Goal: Task Accomplishment & Management: Manage account settings

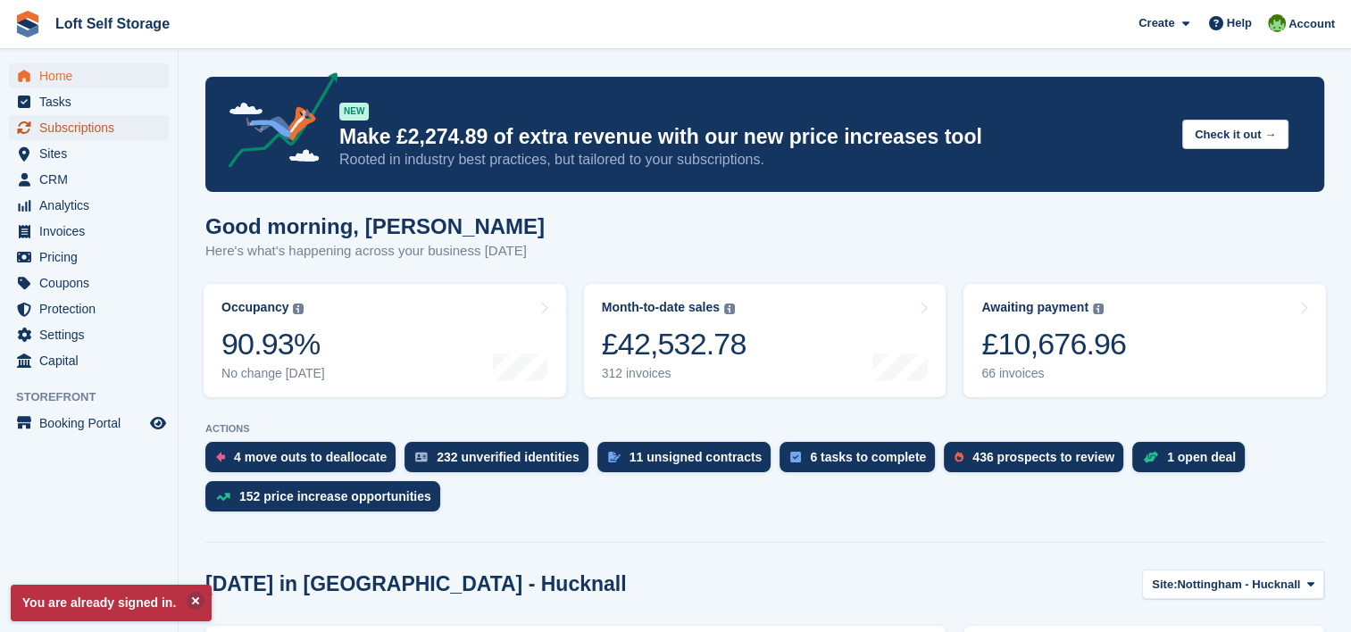
click at [90, 127] on span "Subscriptions" at bounding box center [92, 127] width 107 height 25
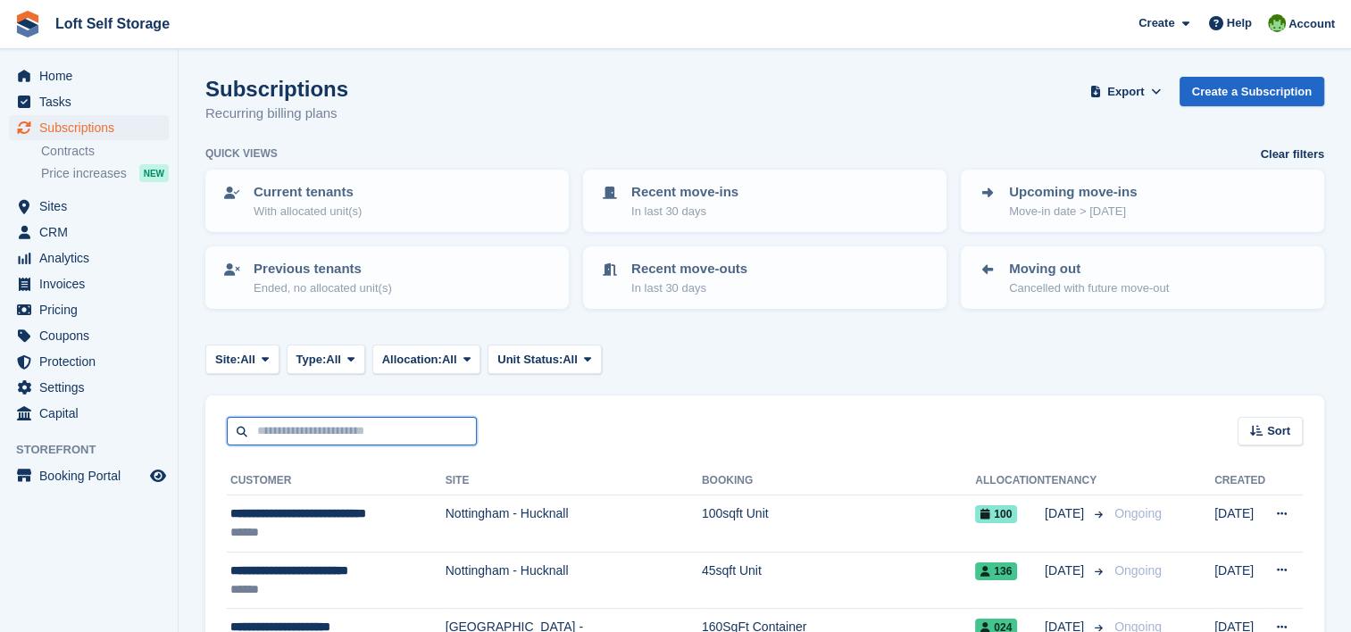
click at [283, 438] on input "text" at bounding box center [352, 431] width 250 height 29
type input "**********"
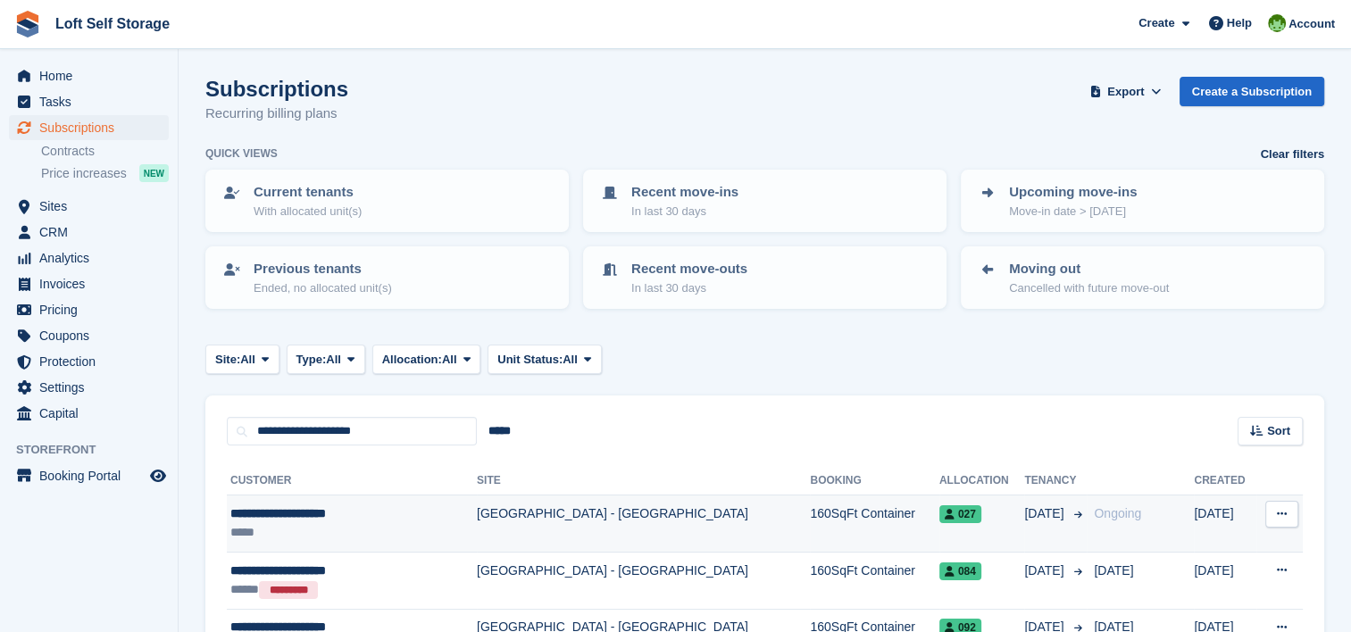
click at [640, 521] on td "[GEOGRAPHIC_DATA] - [GEOGRAPHIC_DATA]" at bounding box center [643, 524] width 333 height 57
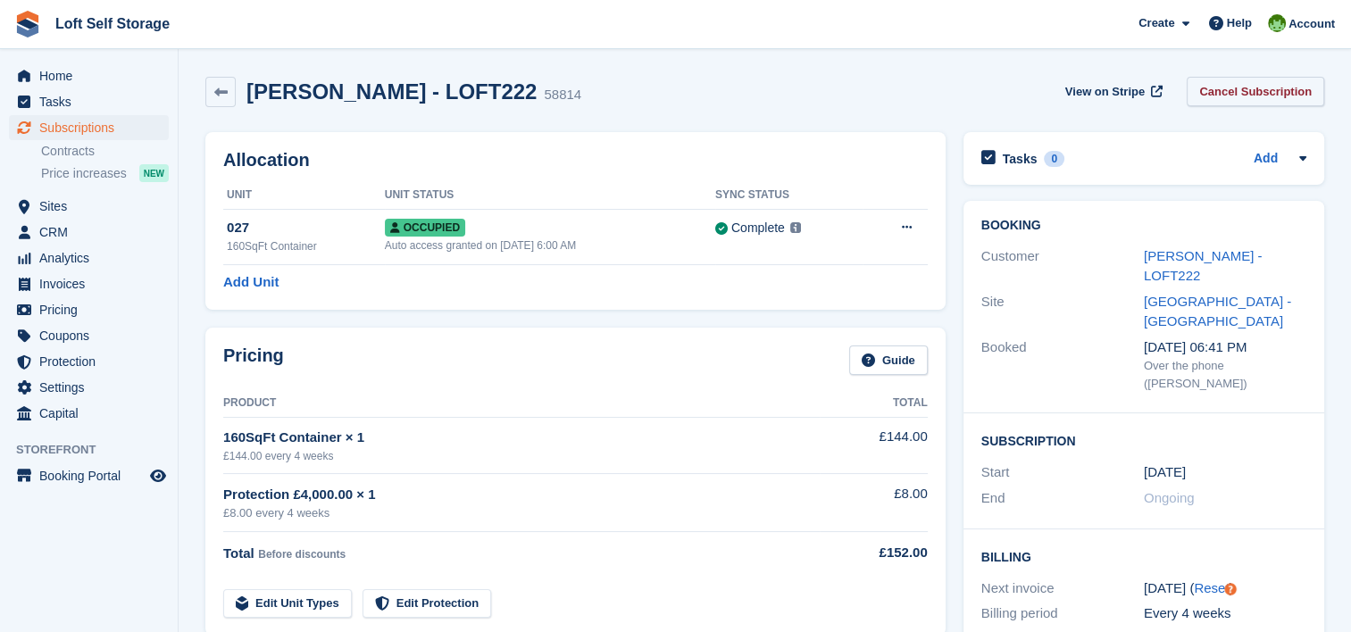
click at [1236, 89] on link "Cancel Subscription" at bounding box center [1256, 91] width 138 height 29
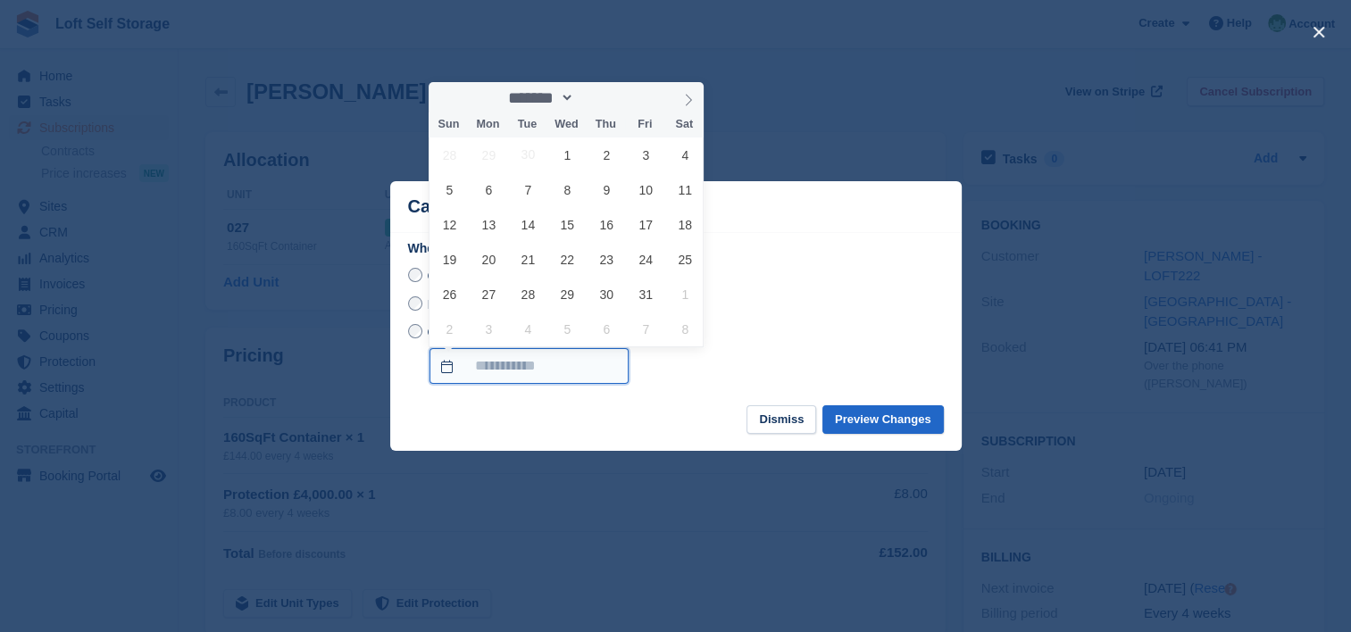
click at [457, 364] on input "On a custom date" at bounding box center [528, 366] width 199 height 36
click at [650, 229] on span "17" at bounding box center [646, 224] width 35 height 35
type input "**********"
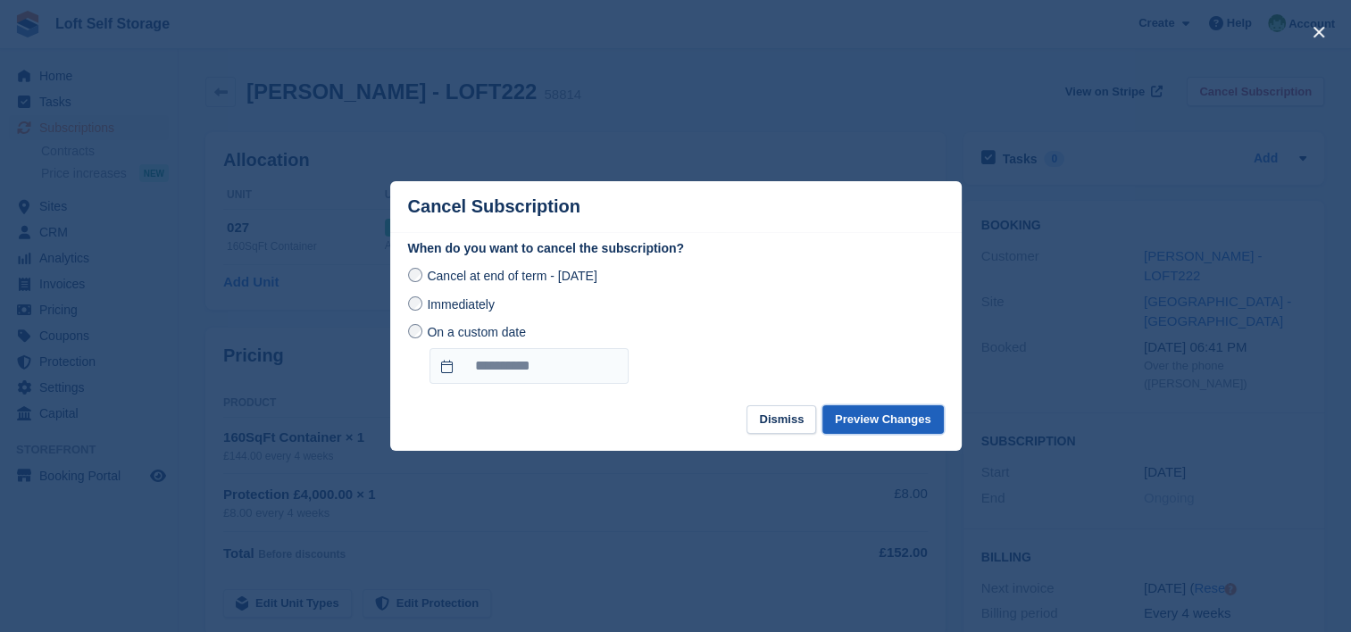
click at [877, 421] on button "Preview Changes" at bounding box center [882, 419] width 121 height 29
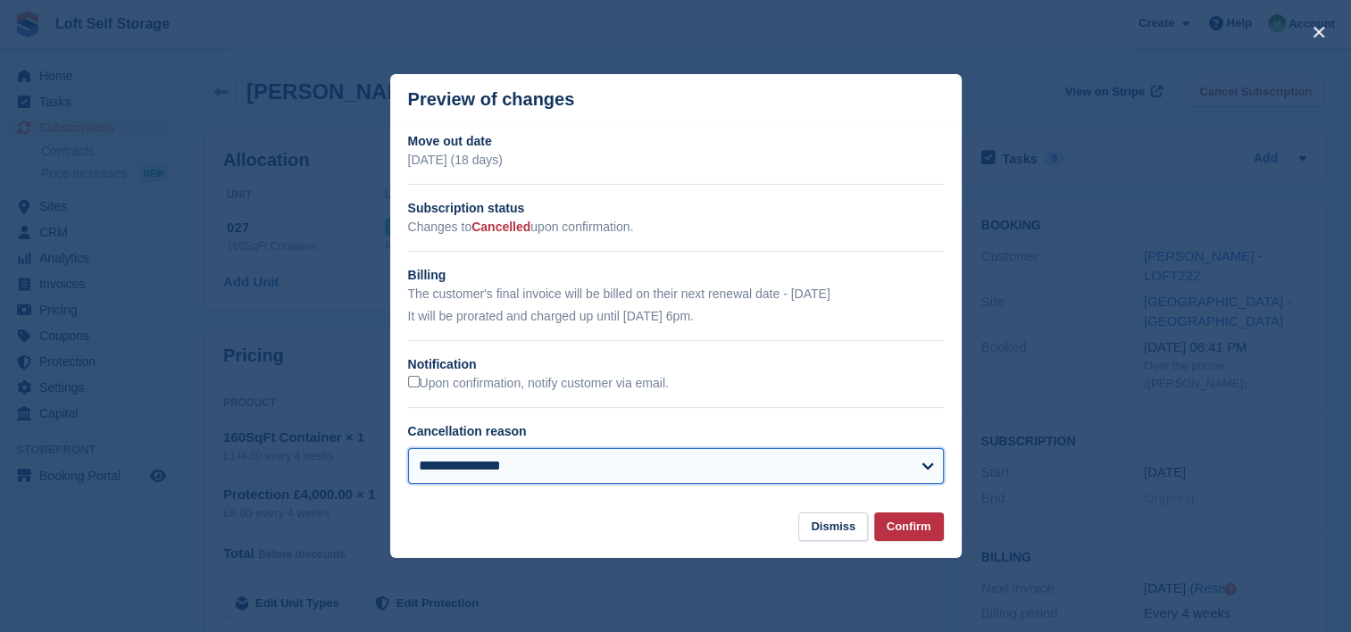
click at [821, 467] on select "**********" at bounding box center [676, 466] width 536 height 36
select select "**********"
click at [408, 449] on select "**********" at bounding box center [676, 466] width 536 height 36
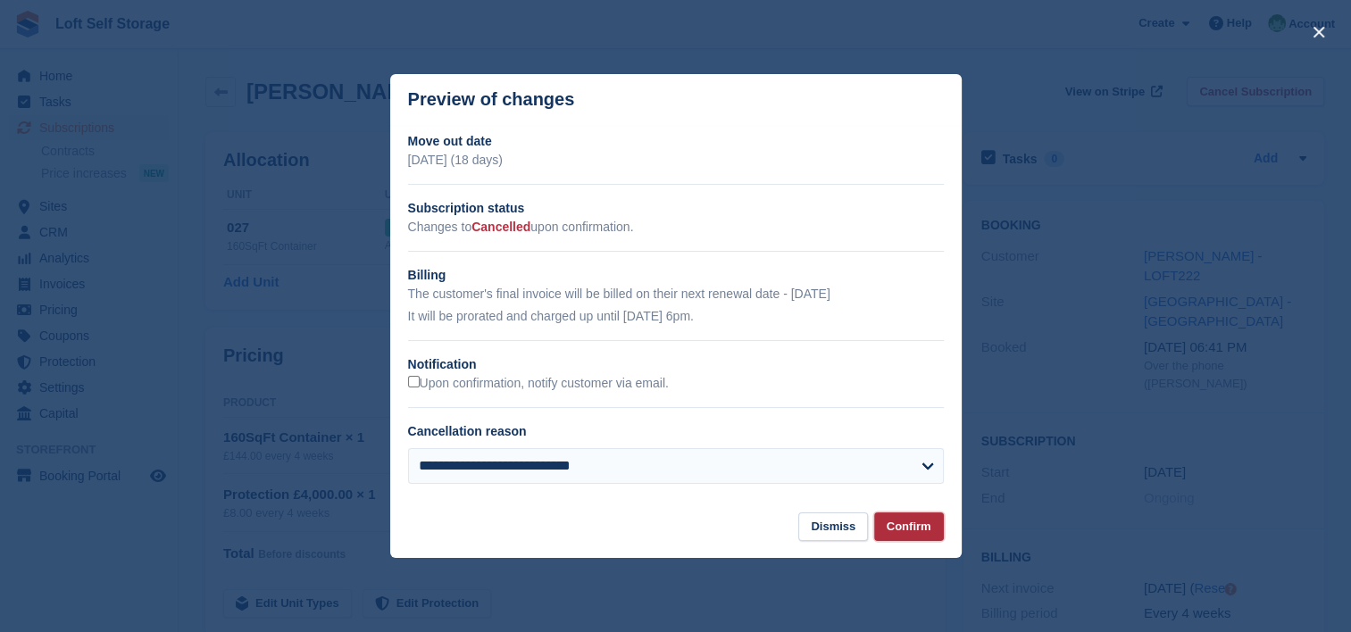
click at [909, 529] on button "Confirm" at bounding box center [909, 527] width 70 height 29
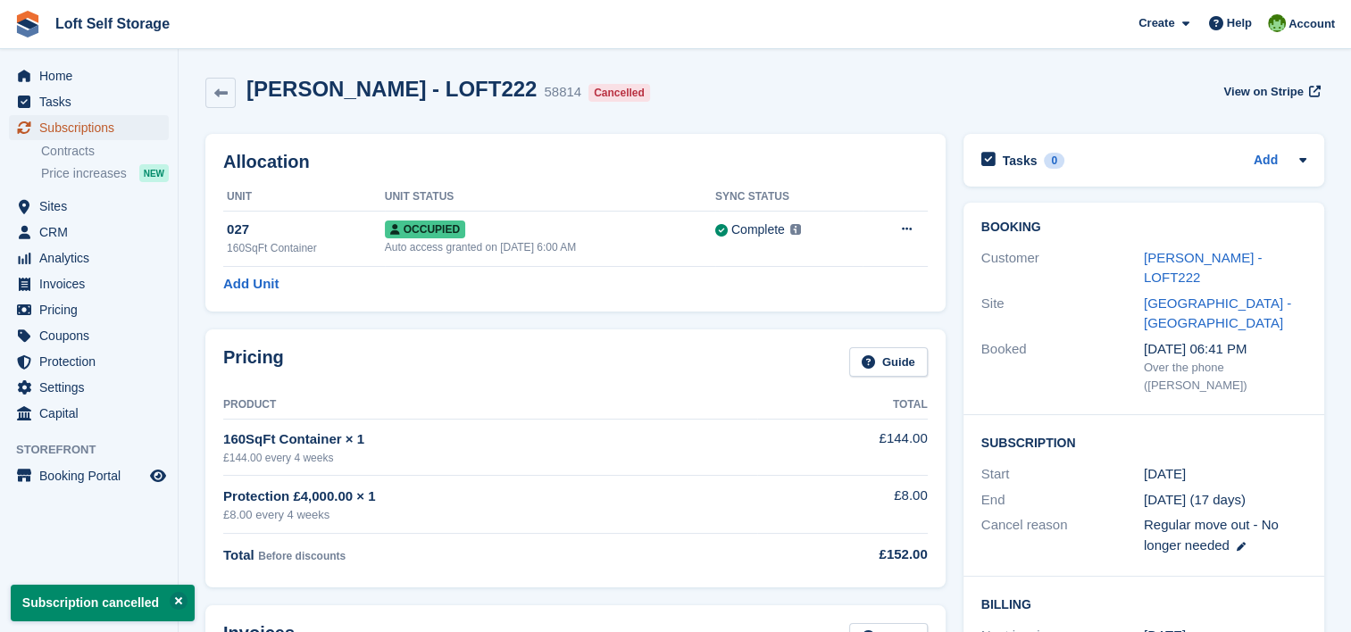
click at [78, 131] on span "Subscriptions" at bounding box center [92, 127] width 107 height 25
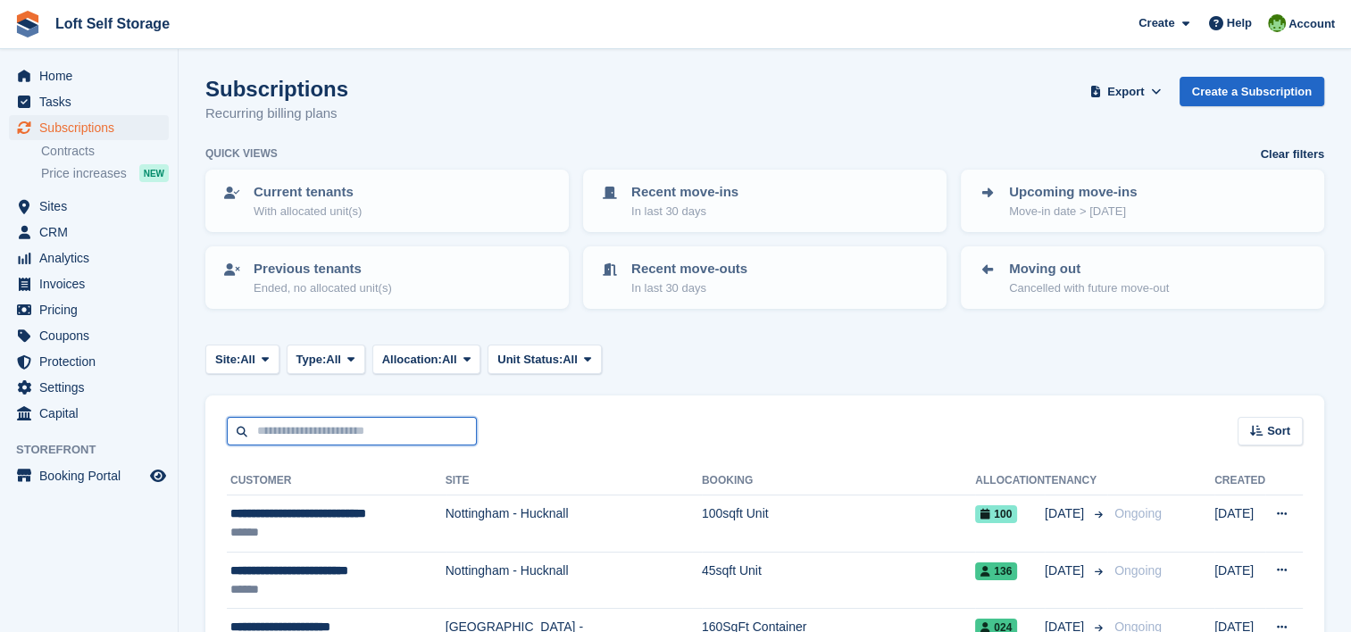
click at [398, 421] on input "text" at bounding box center [352, 431] width 250 height 29
type input "***"
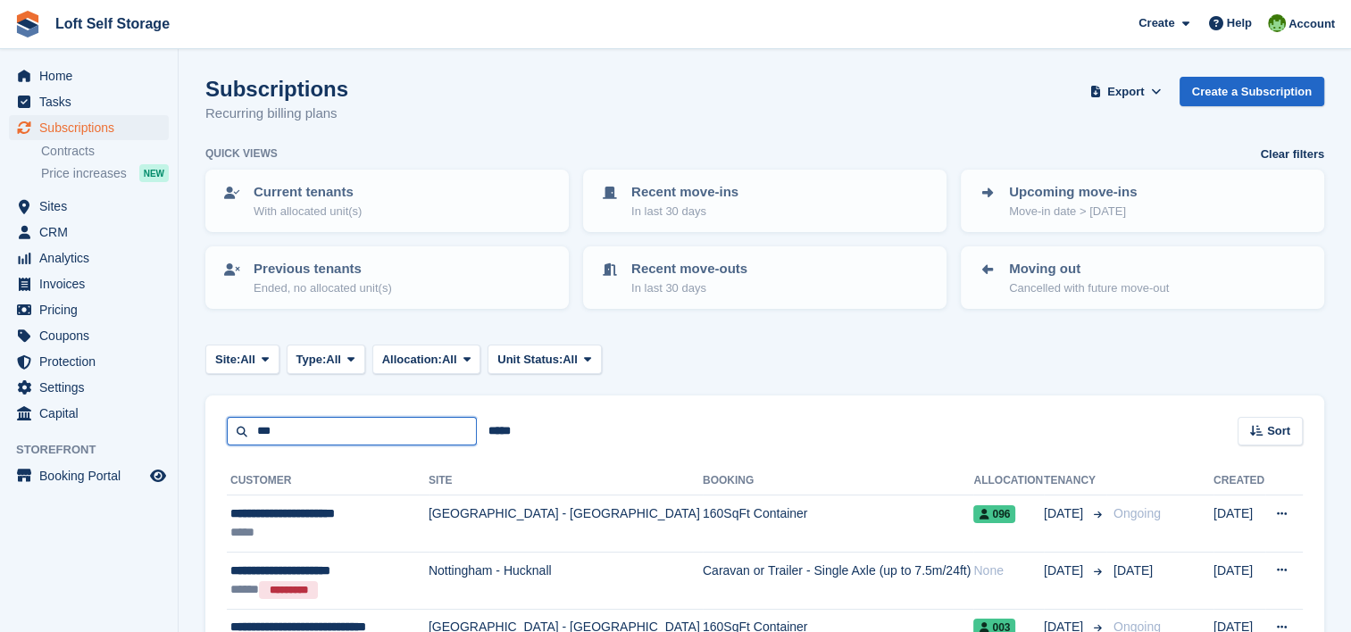
click at [398, 421] on input "***" at bounding box center [352, 431] width 250 height 29
type input "****"
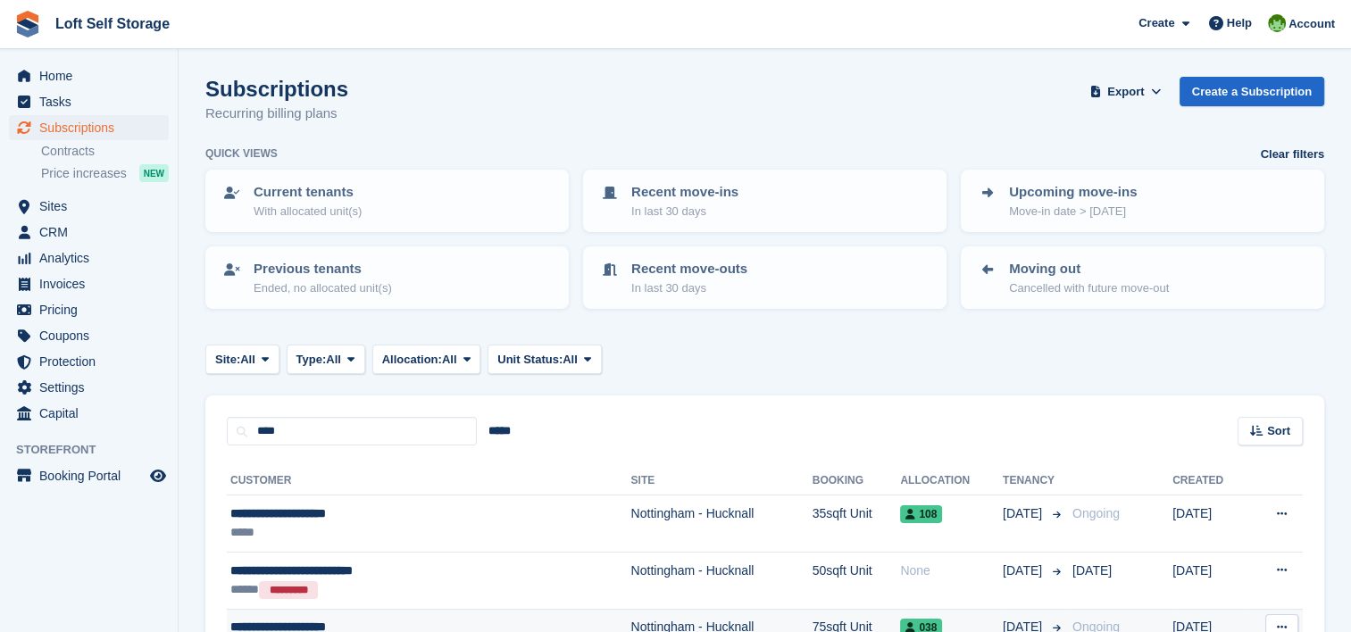
click at [323, 624] on div "**********" at bounding box center [365, 627] width 271 height 19
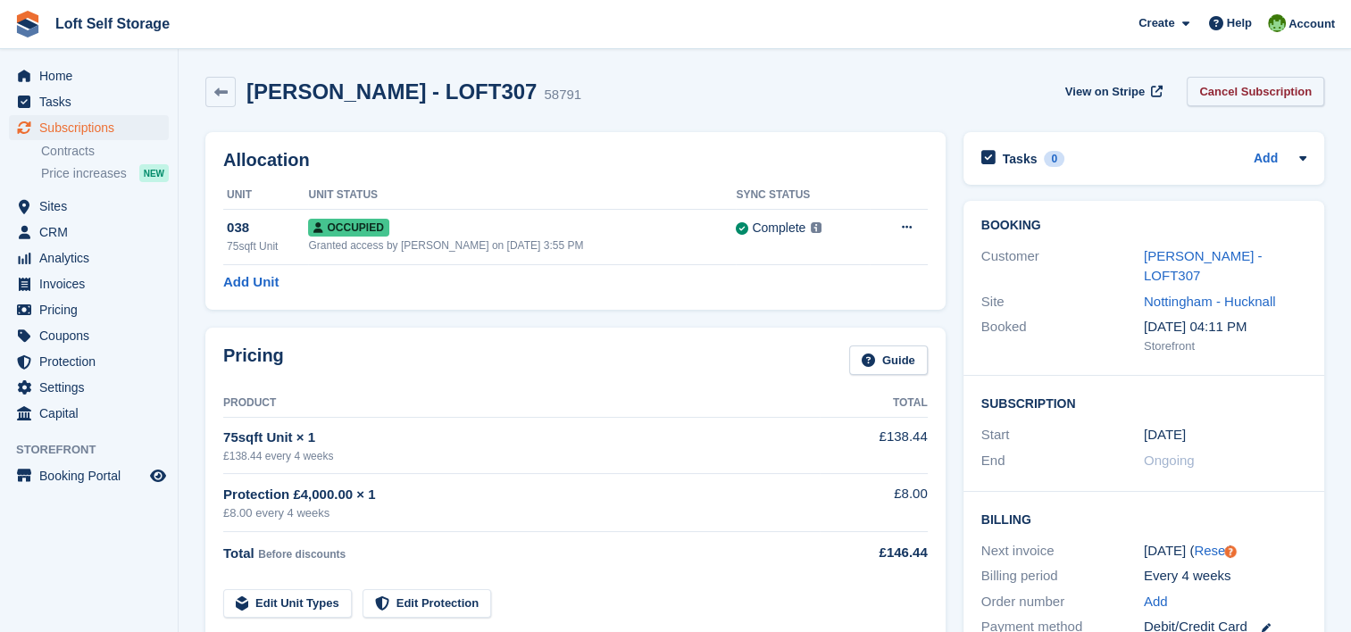
click at [1287, 92] on link "Cancel Subscription" at bounding box center [1256, 91] width 138 height 29
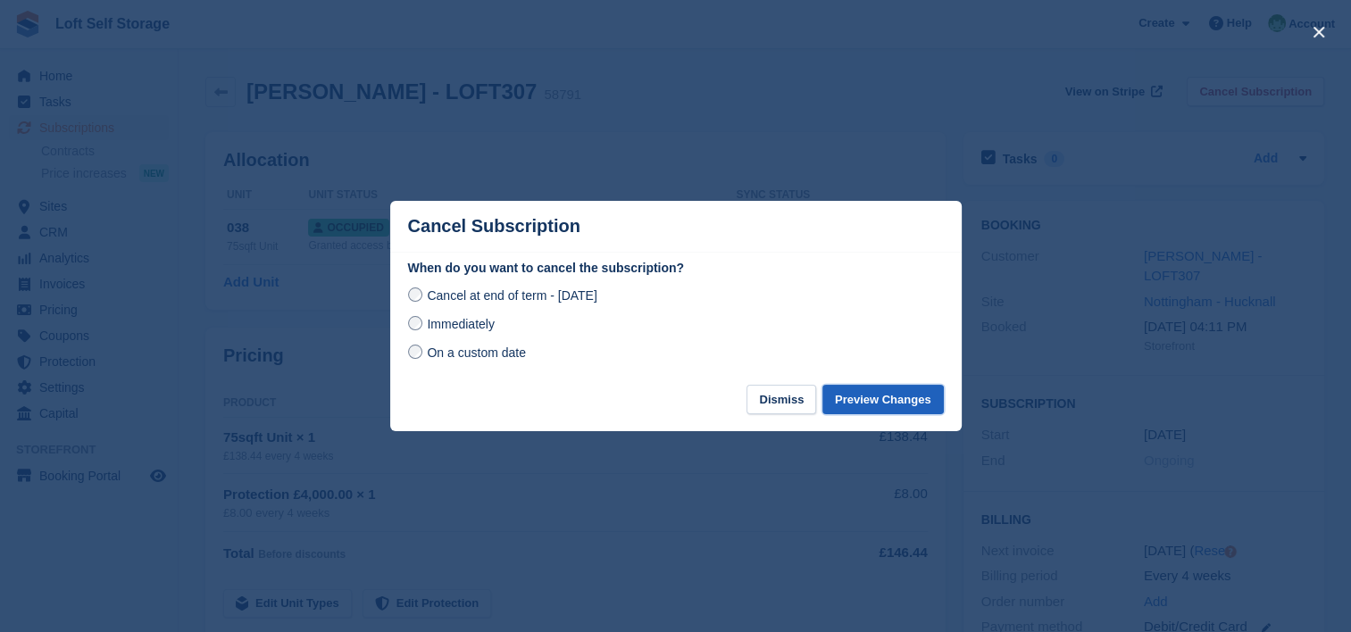
click at [856, 411] on button "Preview Changes" at bounding box center [882, 399] width 121 height 29
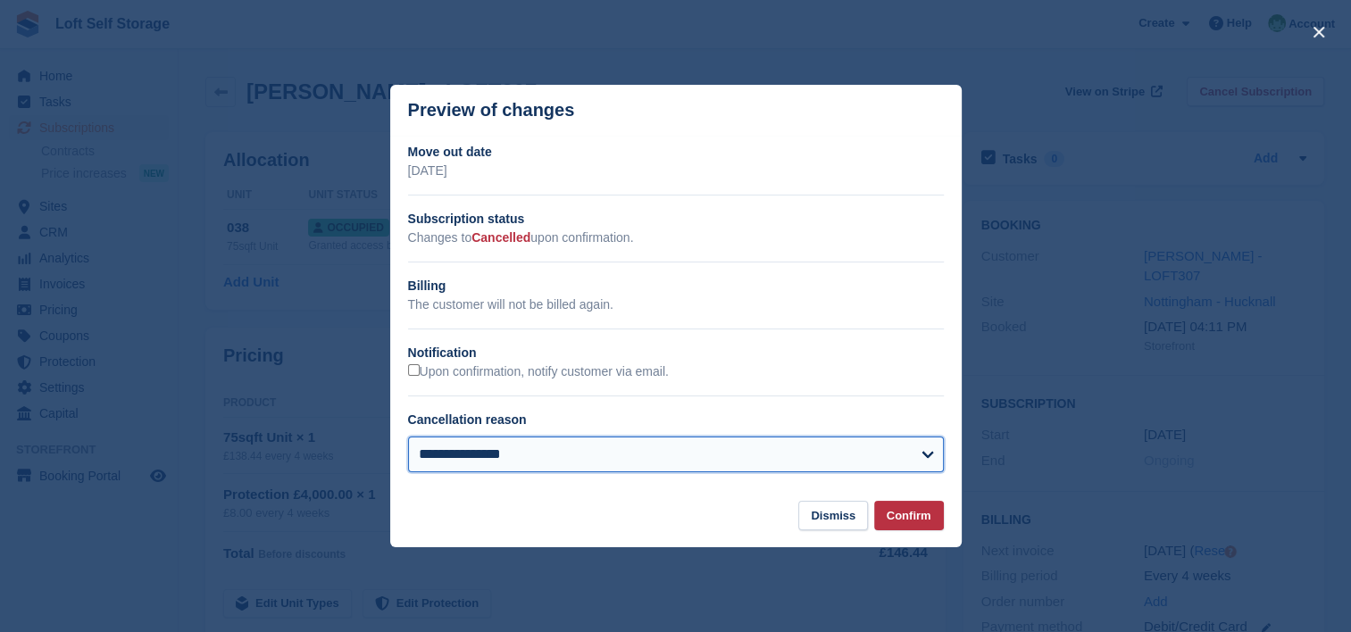
click at [738, 463] on select "**********" at bounding box center [676, 455] width 536 height 36
select select "**********"
click at [408, 438] on select "**********" at bounding box center [676, 455] width 536 height 36
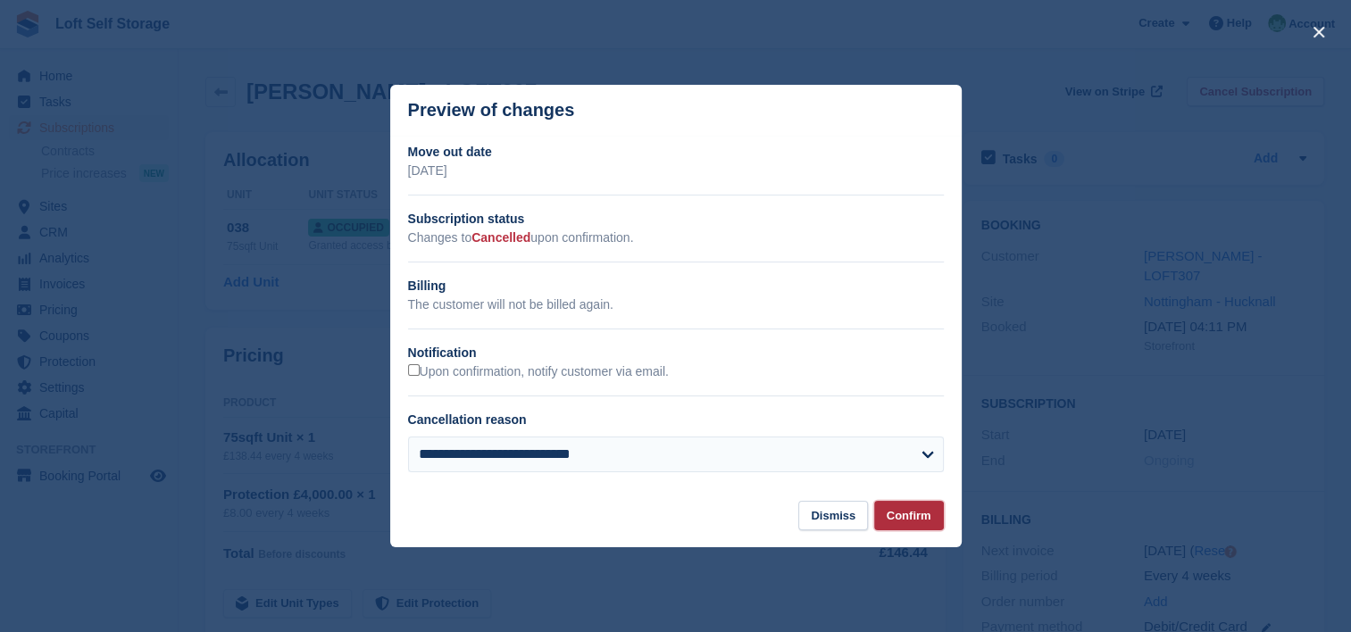
click at [897, 515] on button "Confirm" at bounding box center [909, 515] width 70 height 29
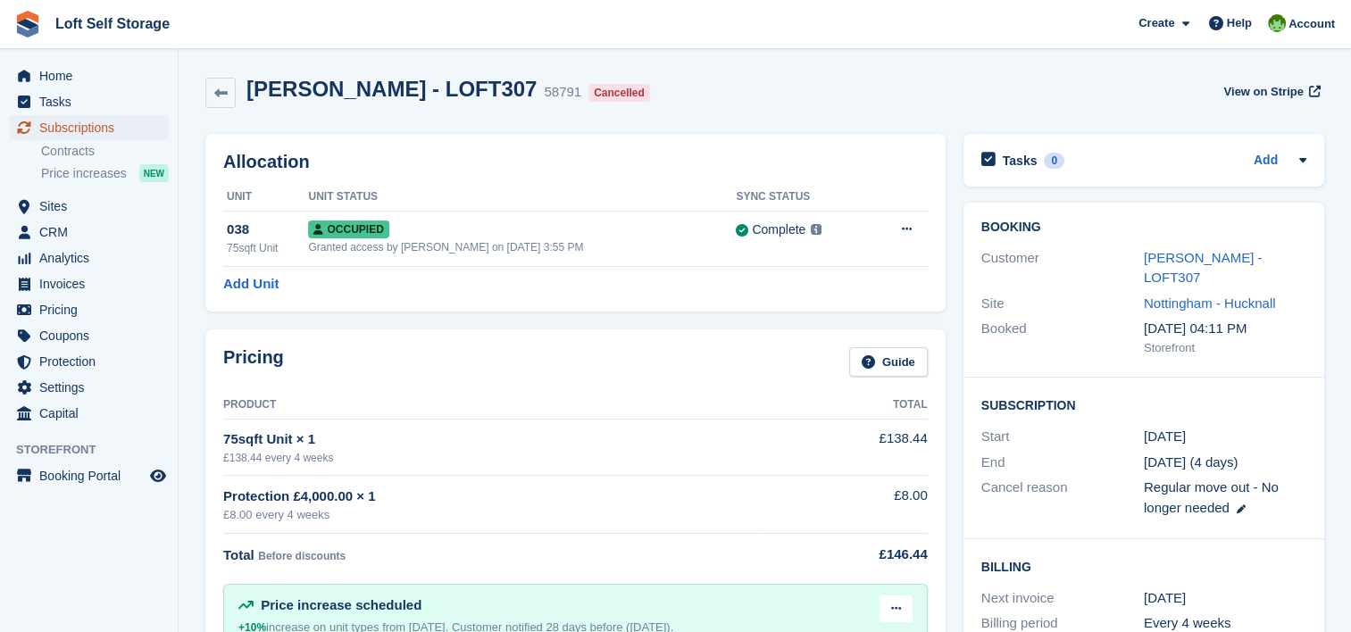
click at [96, 120] on span "Subscriptions" at bounding box center [92, 127] width 107 height 25
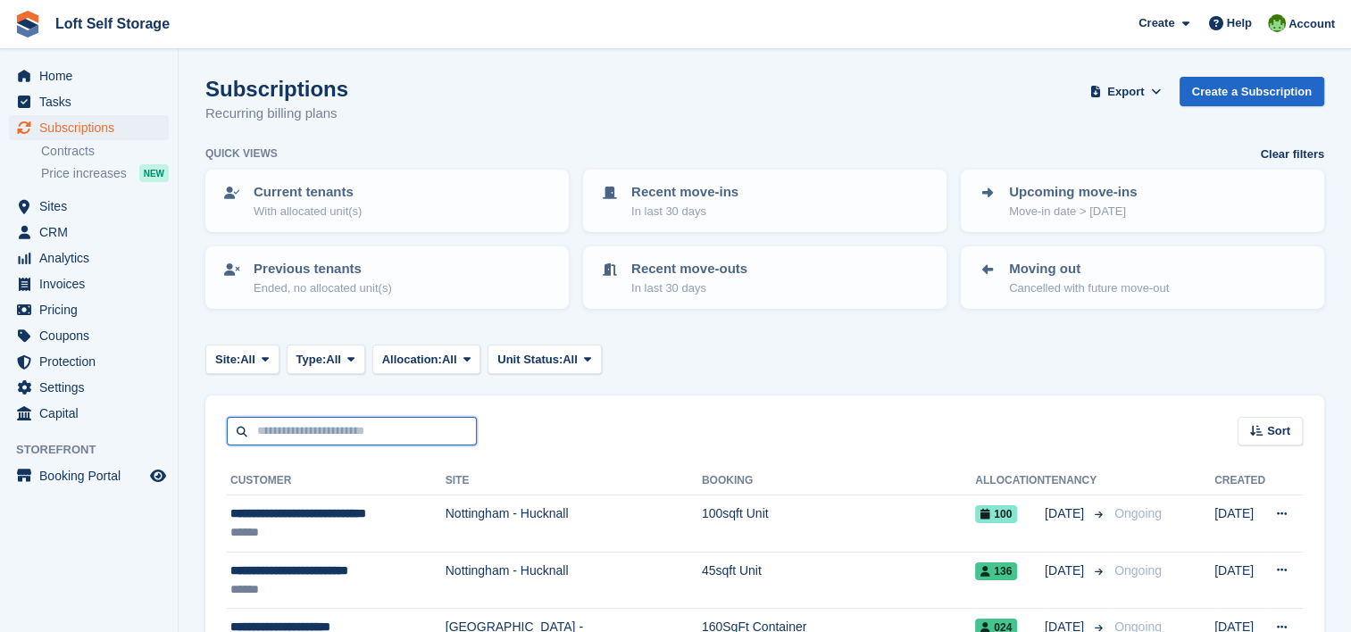
click at [296, 440] on input "text" at bounding box center [352, 431] width 250 height 29
type input "*******"
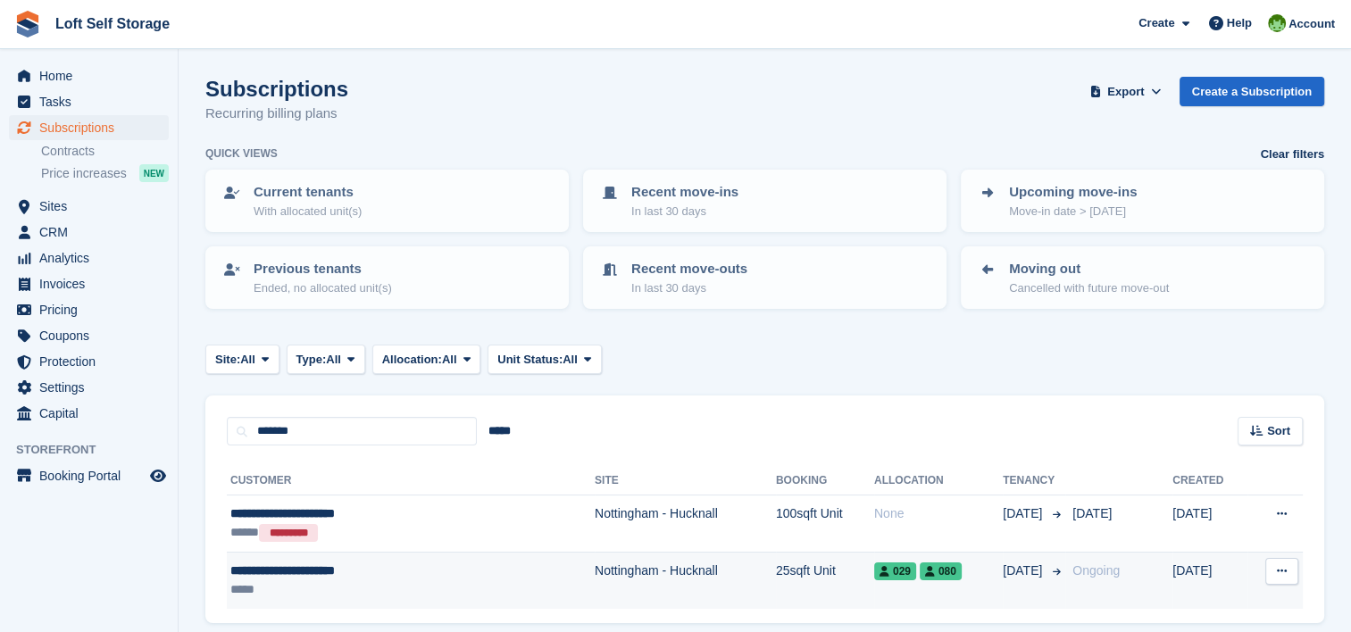
click at [354, 565] on div "**********" at bounding box center [353, 571] width 246 height 19
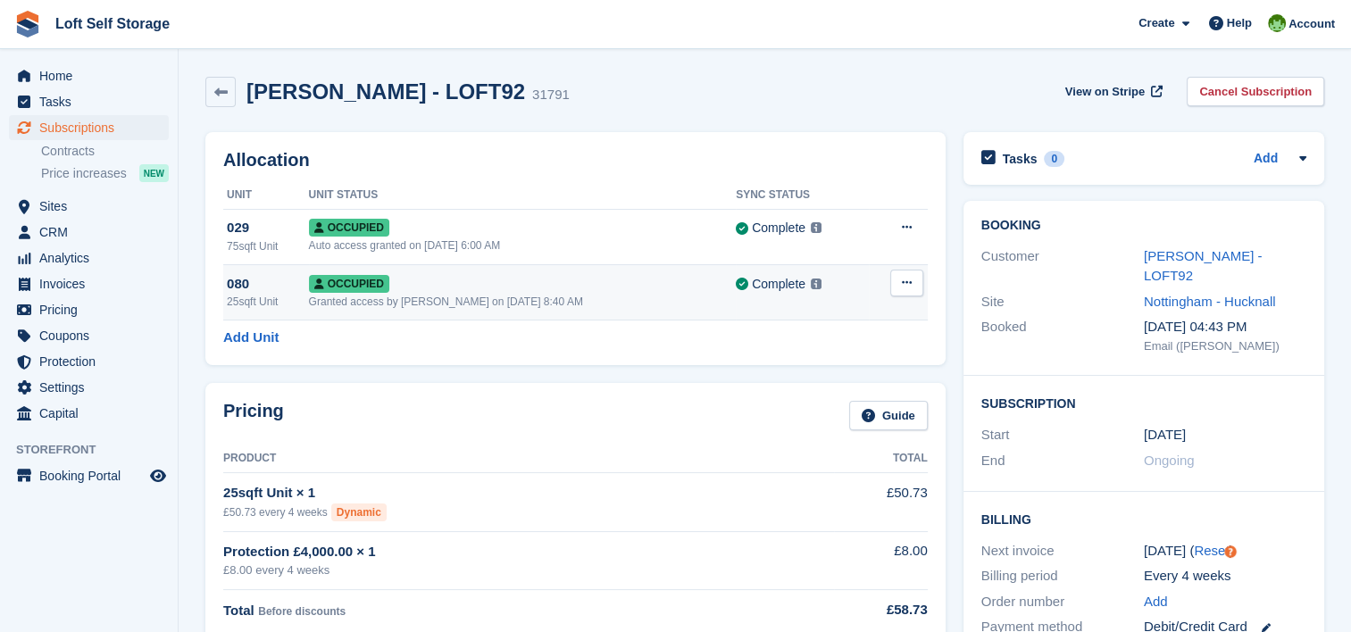
click at [900, 284] on button at bounding box center [906, 283] width 33 height 27
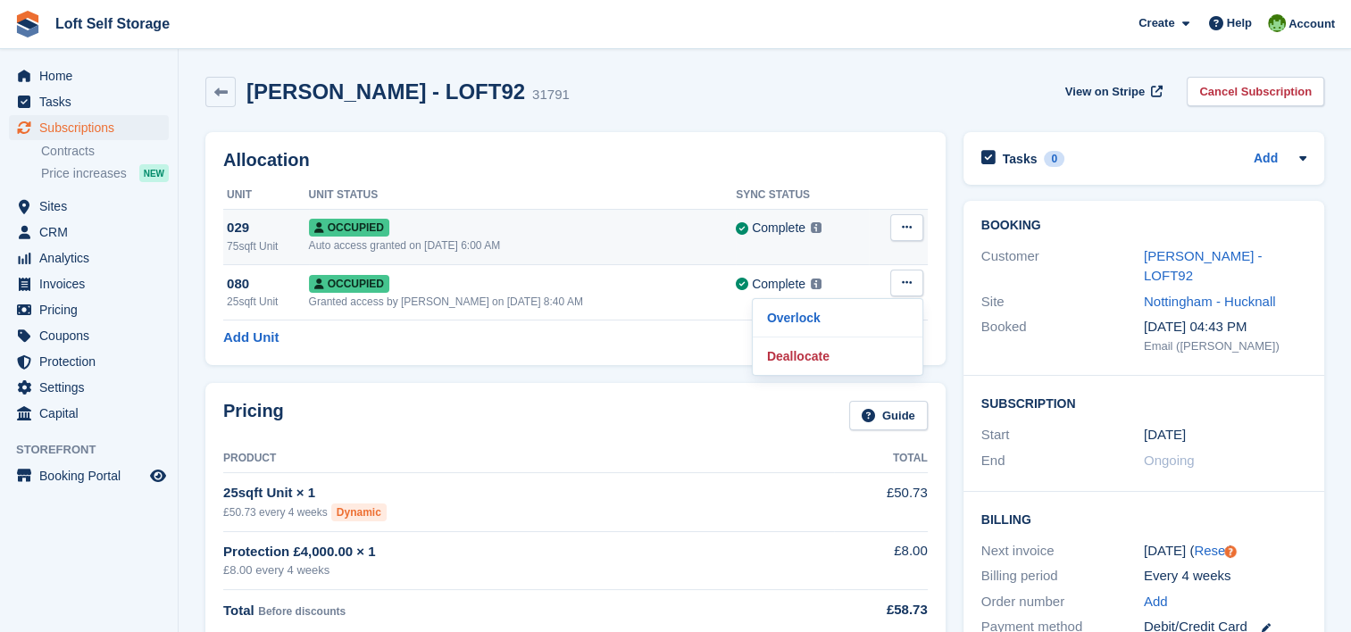
click at [918, 225] on button at bounding box center [906, 227] width 33 height 27
click at [851, 300] on p "Deallocate" at bounding box center [837, 300] width 155 height 23
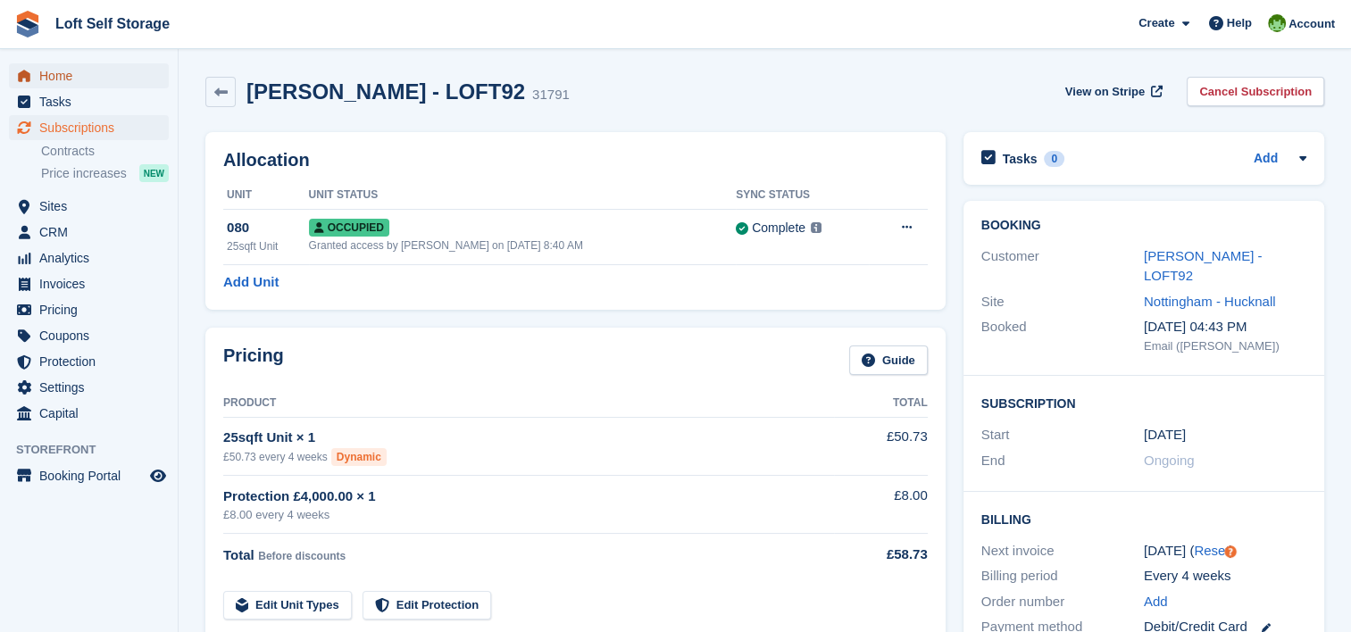
click at [97, 84] on span "Home" at bounding box center [92, 75] width 107 height 25
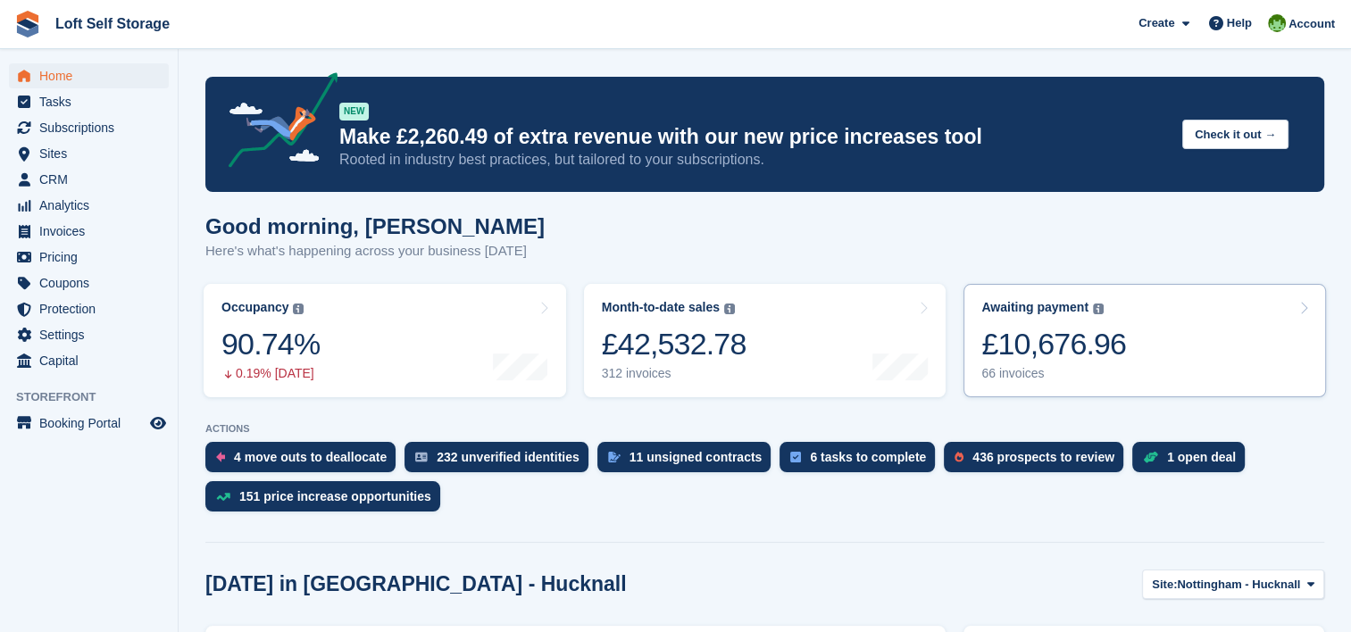
click at [1104, 341] on div "£10,676.96" at bounding box center [1053, 344] width 145 height 37
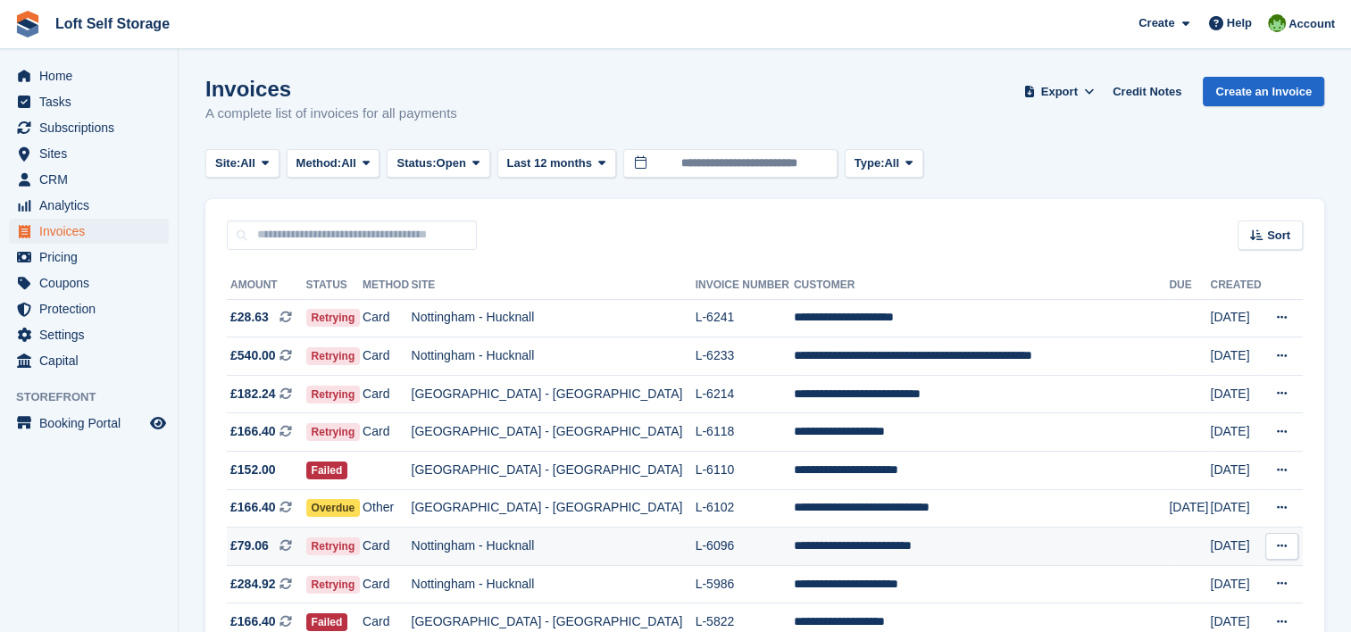
click at [747, 546] on td "L-6096" at bounding box center [745, 547] width 98 height 38
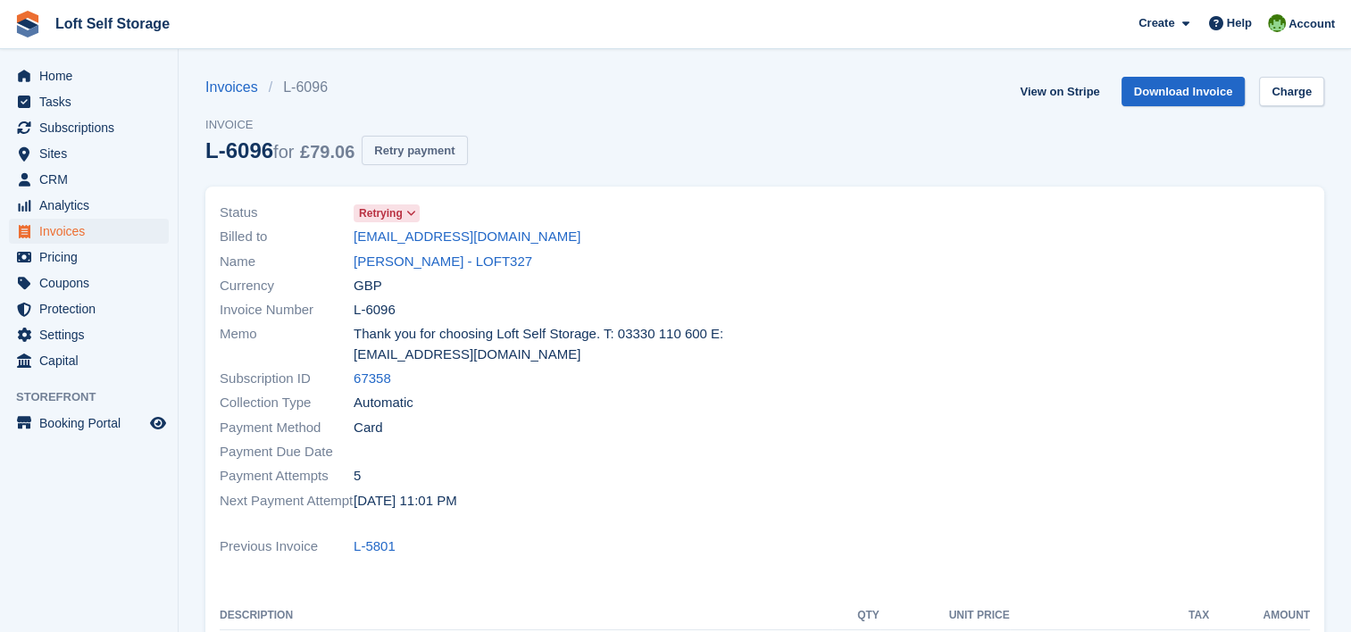
click at [427, 148] on button "Retry payment" at bounding box center [414, 150] width 105 height 29
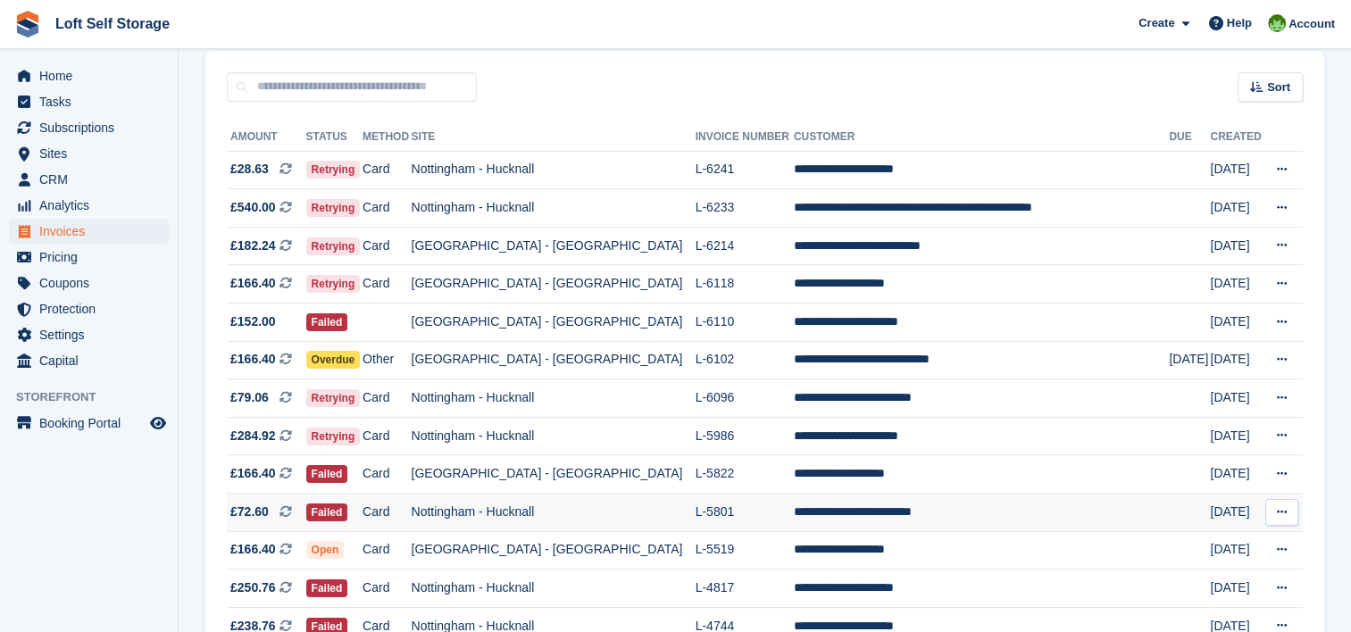
scroll to position [179, 0]
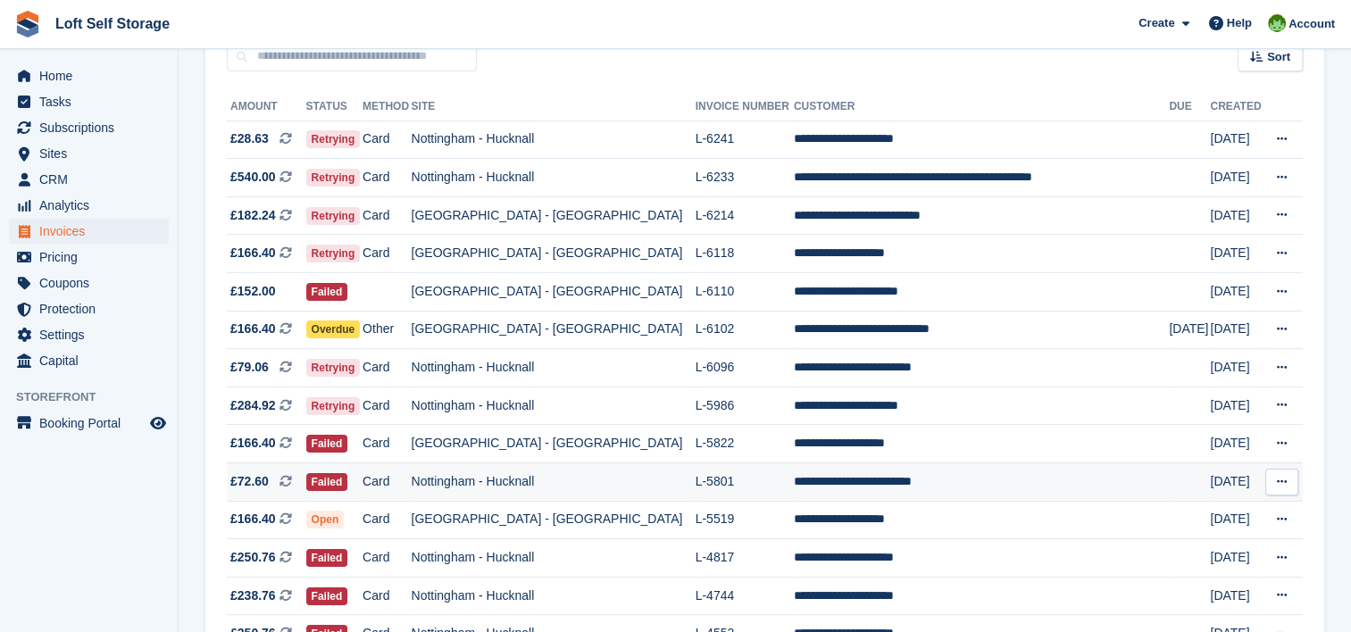
click at [794, 483] on td "**********" at bounding box center [981, 482] width 375 height 38
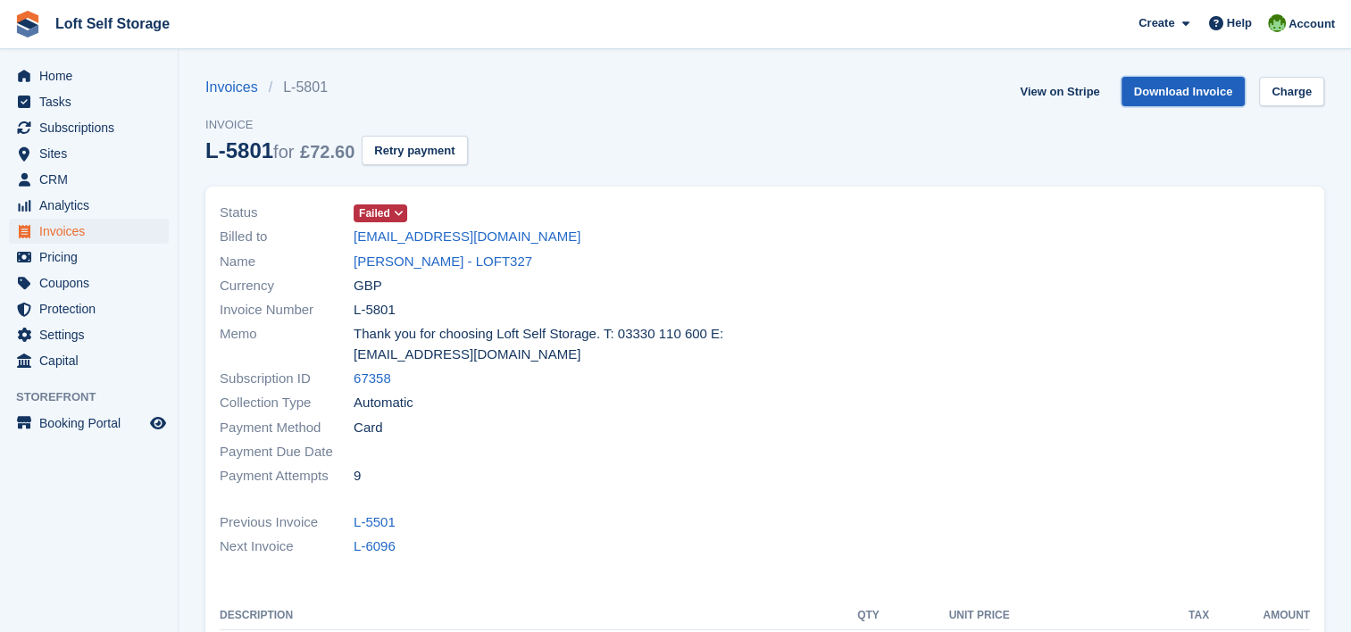
click at [1171, 95] on link "Download Invoice" at bounding box center [1184, 91] width 124 height 29
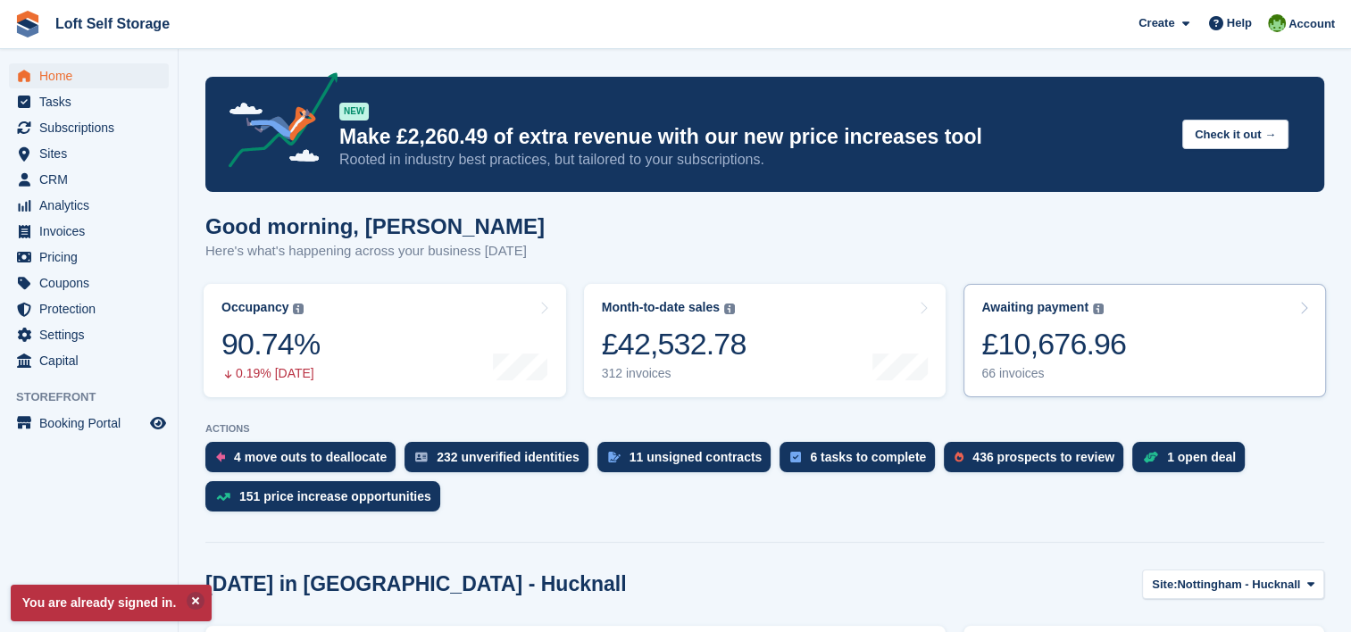
click at [1113, 346] on div "£10,676.96" at bounding box center [1053, 344] width 145 height 37
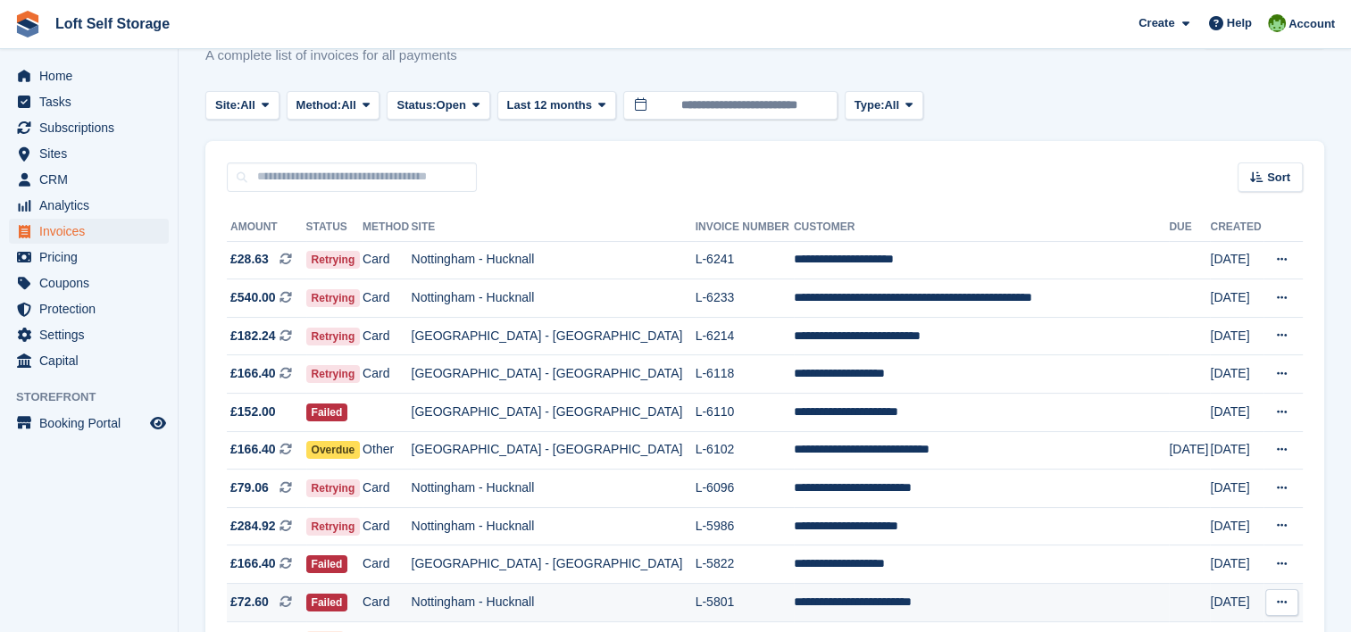
scroll to position [89, 0]
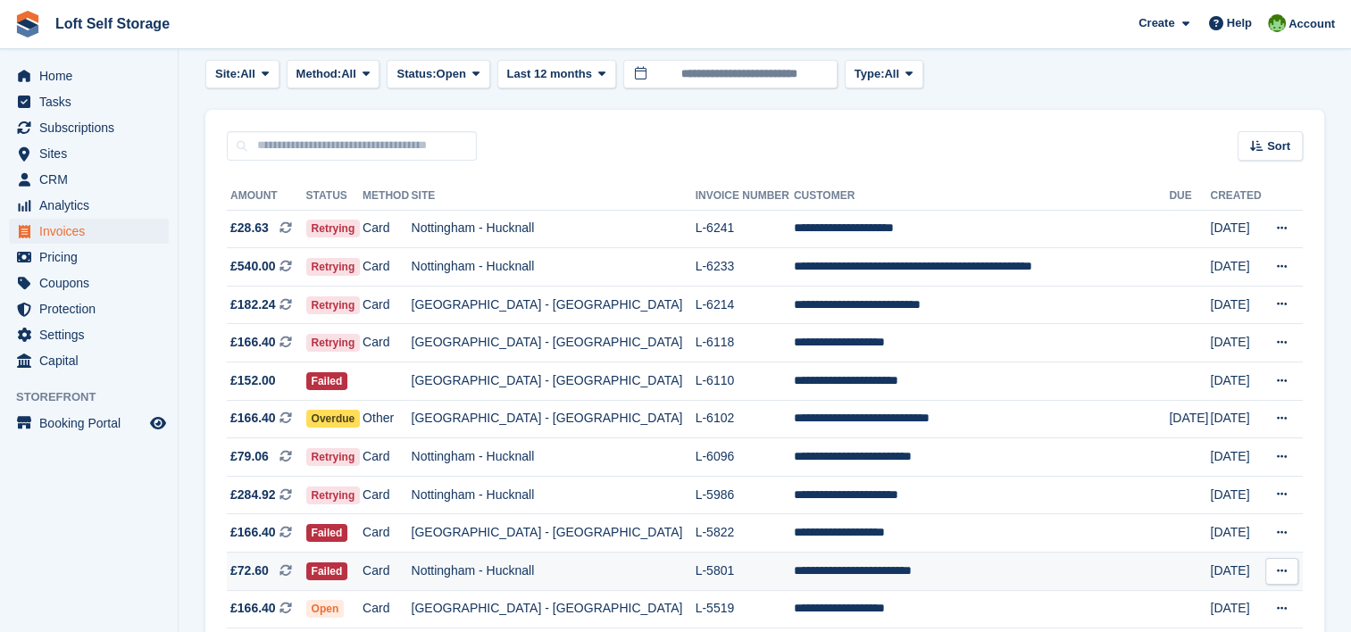
click at [796, 571] on td "**********" at bounding box center [981, 572] width 375 height 38
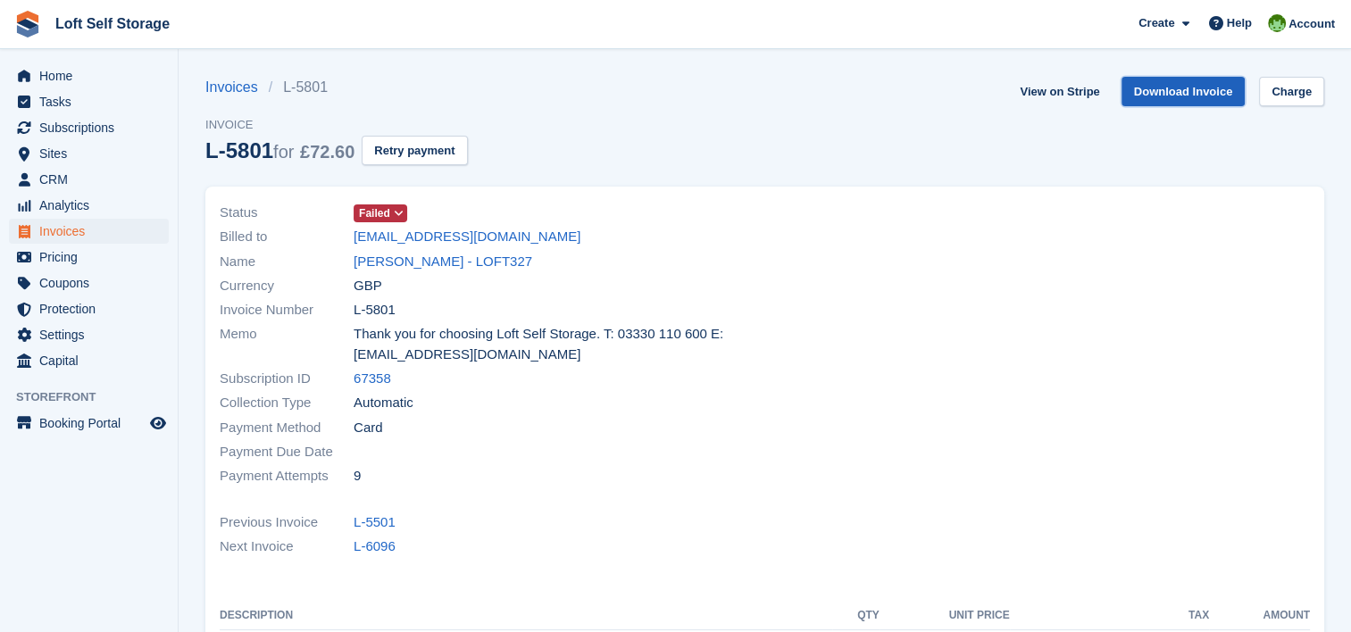
click at [1189, 88] on link "Download Invoice" at bounding box center [1184, 91] width 124 height 29
click at [1228, 265] on div at bounding box center [1043, 345] width 556 height 310
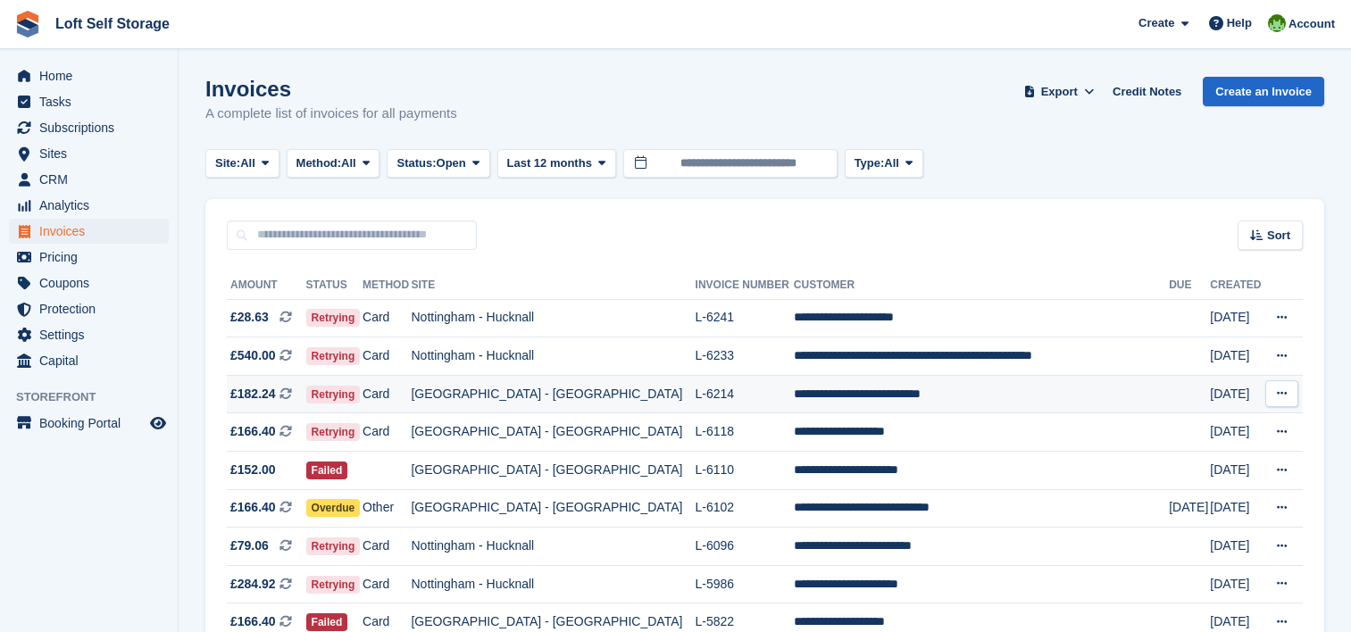
scroll to position [89, 0]
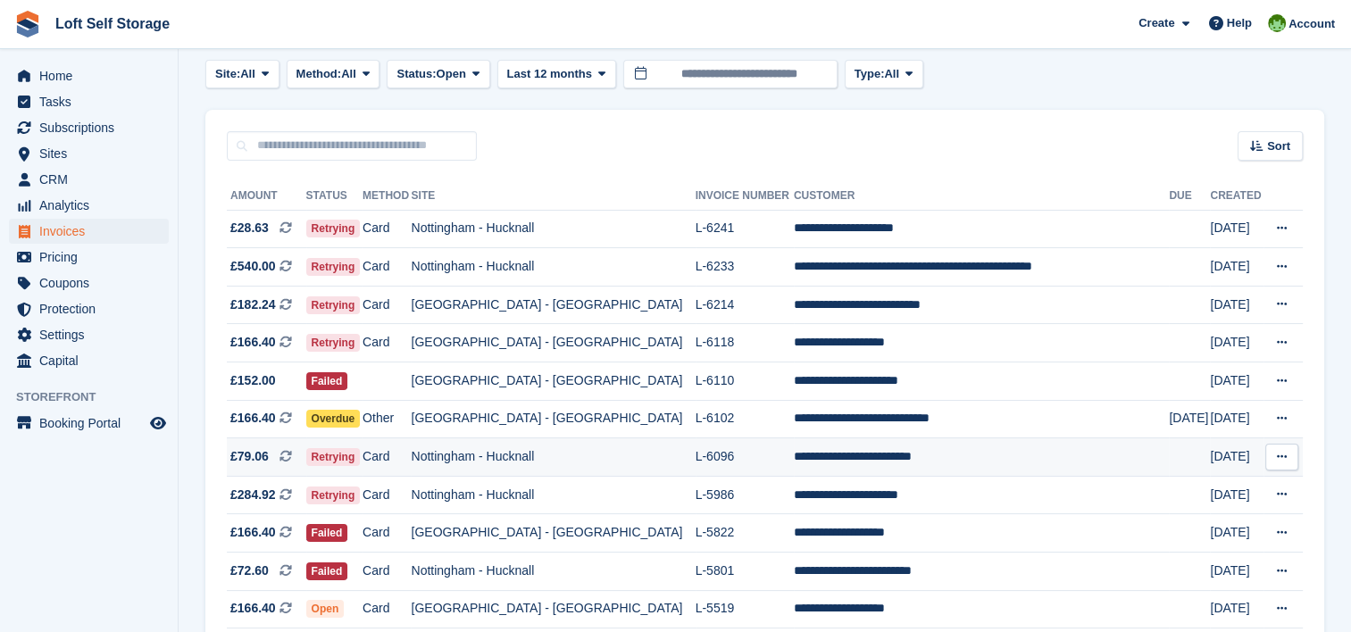
click at [702, 446] on td "L-6096" at bounding box center [745, 457] width 98 height 38
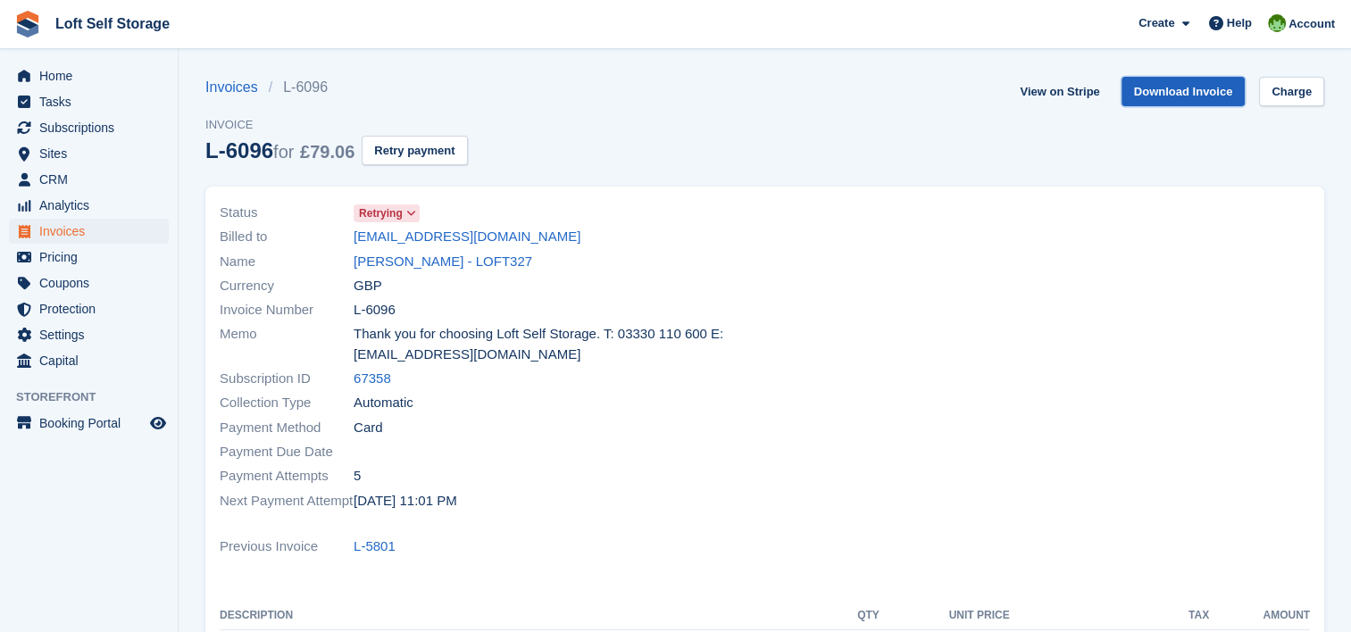
click at [1172, 88] on link "Download Invoice" at bounding box center [1184, 91] width 124 height 29
click at [814, 304] on div at bounding box center [1043, 357] width 556 height 334
click at [813, 179] on div "Status Retrying Billed to [EMAIL_ADDRESS][DOMAIN_NAME] Name [PERSON_NAME] - LOF…" at bounding box center [765, 534] width 1140 height 716
click at [68, 73] on span "Home" at bounding box center [92, 75] width 107 height 25
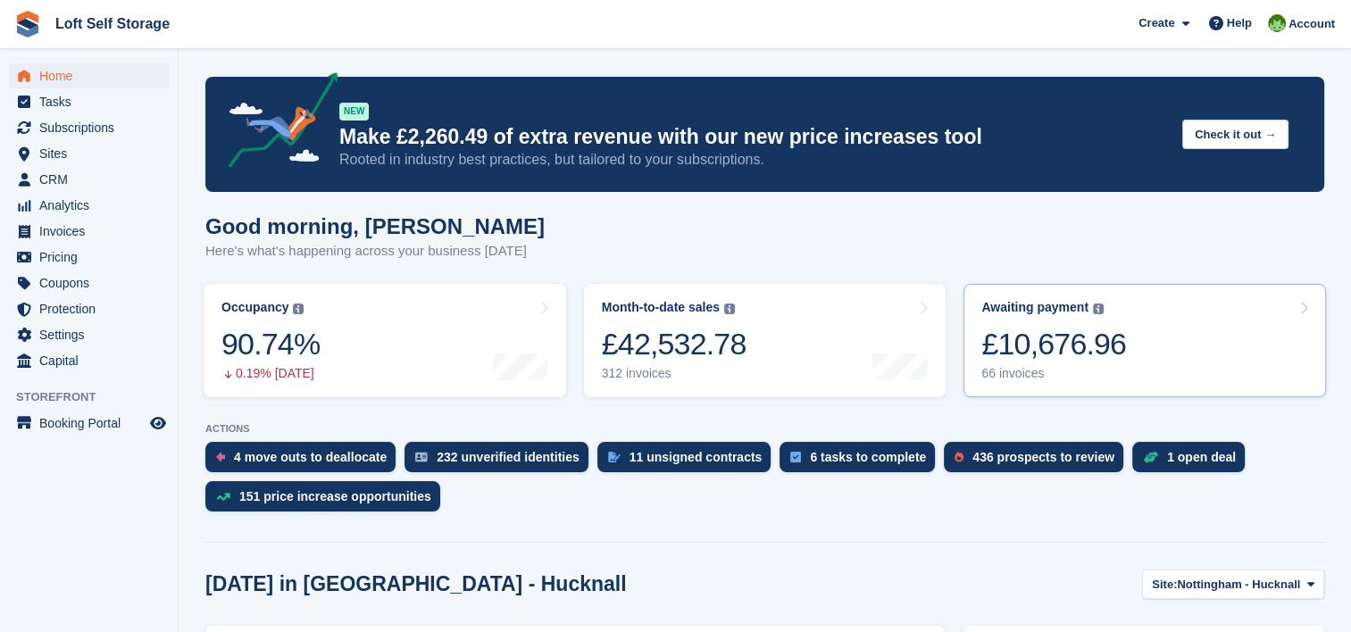
click at [1107, 332] on div "£10,676.96" at bounding box center [1053, 344] width 145 height 37
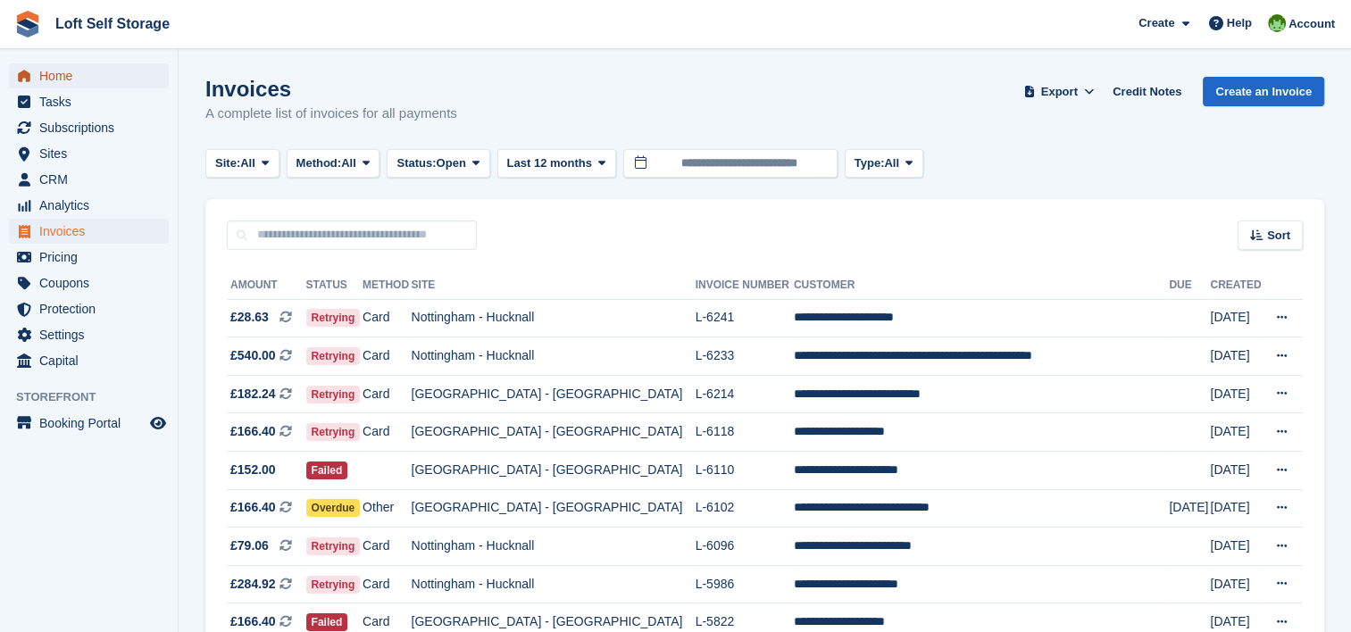
click at [57, 73] on span "Home" at bounding box center [92, 75] width 107 height 25
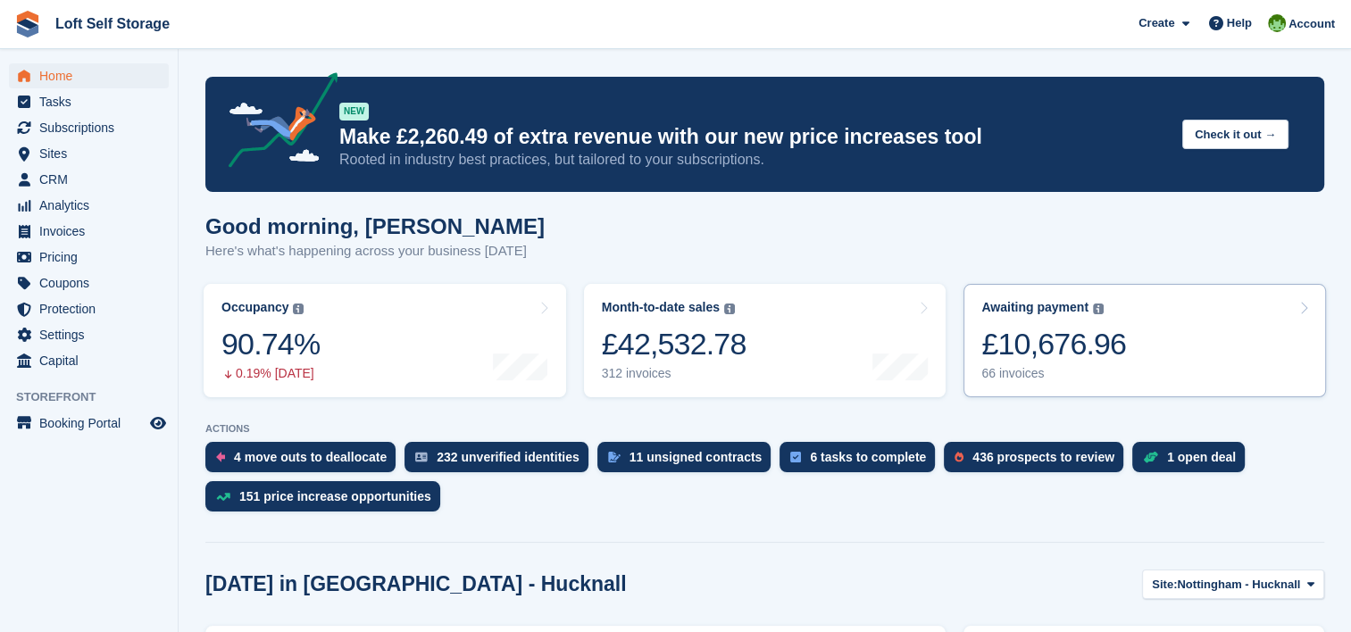
click at [1014, 337] on div "£10,676.96" at bounding box center [1053, 344] width 145 height 37
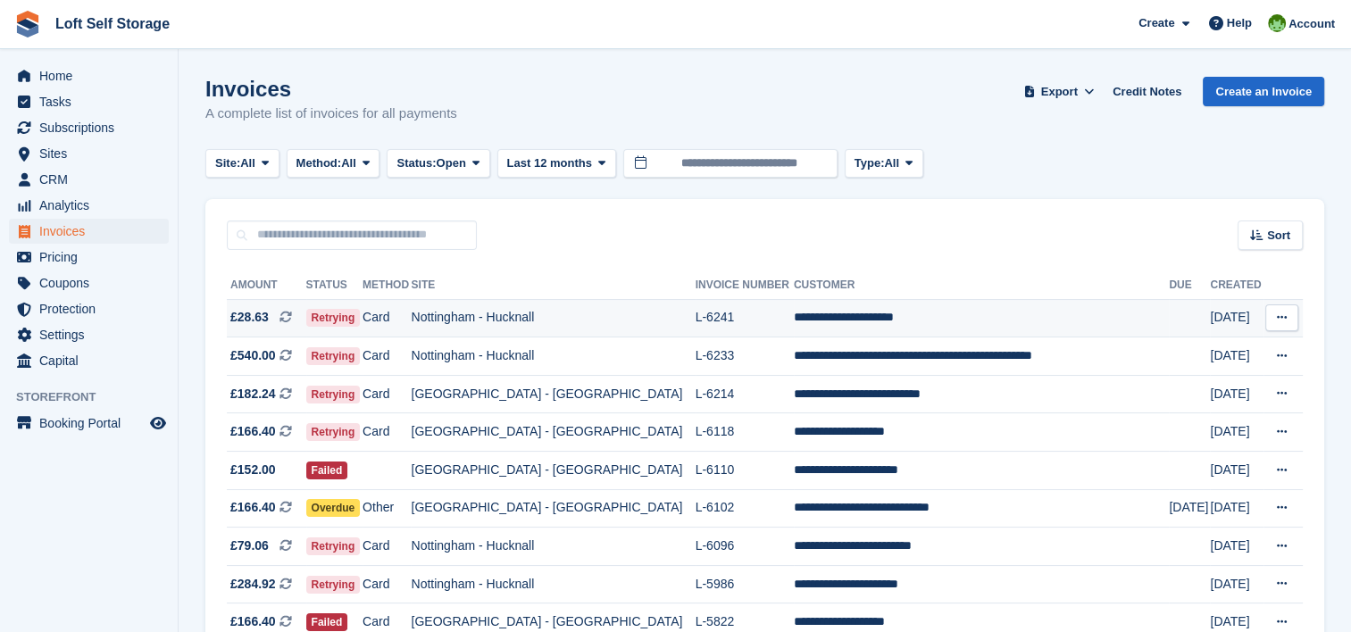
click at [794, 324] on td "**********" at bounding box center [981, 318] width 375 height 38
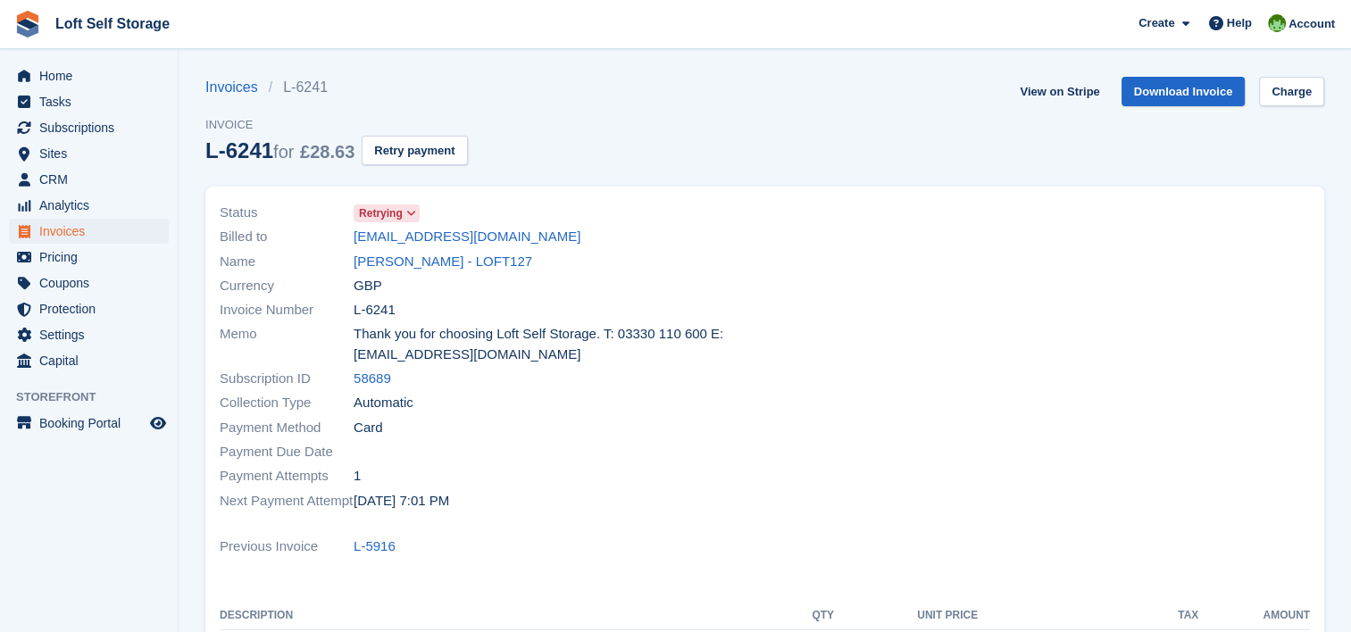
click at [1291, 106] on div "View on Stripe Download Invoice Charge" at bounding box center [1169, 95] width 312 height 37
click at [1291, 100] on link "Charge" at bounding box center [1291, 91] width 65 height 29
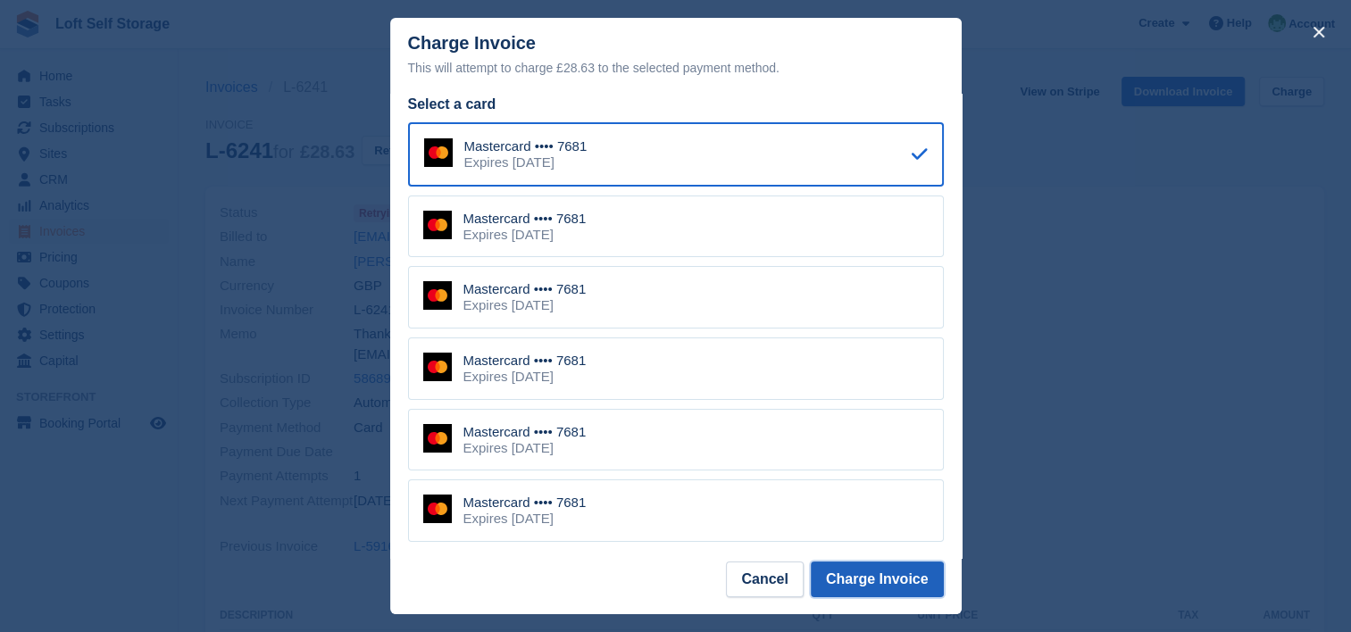
click at [869, 571] on button "Charge Invoice" at bounding box center [877, 580] width 133 height 36
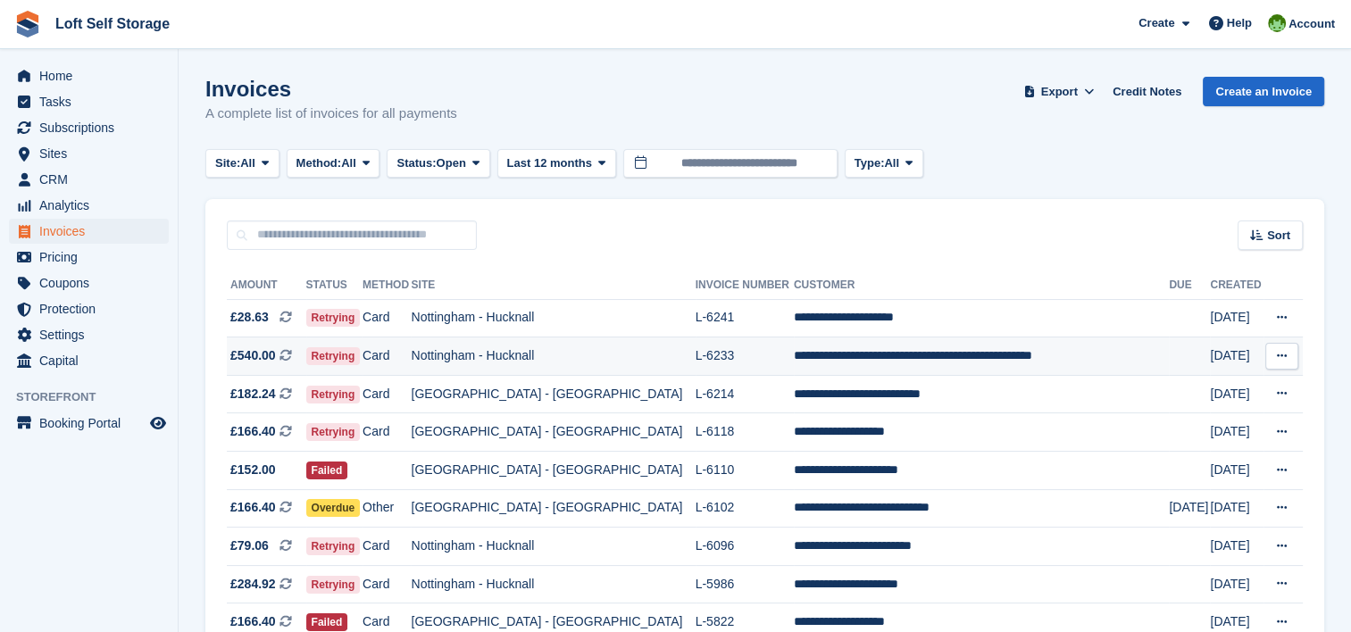
click at [738, 351] on td "L-6233" at bounding box center [745, 357] width 98 height 38
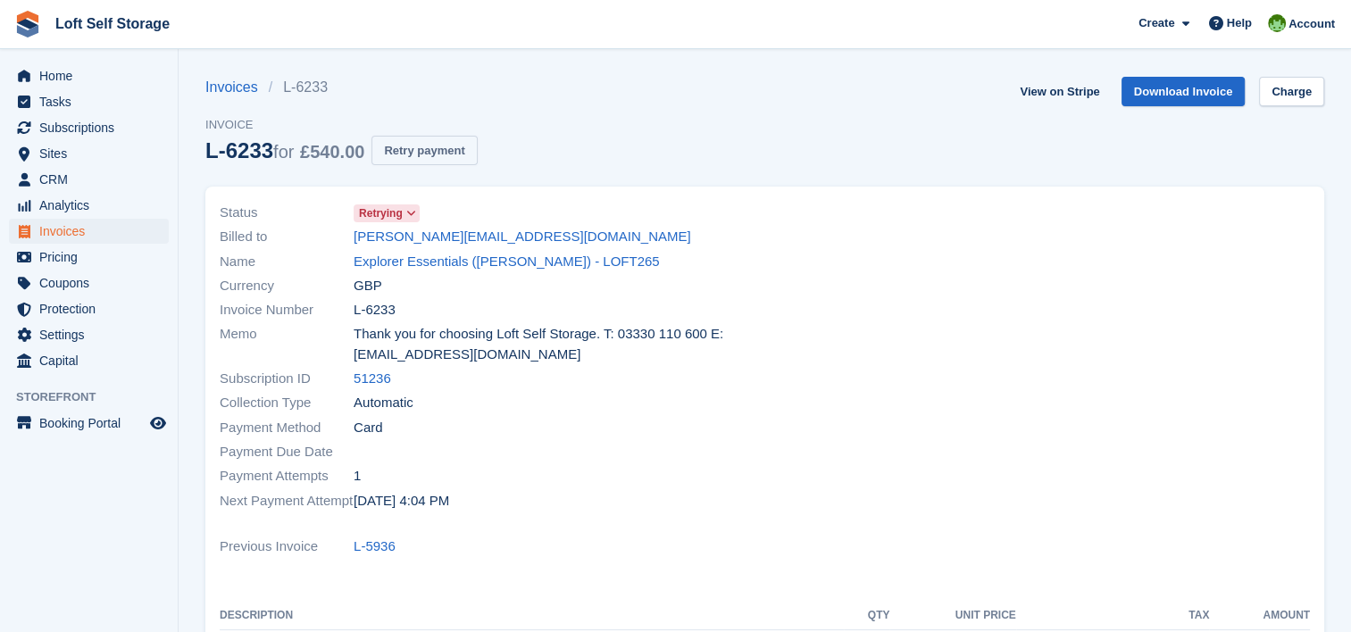
click at [468, 139] on button "Retry payment" at bounding box center [423, 150] width 105 height 29
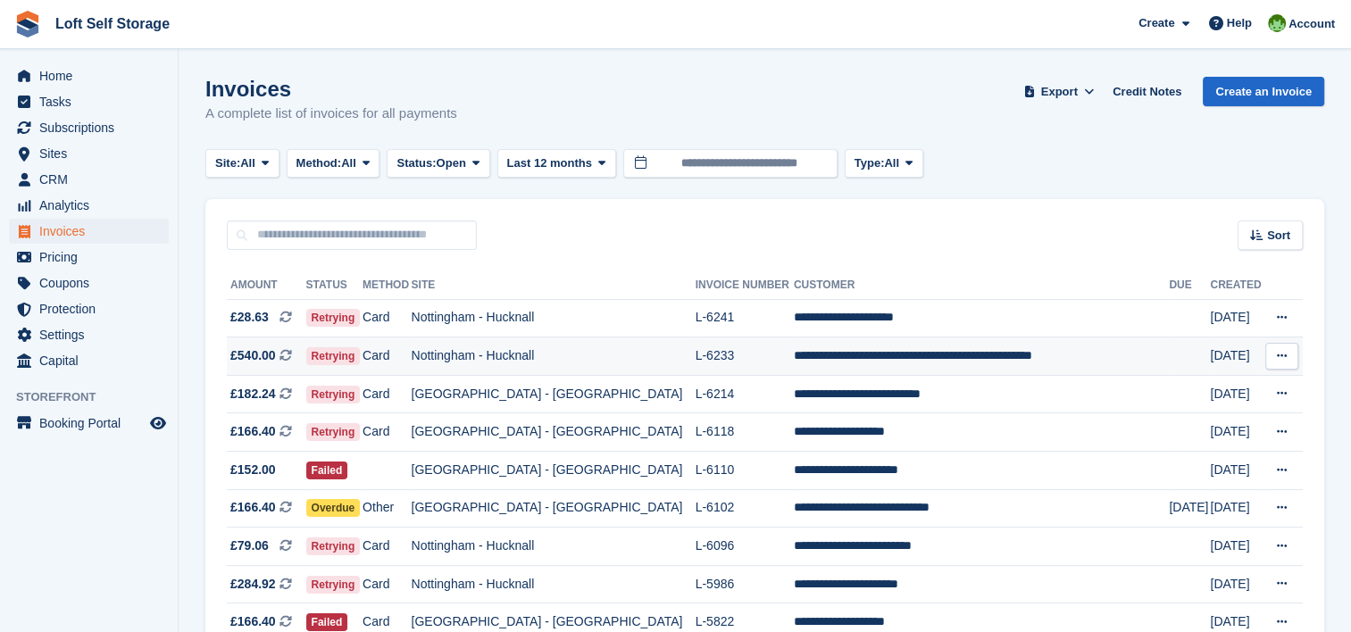
click at [805, 358] on td "**********" at bounding box center [981, 357] width 375 height 38
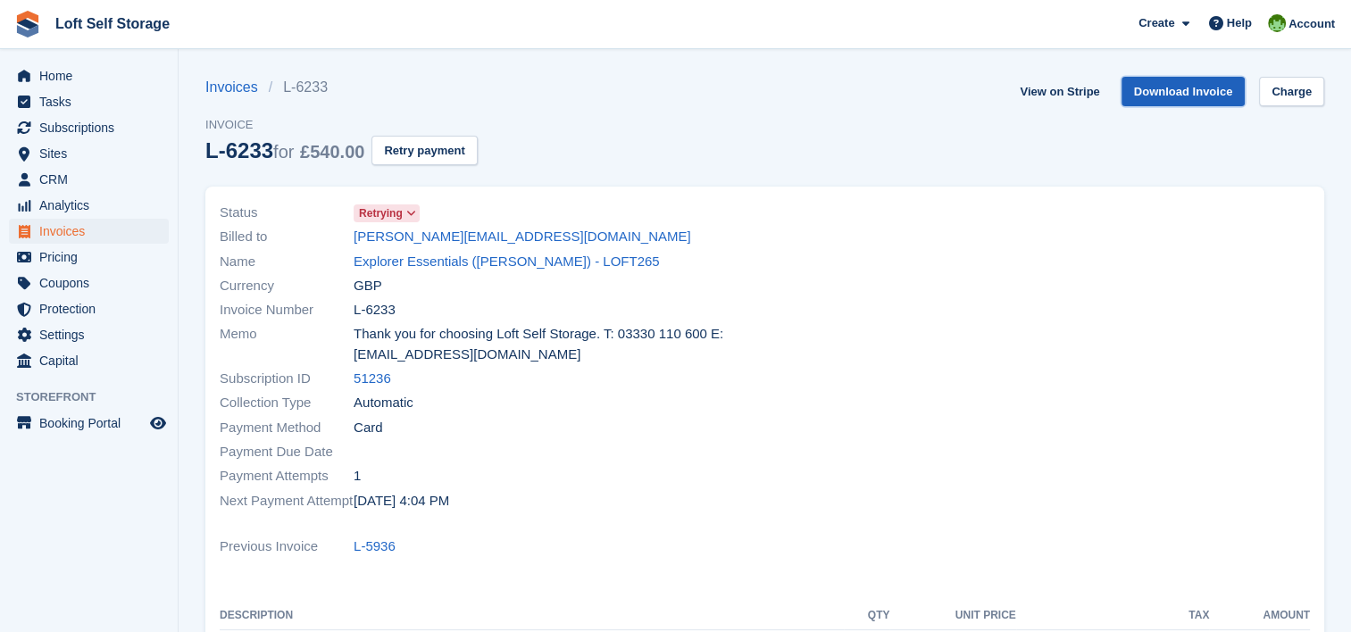
click at [1194, 93] on link "Download Invoice" at bounding box center [1184, 91] width 124 height 29
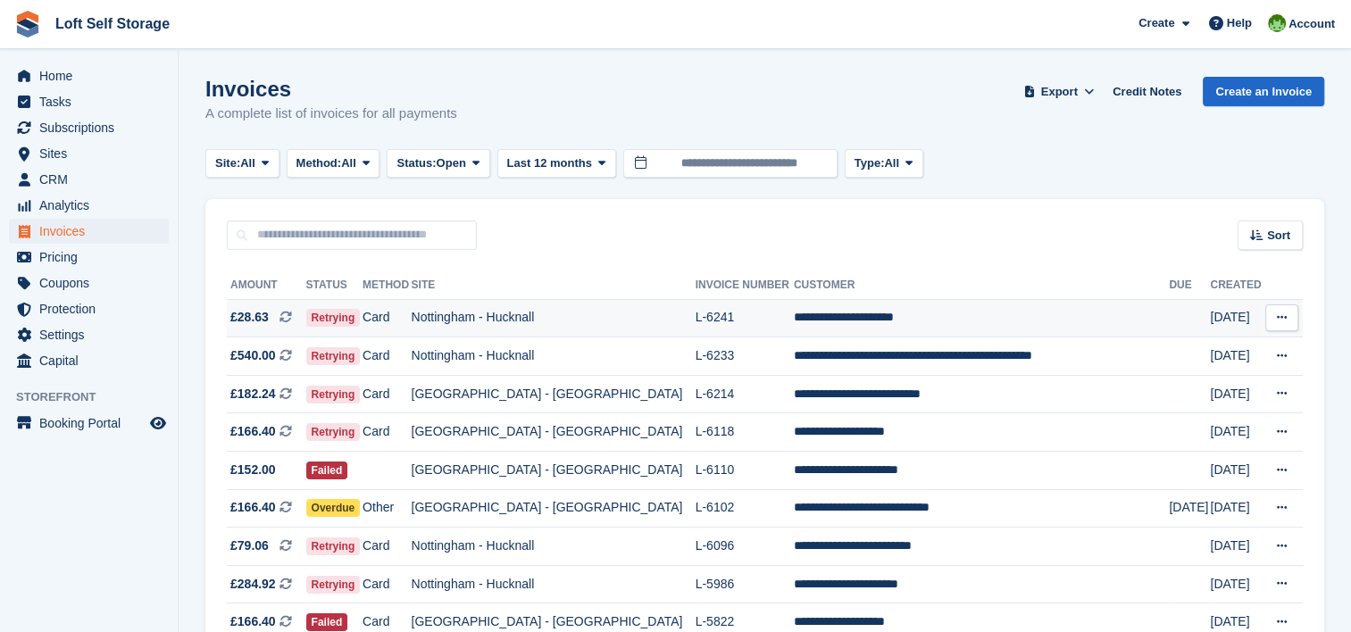
click at [696, 323] on td "L-6241" at bounding box center [745, 318] width 98 height 38
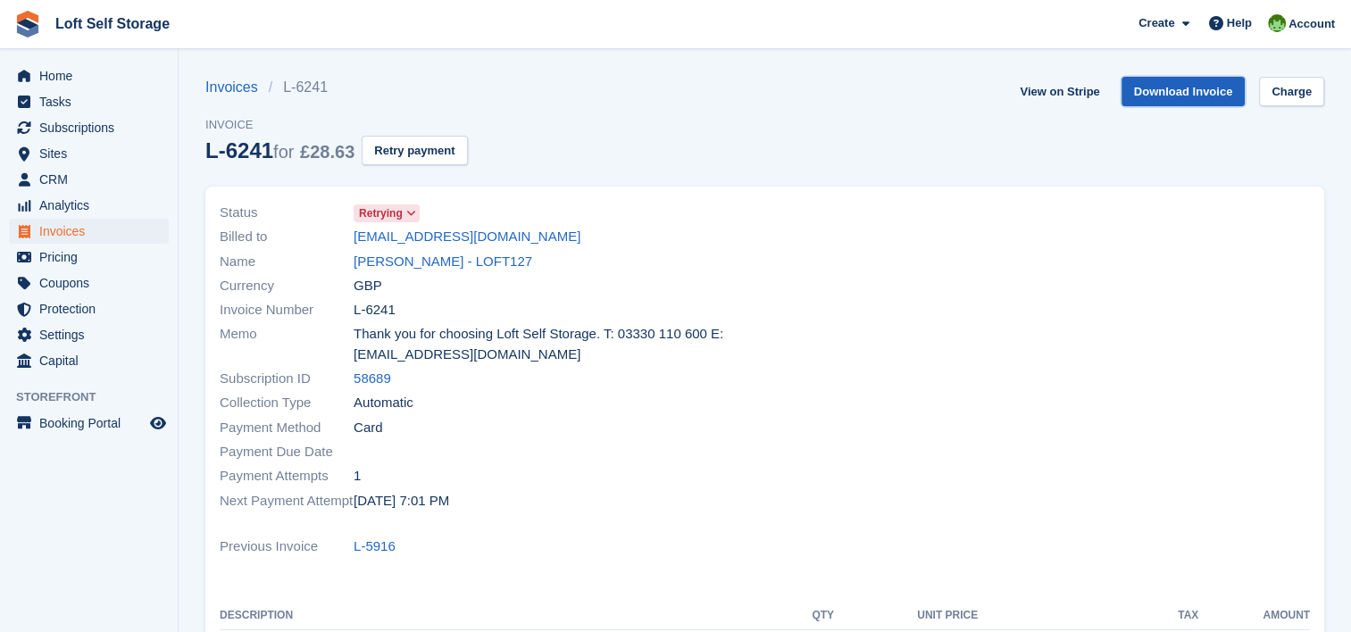
click at [1175, 93] on link "Download Invoice" at bounding box center [1184, 91] width 124 height 29
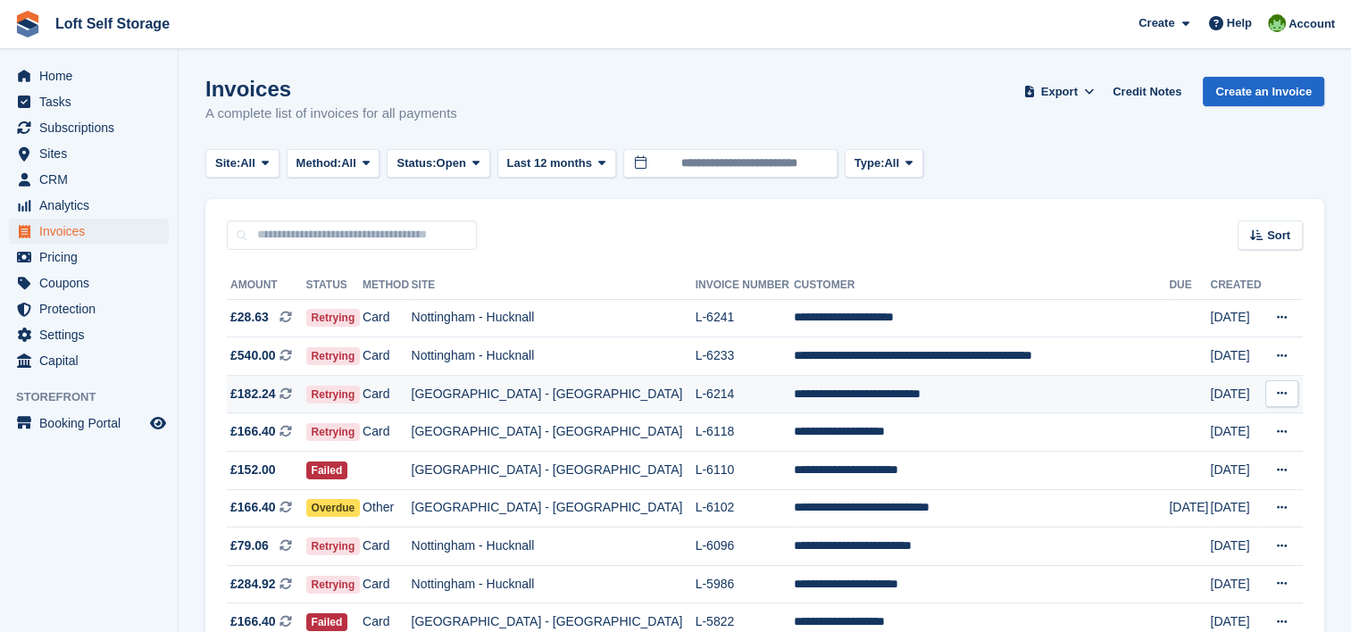
click at [723, 398] on td "L-6214" at bounding box center [745, 394] width 98 height 38
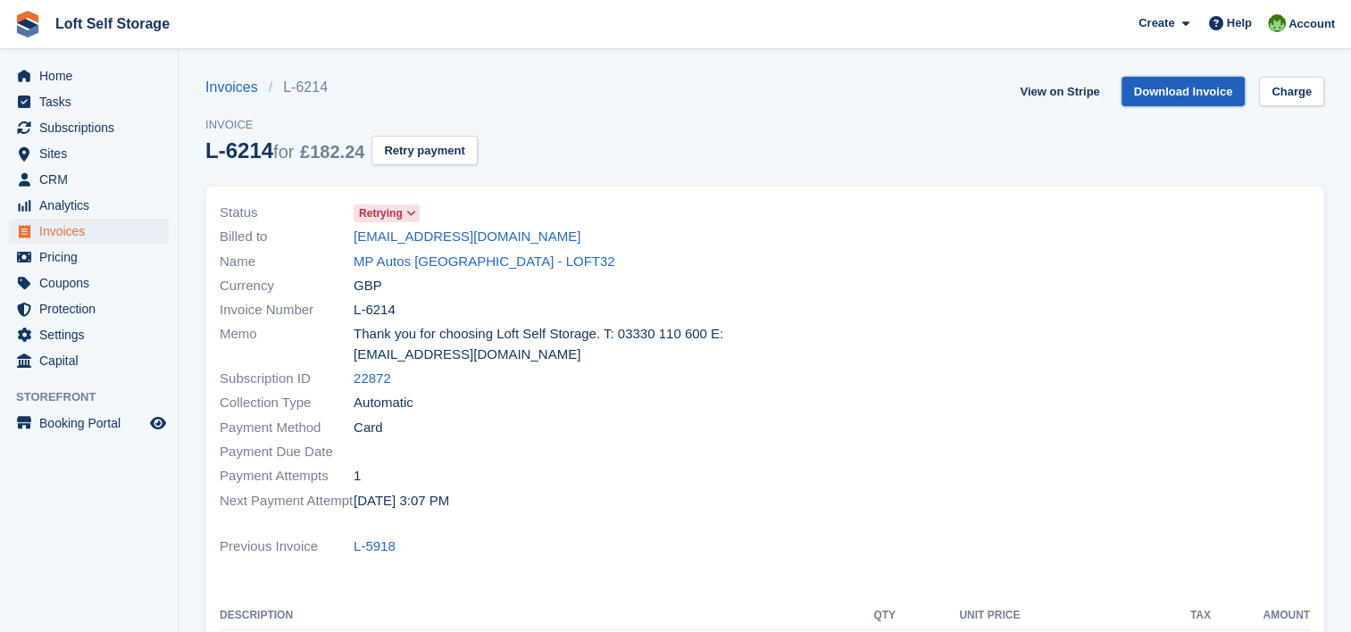
click at [1172, 87] on link "Download Invoice" at bounding box center [1184, 91] width 124 height 29
click at [64, 71] on span "Home" at bounding box center [92, 75] width 107 height 25
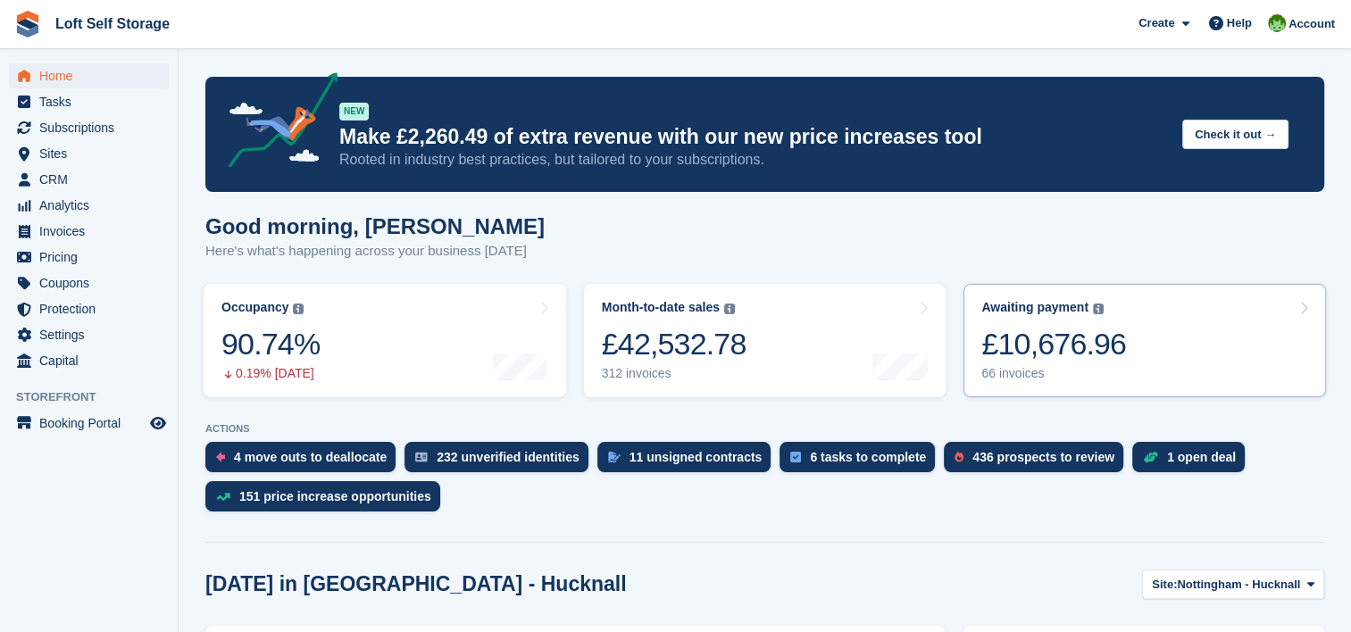
click at [1065, 336] on div "£10,676.96" at bounding box center [1053, 344] width 145 height 37
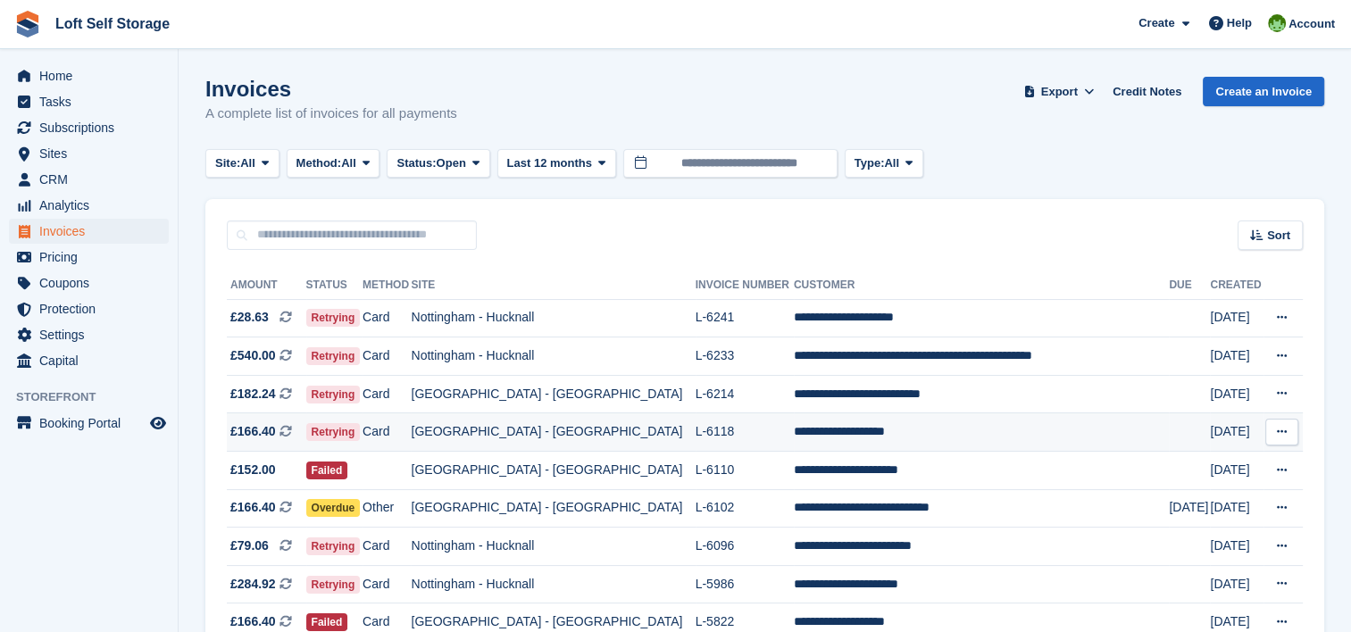
click at [569, 428] on td "[GEOGRAPHIC_DATA] - [GEOGRAPHIC_DATA]" at bounding box center [553, 432] width 284 height 38
click at [757, 468] on td "L-6110" at bounding box center [745, 471] width 98 height 38
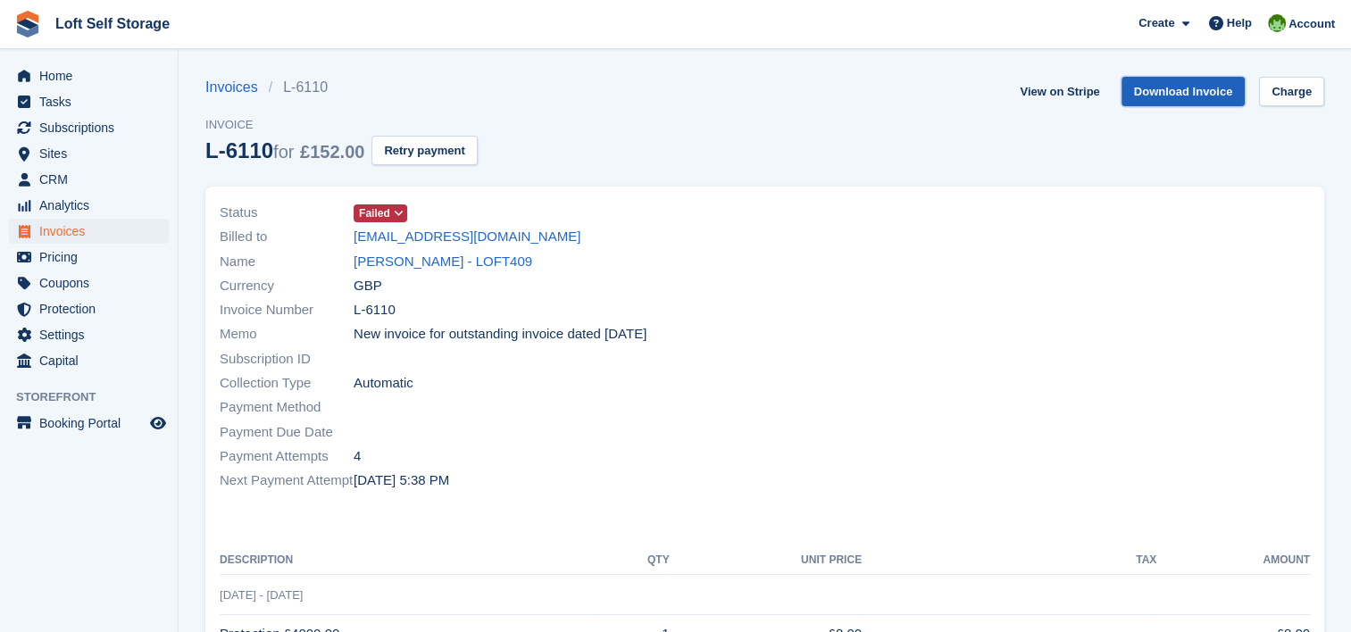
click at [1173, 89] on link "Download Invoice" at bounding box center [1184, 91] width 124 height 29
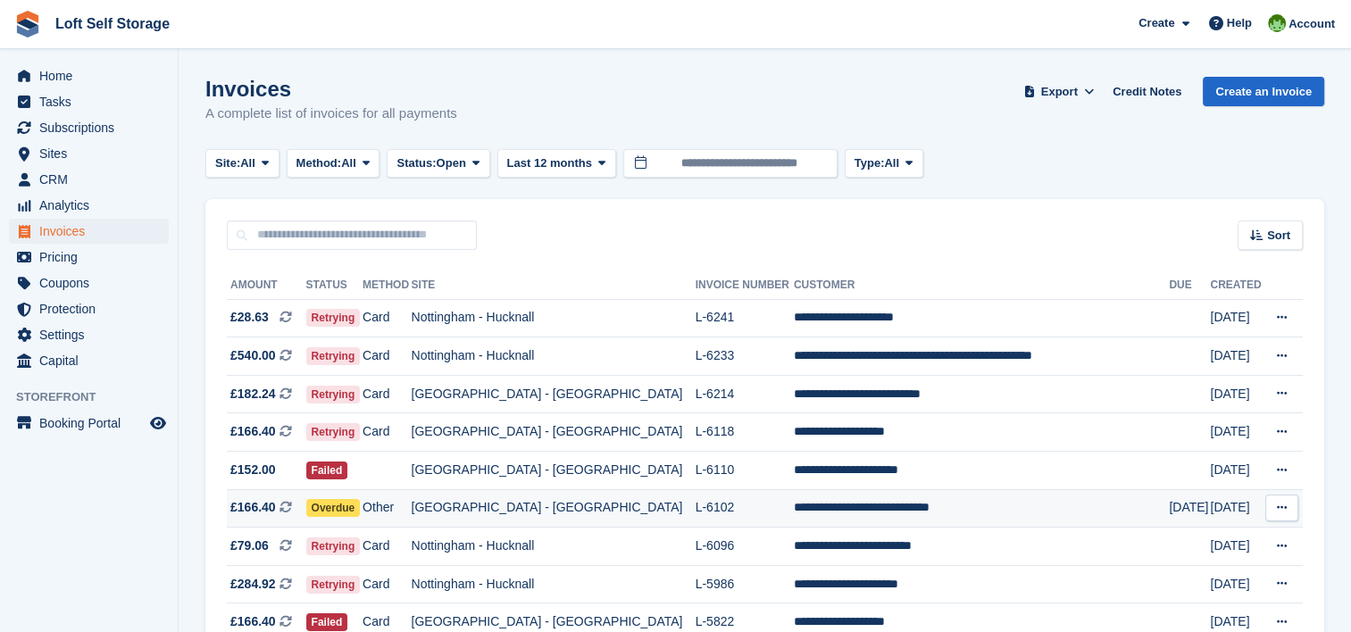
click at [760, 512] on td "L-6102" at bounding box center [745, 508] width 98 height 38
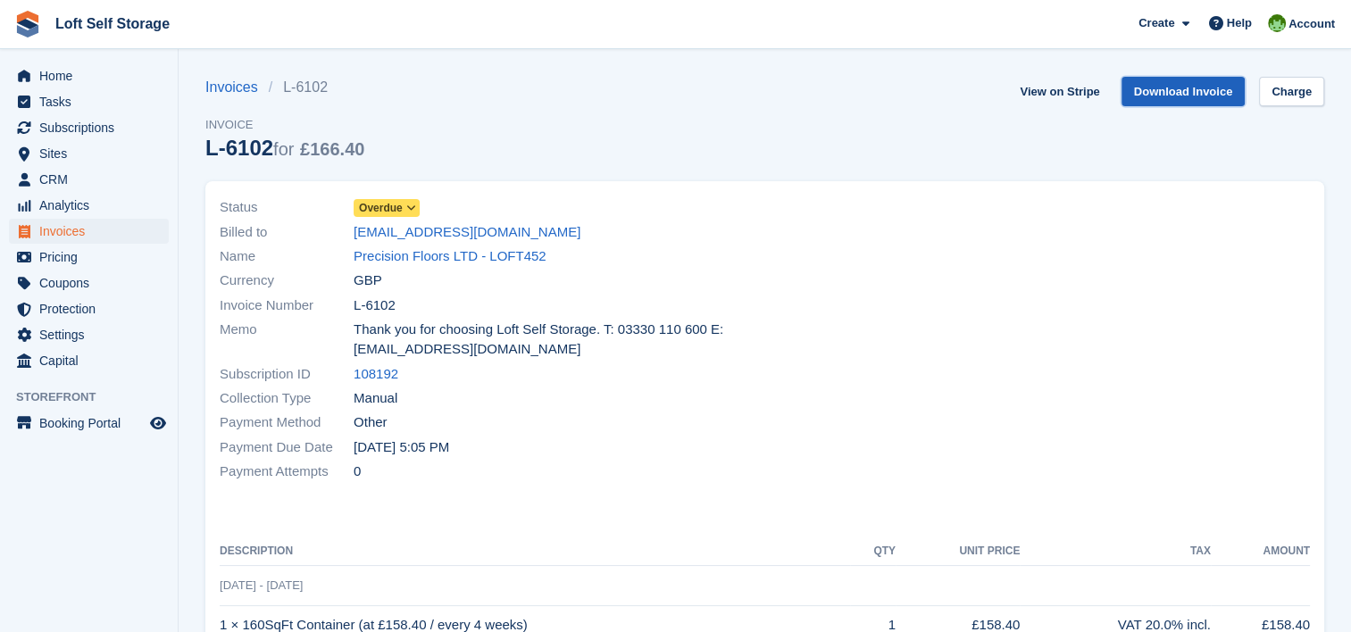
click at [1172, 99] on link "Download Invoice" at bounding box center [1184, 91] width 124 height 29
click at [1173, 91] on link "Download Invoice" at bounding box center [1184, 91] width 124 height 29
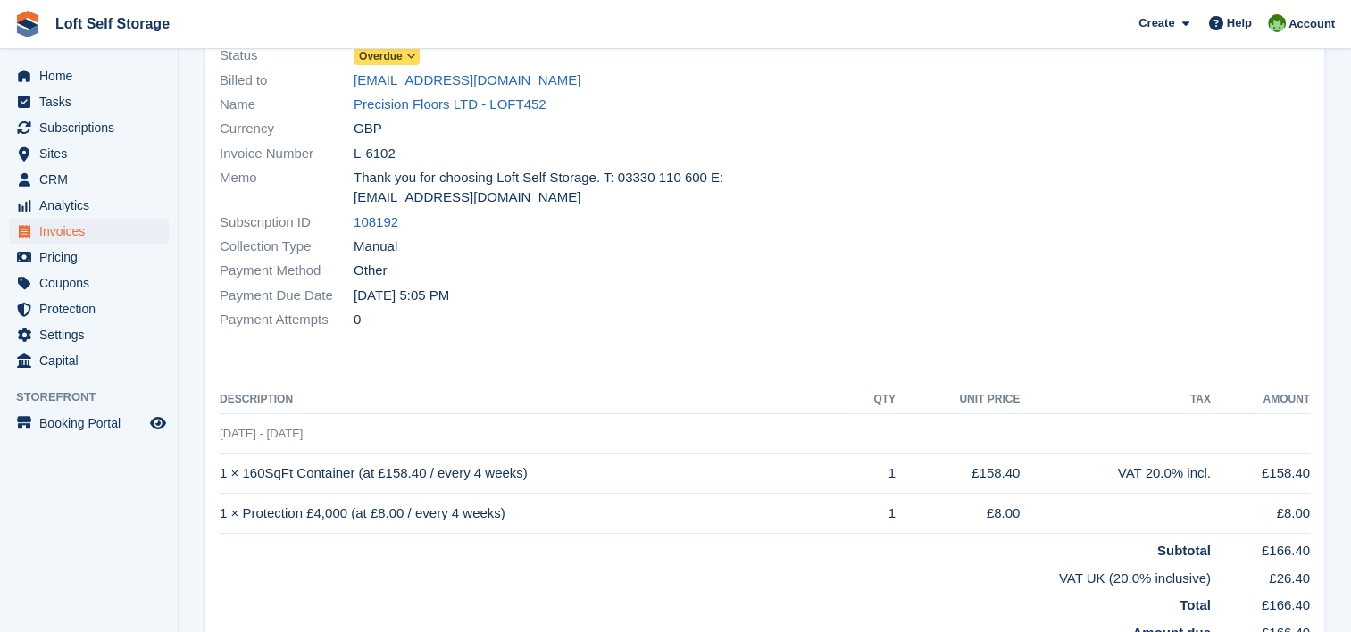
scroll to position [214, 0]
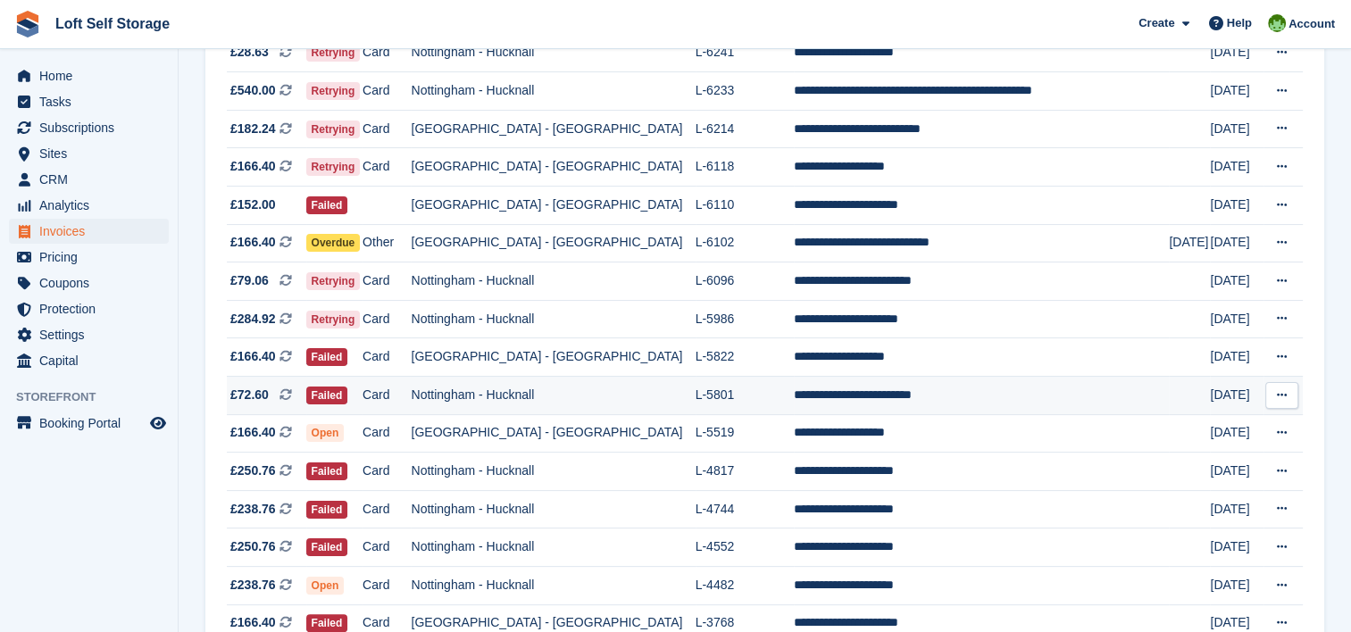
scroll to position [268, 0]
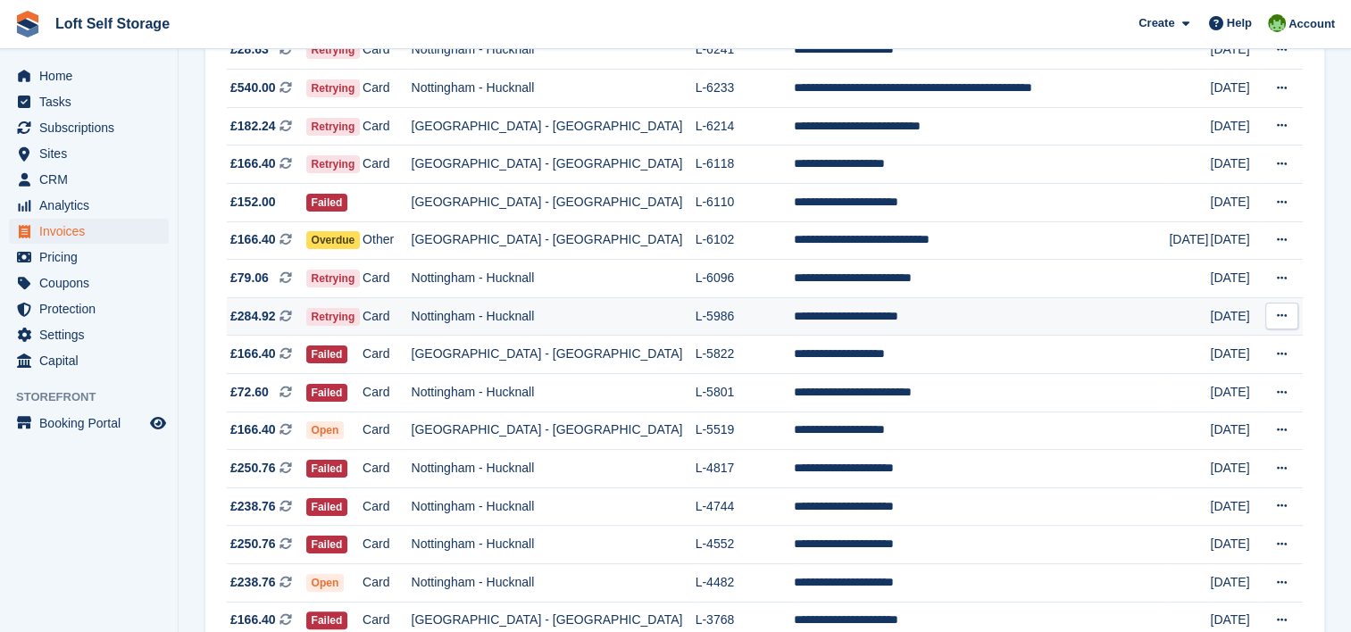
click at [838, 321] on td "**********" at bounding box center [981, 316] width 375 height 38
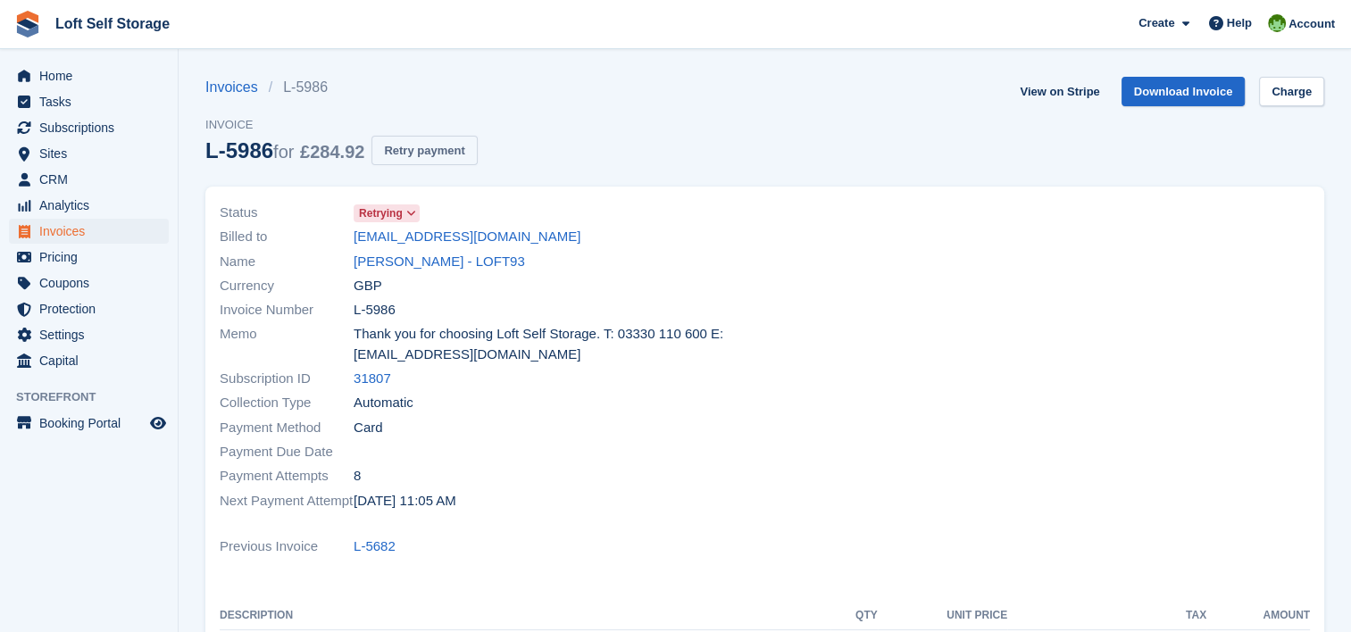
click at [446, 157] on button "Retry payment" at bounding box center [423, 150] width 105 height 29
click at [1160, 85] on link "Download Invoice" at bounding box center [1184, 91] width 124 height 29
click at [763, 115] on div "Invoices L-5986 Invoice L-5986 for £284.92 Retry payment View on Stripe Downloa…" at bounding box center [764, 132] width 1119 height 110
click at [800, 104] on div "Invoices L-5986 Invoice L-5986 for £284.92 Retry payment View on Stripe Downloa…" at bounding box center [764, 132] width 1119 height 110
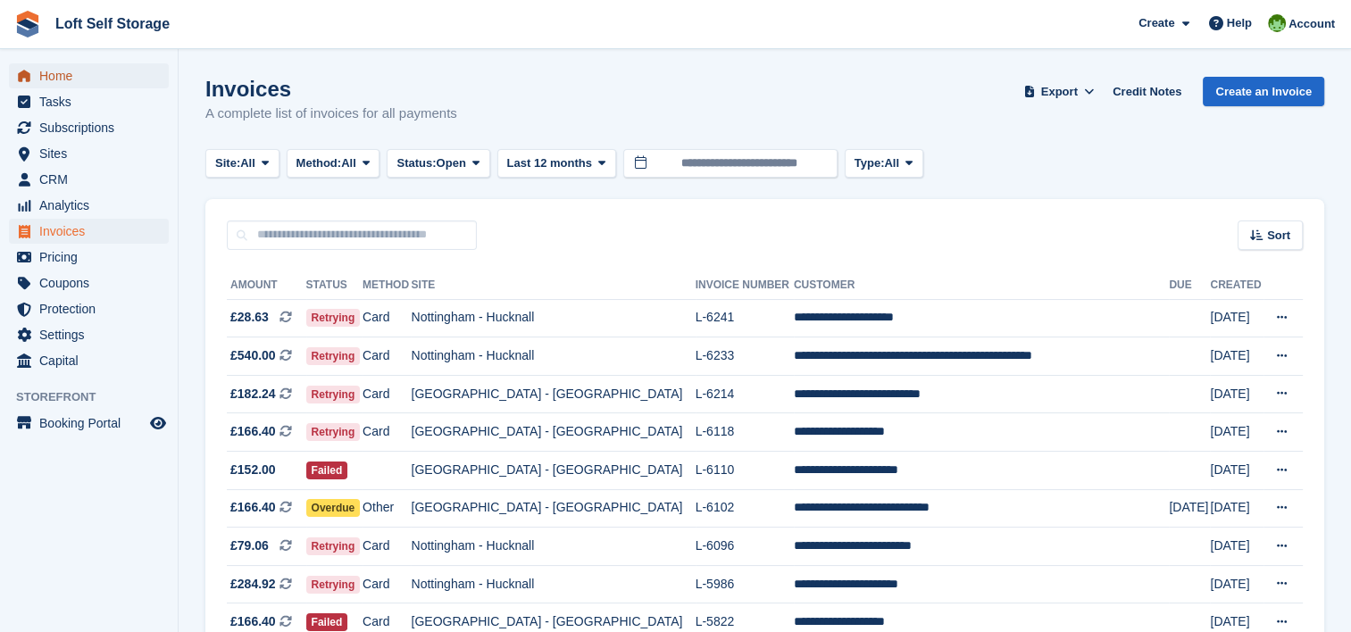
click at [71, 71] on span "Home" at bounding box center [92, 75] width 107 height 25
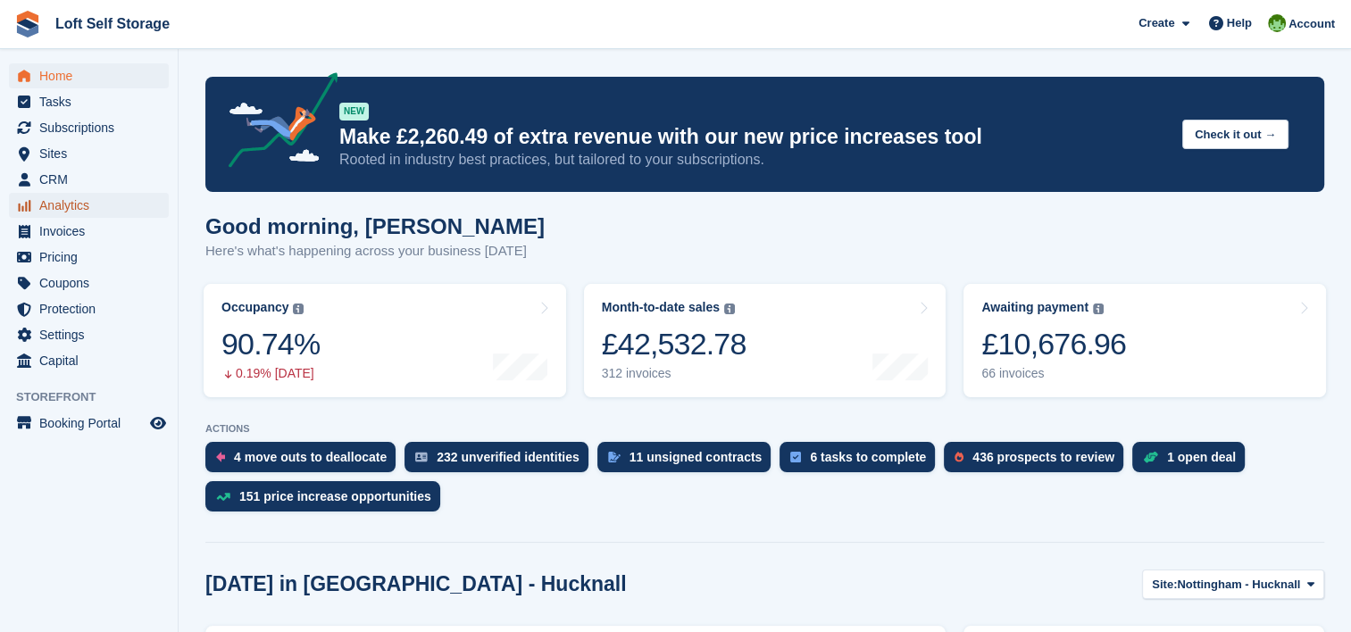
click at [64, 210] on span "Analytics" at bounding box center [92, 205] width 107 height 25
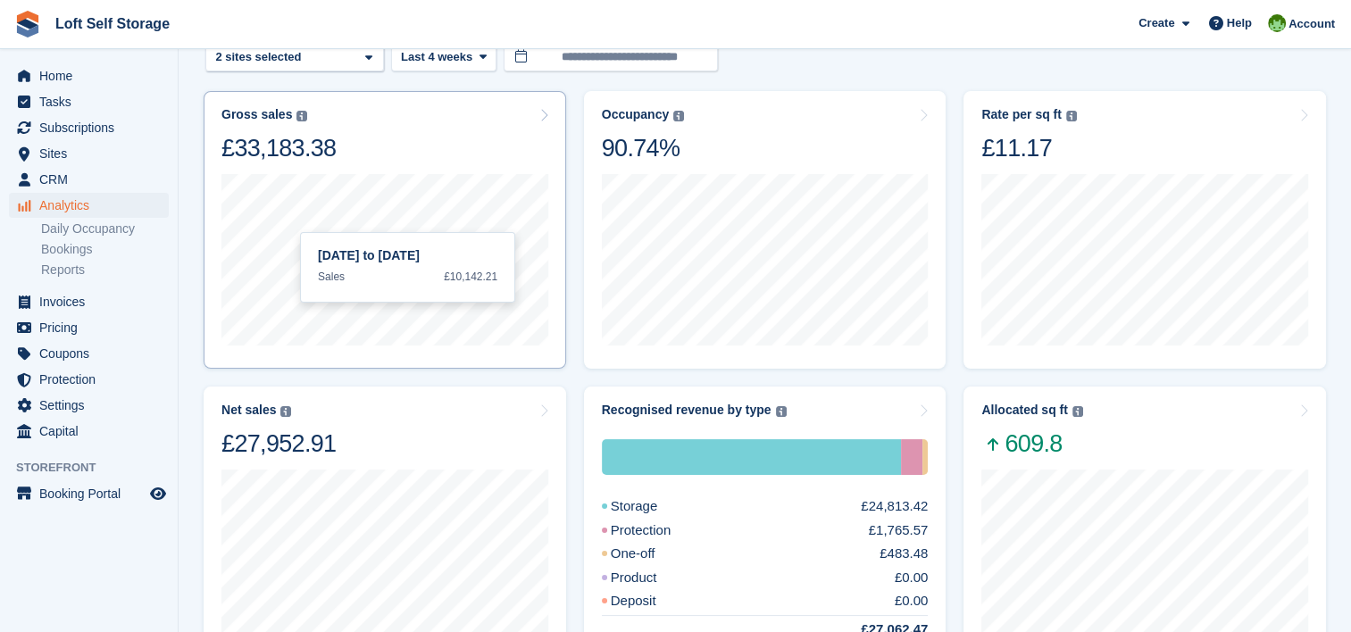
scroll to position [89, 0]
click at [386, 439] on div "Net sales The sum of all finalised invoices, after discount and excluding tax. …" at bounding box center [384, 430] width 327 height 56
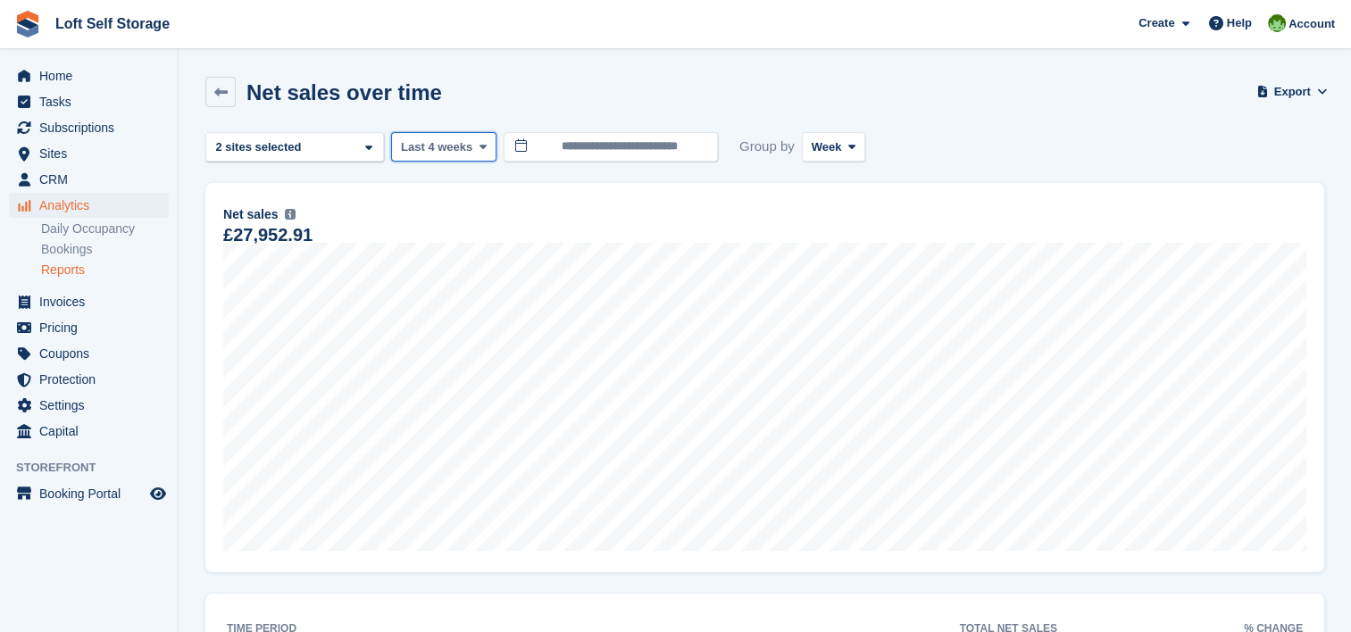
click at [482, 152] on span at bounding box center [482, 146] width 14 height 14
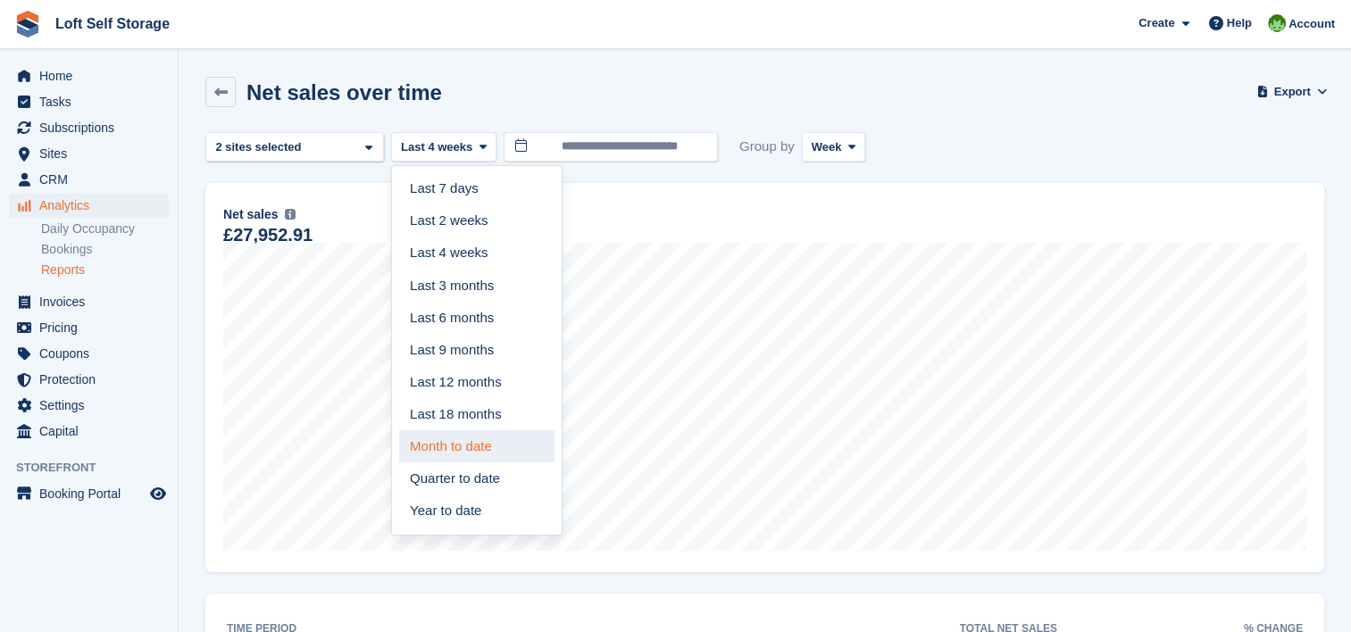
click at [463, 442] on link "Month to date" at bounding box center [476, 446] width 155 height 32
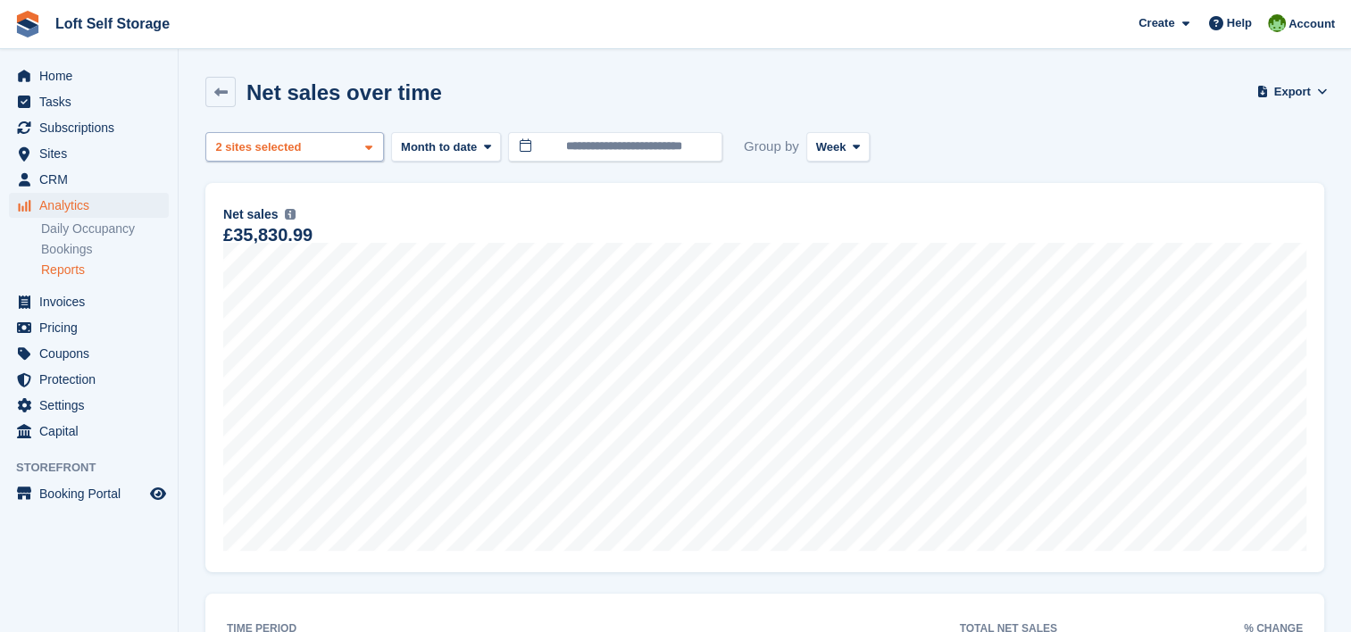
click at [322, 146] on div "Nottingham - Hucknall 2 sites selected" at bounding box center [294, 146] width 179 height 29
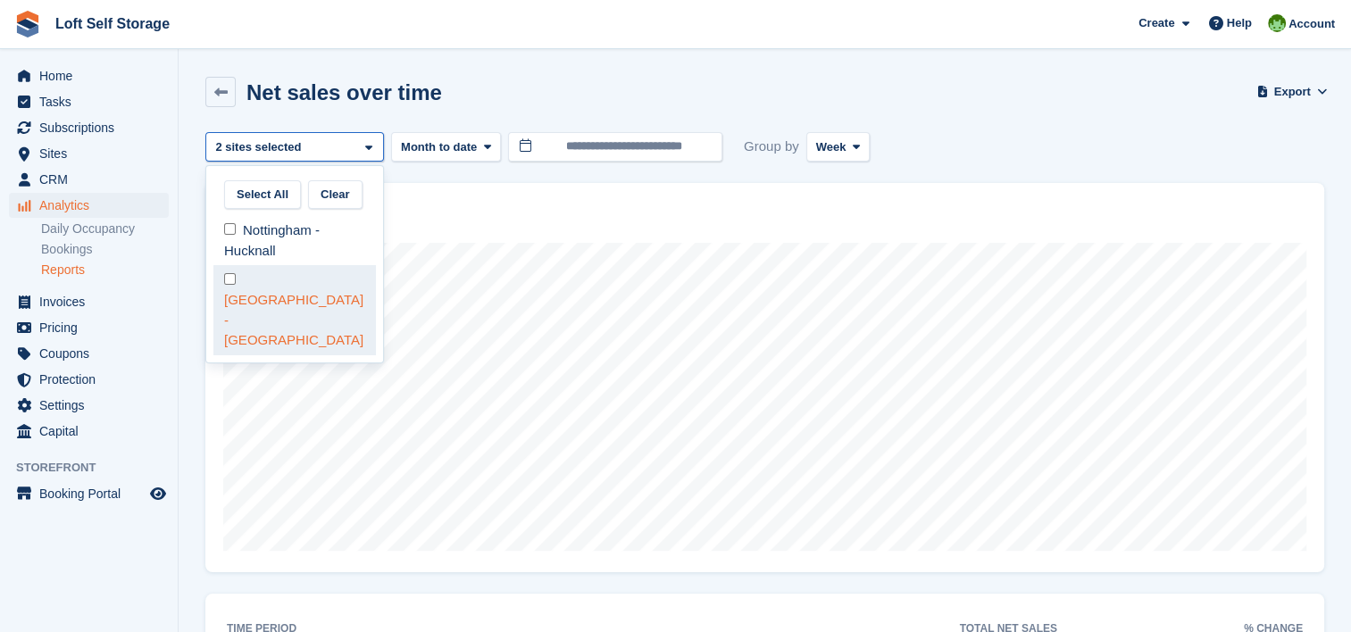
select select "****"
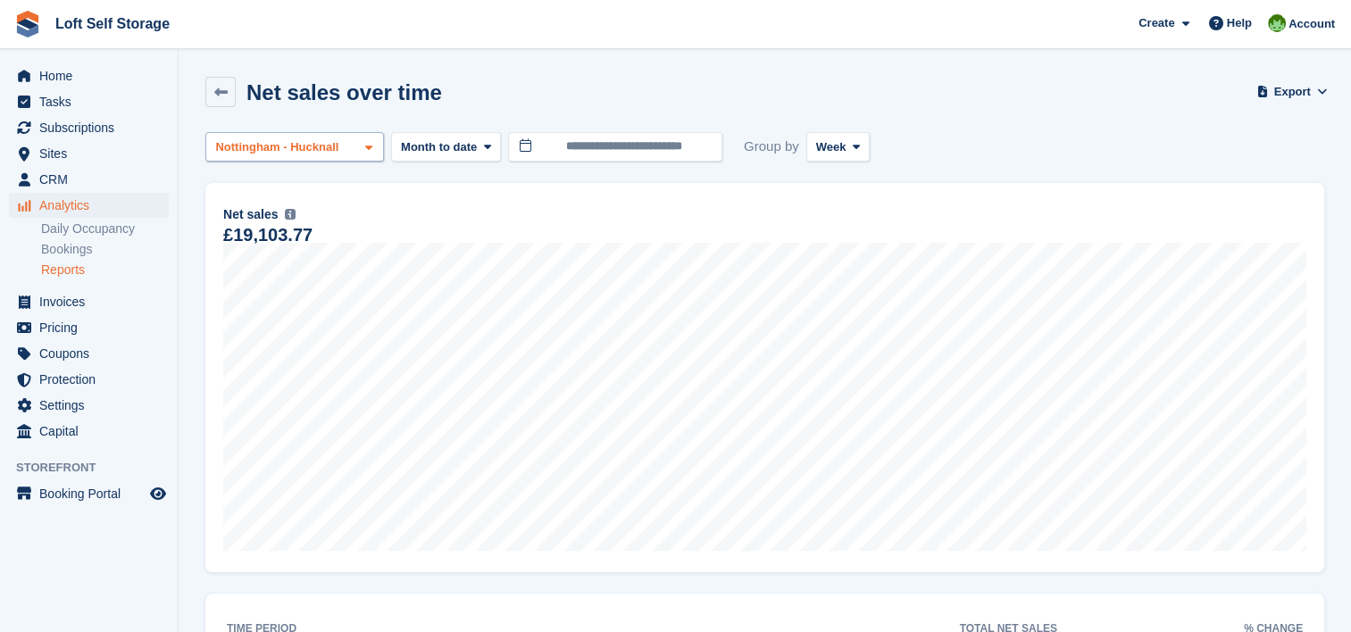
click at [365, 144] on icon at bounding box center [368, 148] width 7 height 12
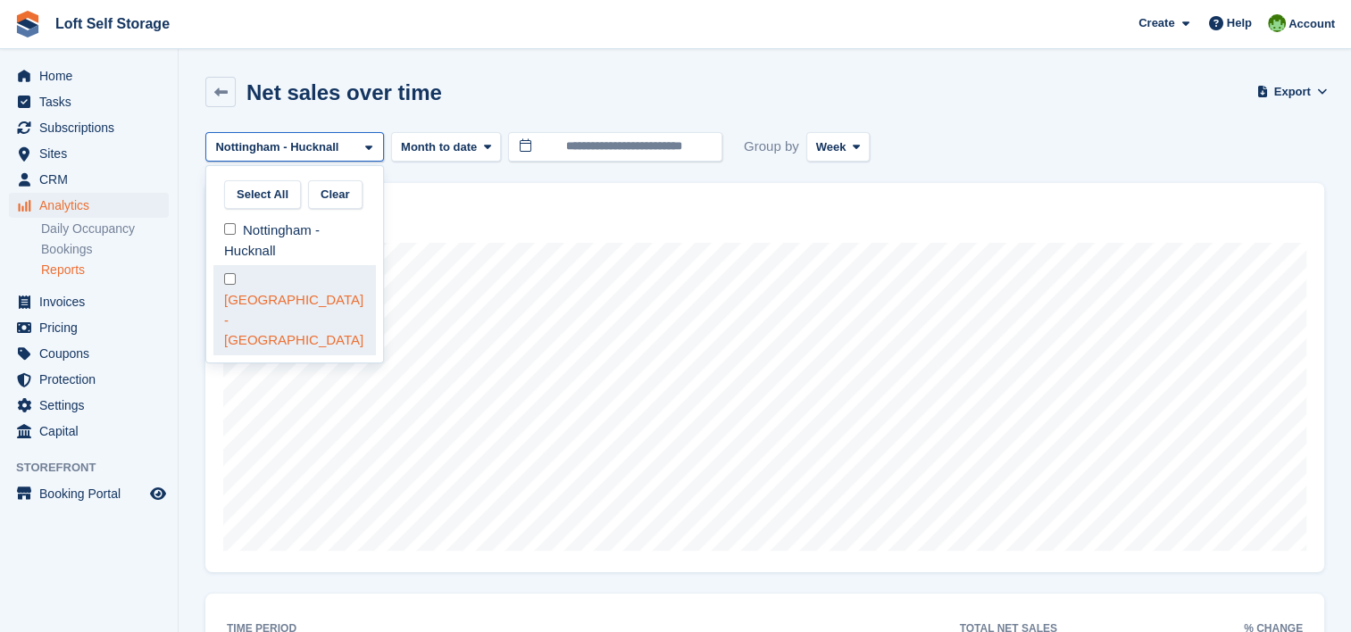
select select "****"
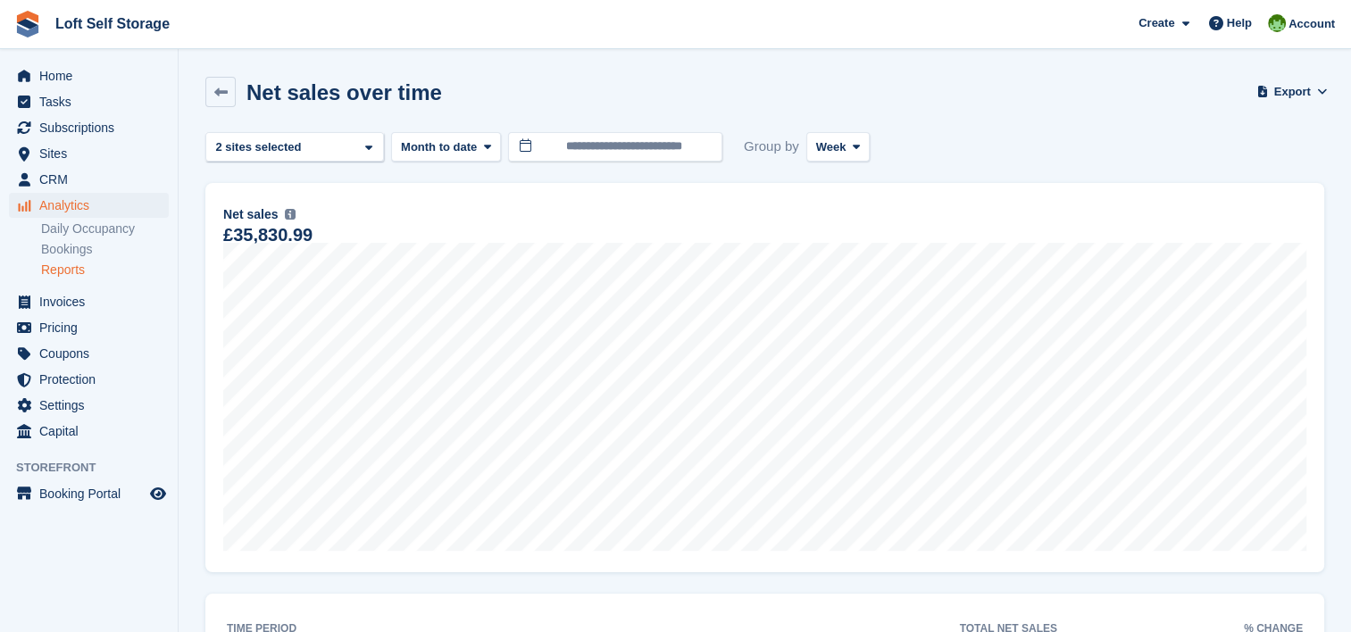
click at [229, 229] on div "£35,830.99" at bounding box center [267, 235] width 89 height 15
click at [261, 156] on div "Nottingham - Hucknall 2 sites selected" at bounding box center [294, 146] width 179 height 29
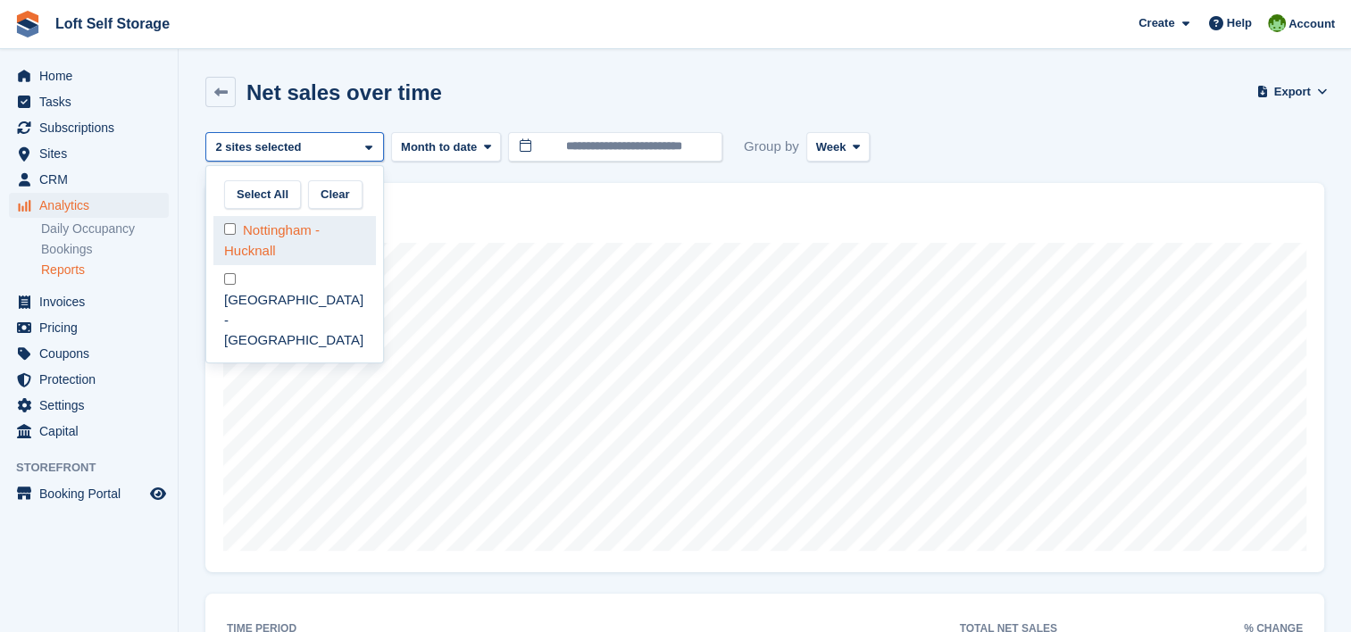
select select "***"
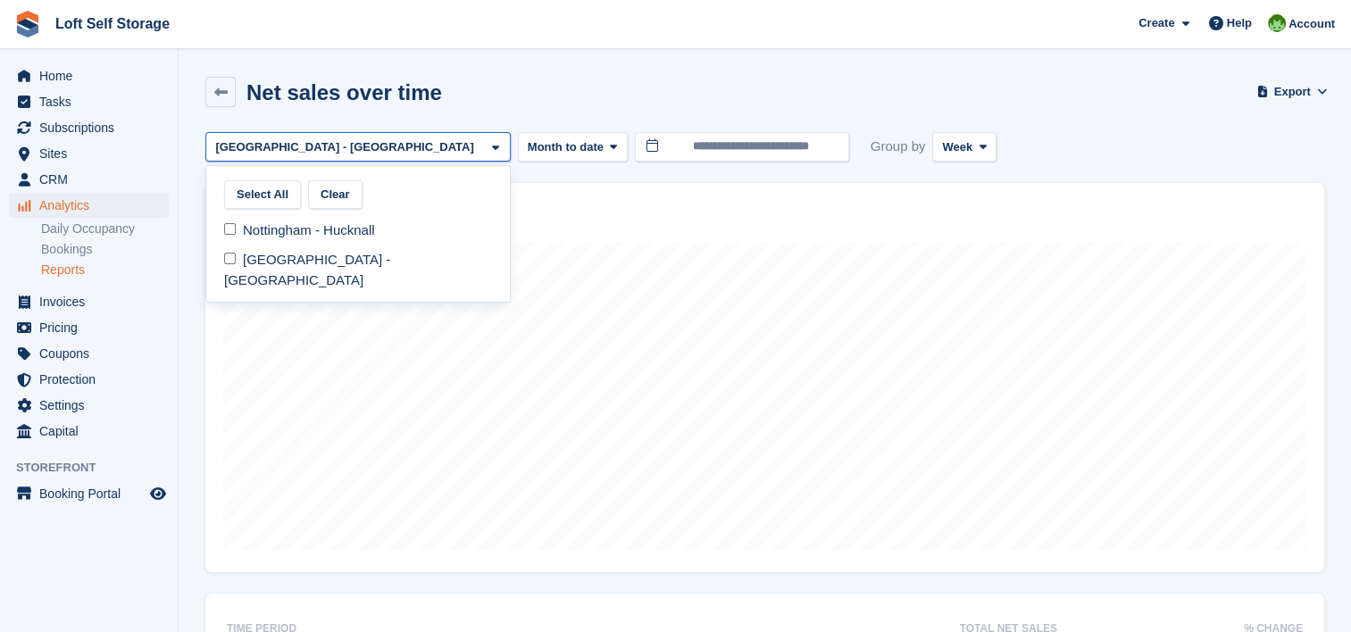
click at [593, 195] on div at bounding box center [880, 572] width 1351 height 881
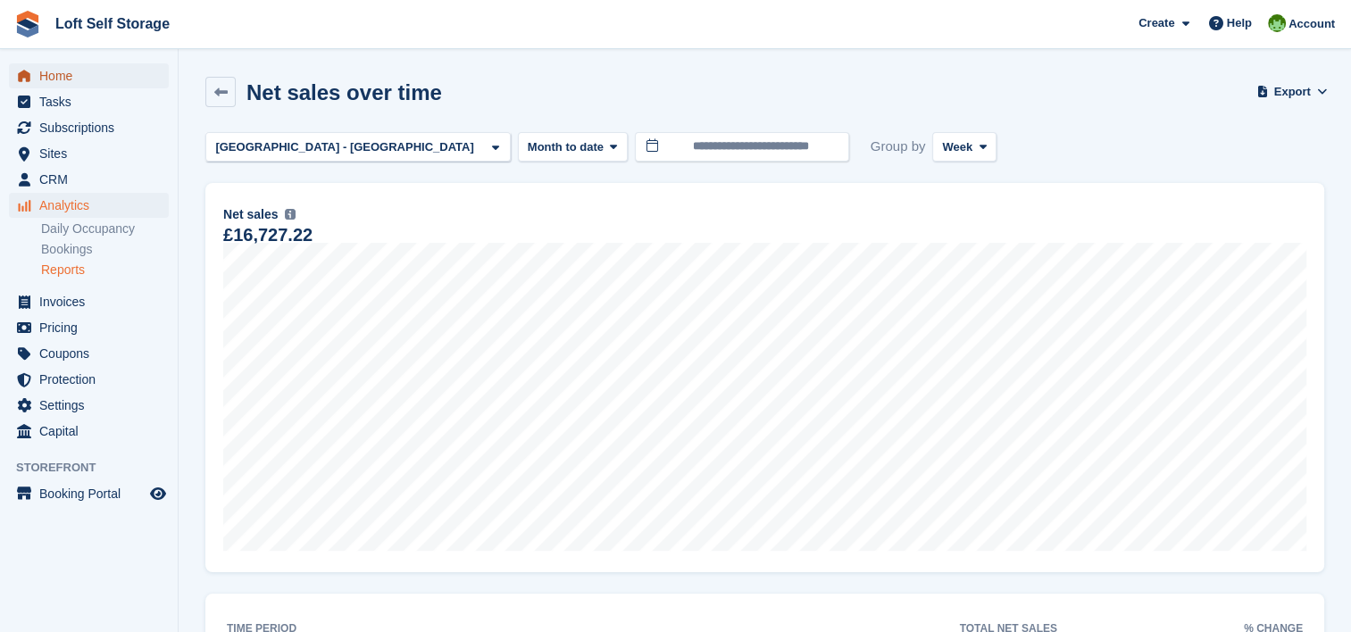
click at [89, 79] on span "Home" at bounding box center [92, 75] width 107 height 25
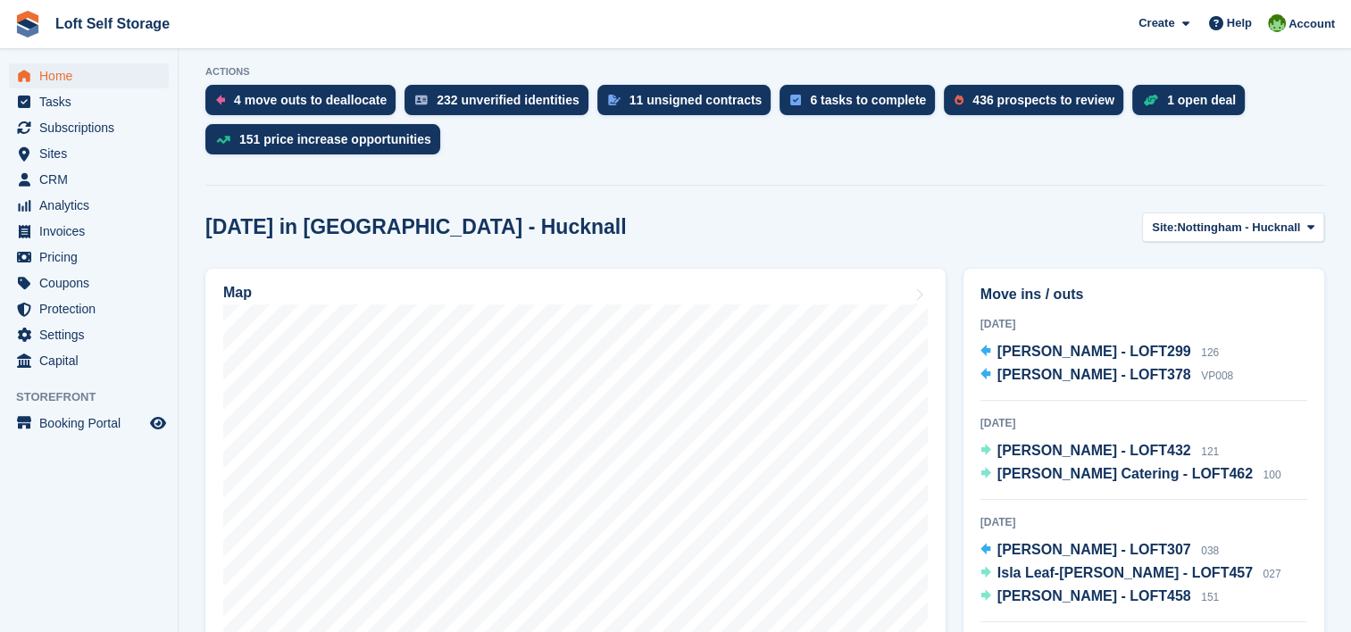
scroll to position [446, 0]
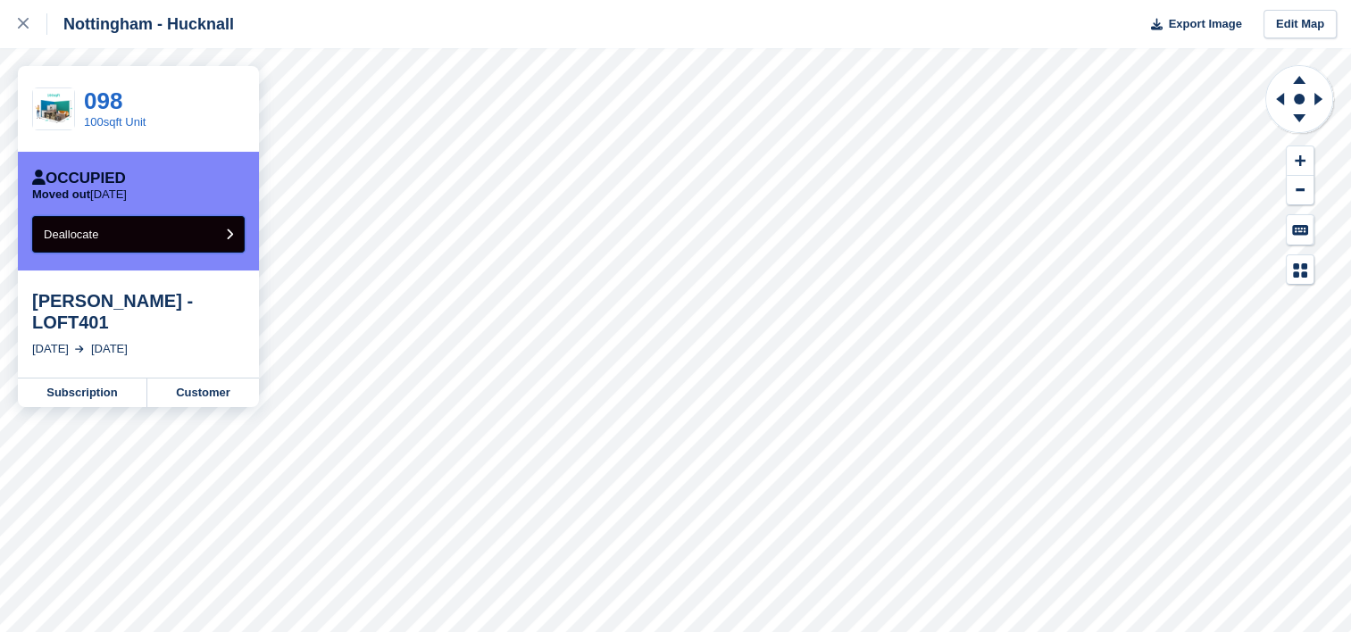
click at [166, 236] on button "Deallocate" at bounding box center [138, 234] width 213 height 37
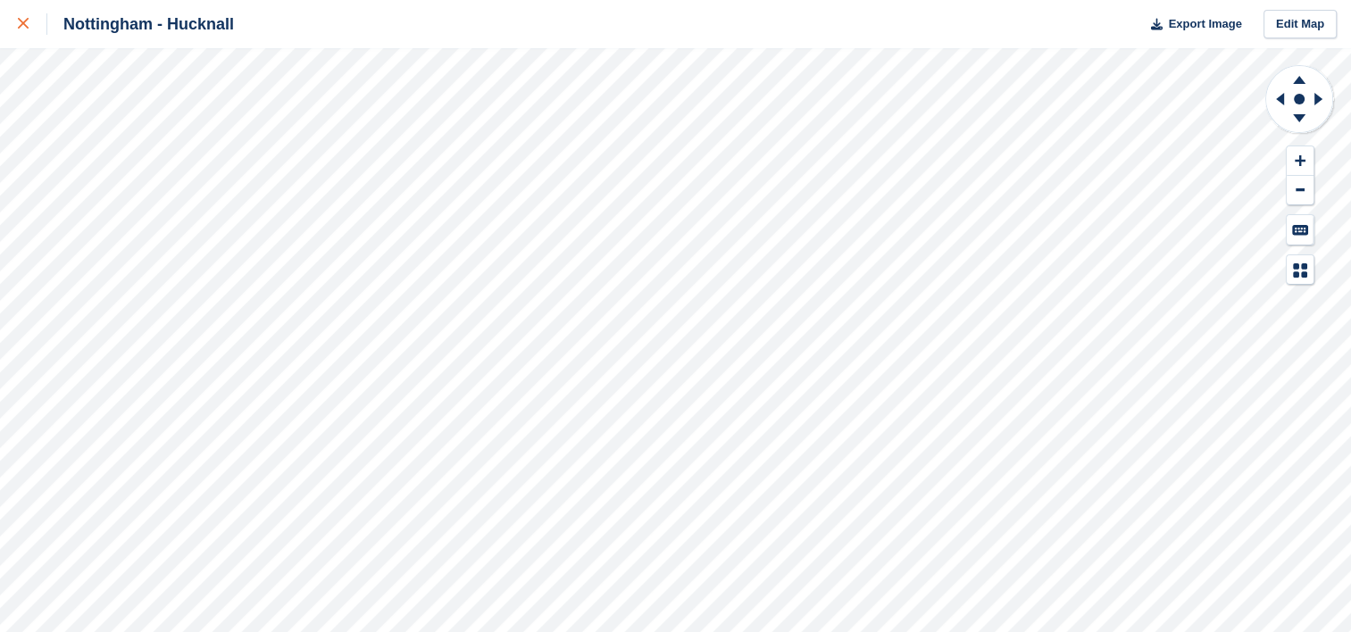
click at [25, 21] on icon at bounding box center [23, 23] width 11 height 11
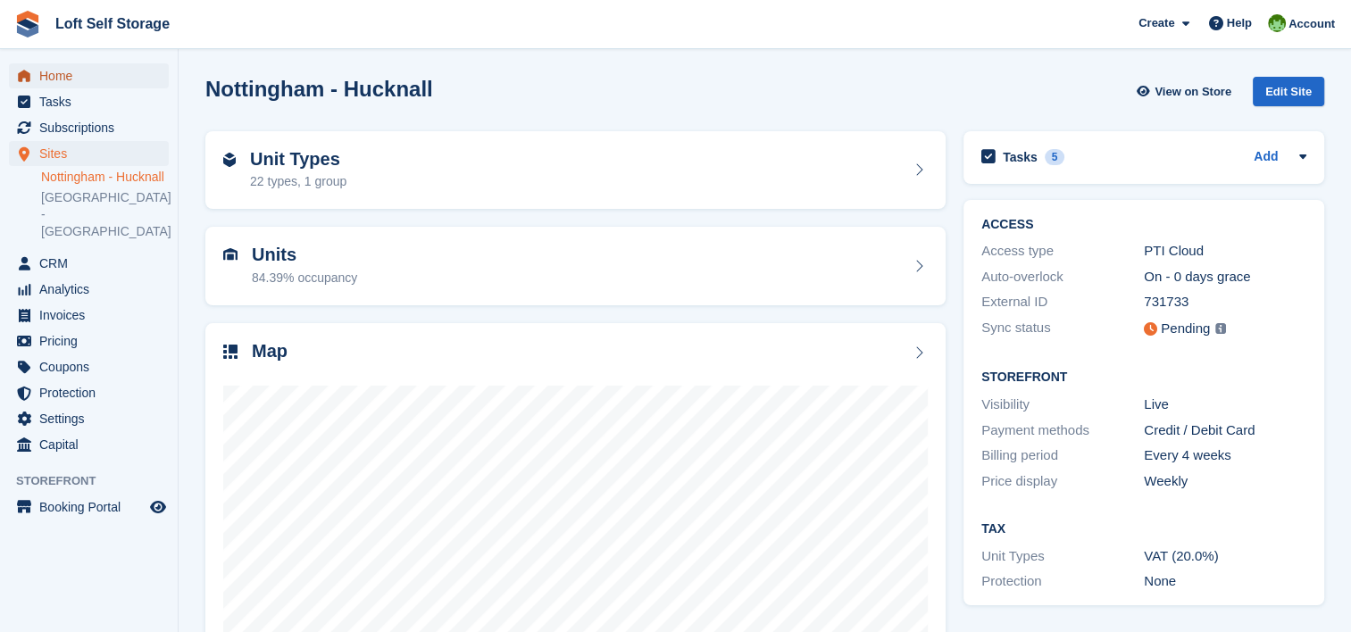
click at [57, 79] on span "Home" at bounding box center [92, 75] width 107 height 25
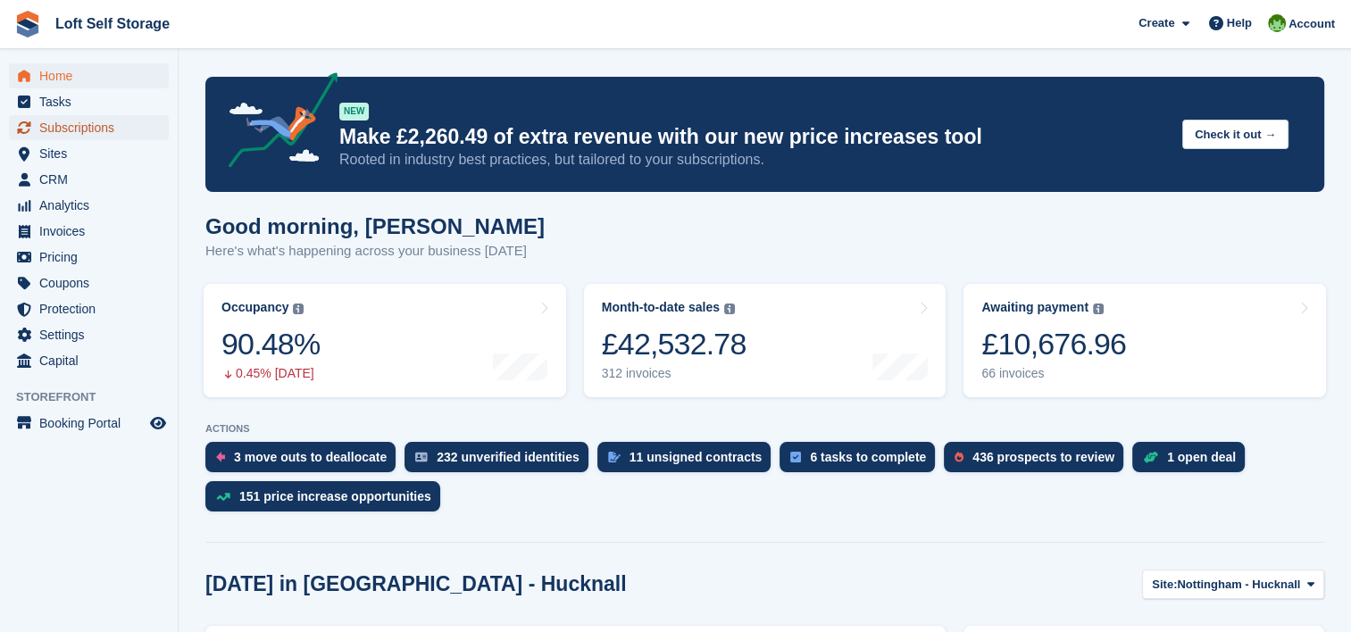
click at [96, 133] on span "Subscriptions" at bounding box center [92, 127] width 107 height 25
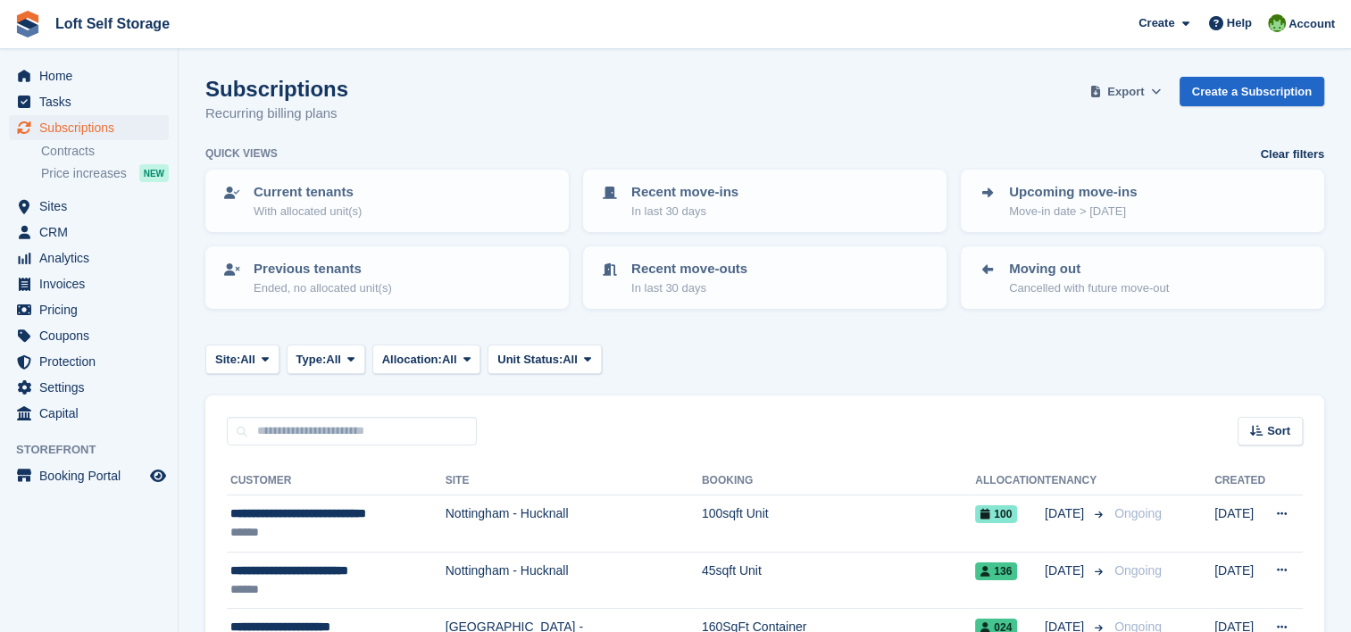
click at [1138, 88] on span "Export" at bounding box center [1125, 92] width 37 height 18
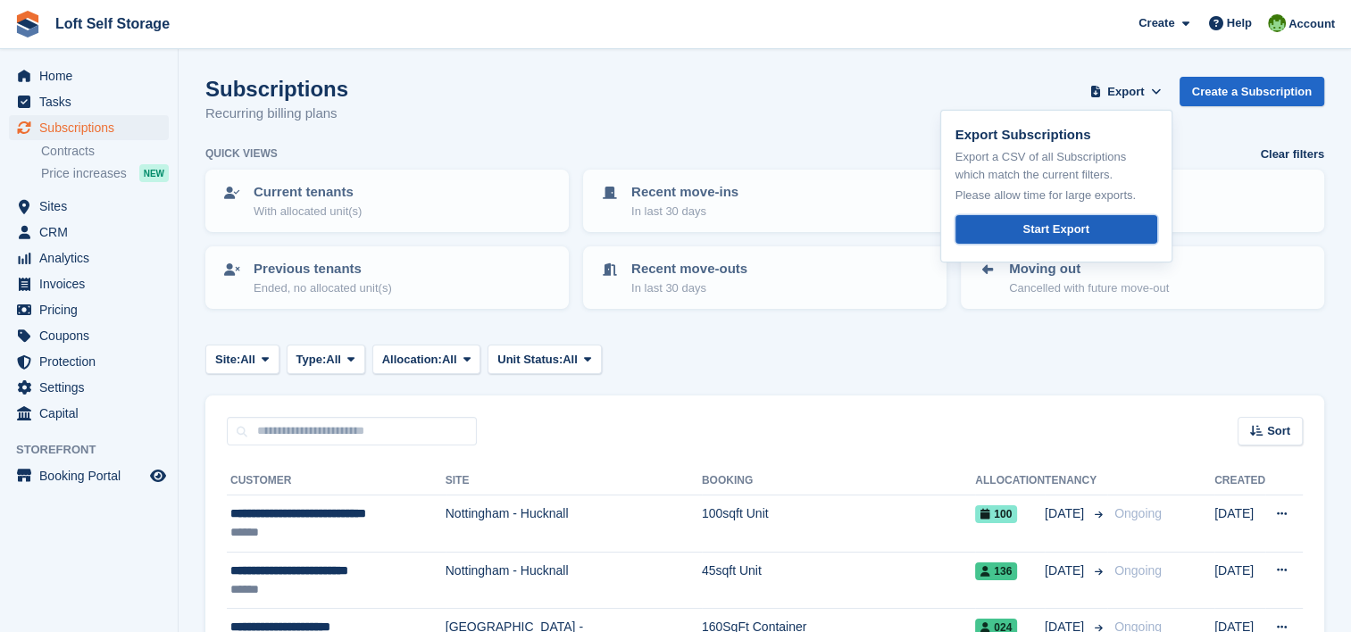
click at [1074, 218] on link "Start Export" at bounding box center [1056, 229] width 202 height 29
click at [86, 132] on span "Subscriptions" at bounding box center [92, 127] width 107 height 25
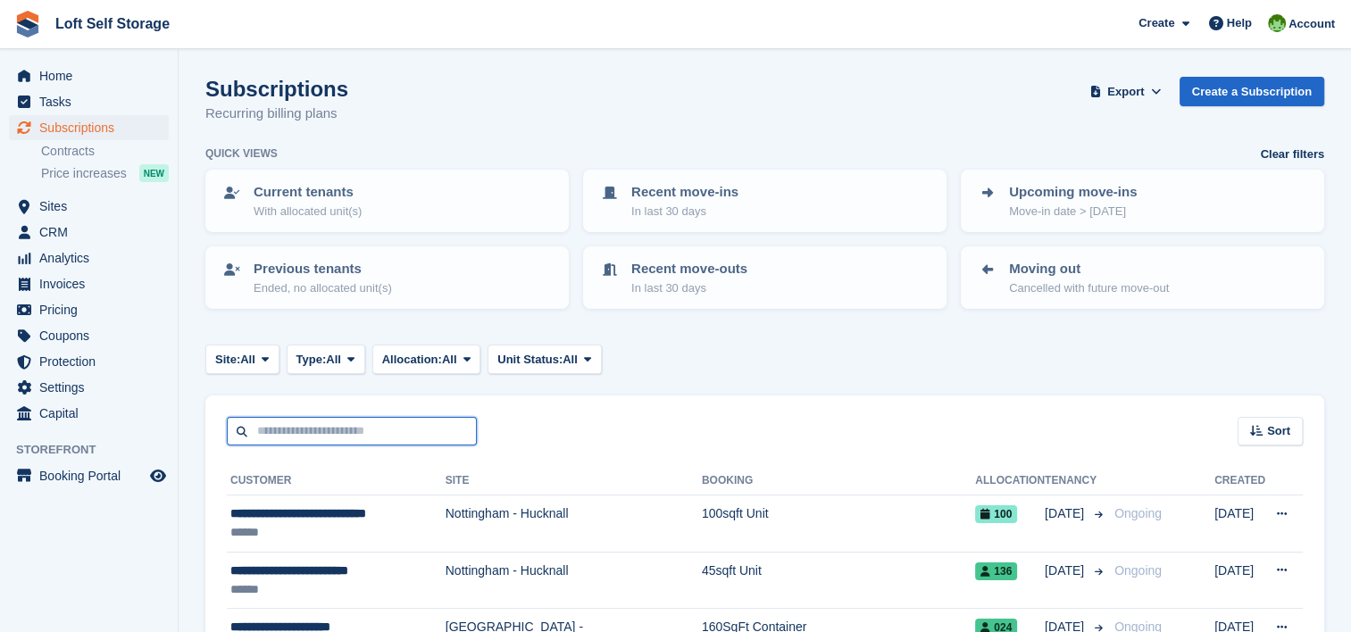
click at [321, 421] on input "text" at bounding box center [352, 431] width 250 height 29
type input "******"
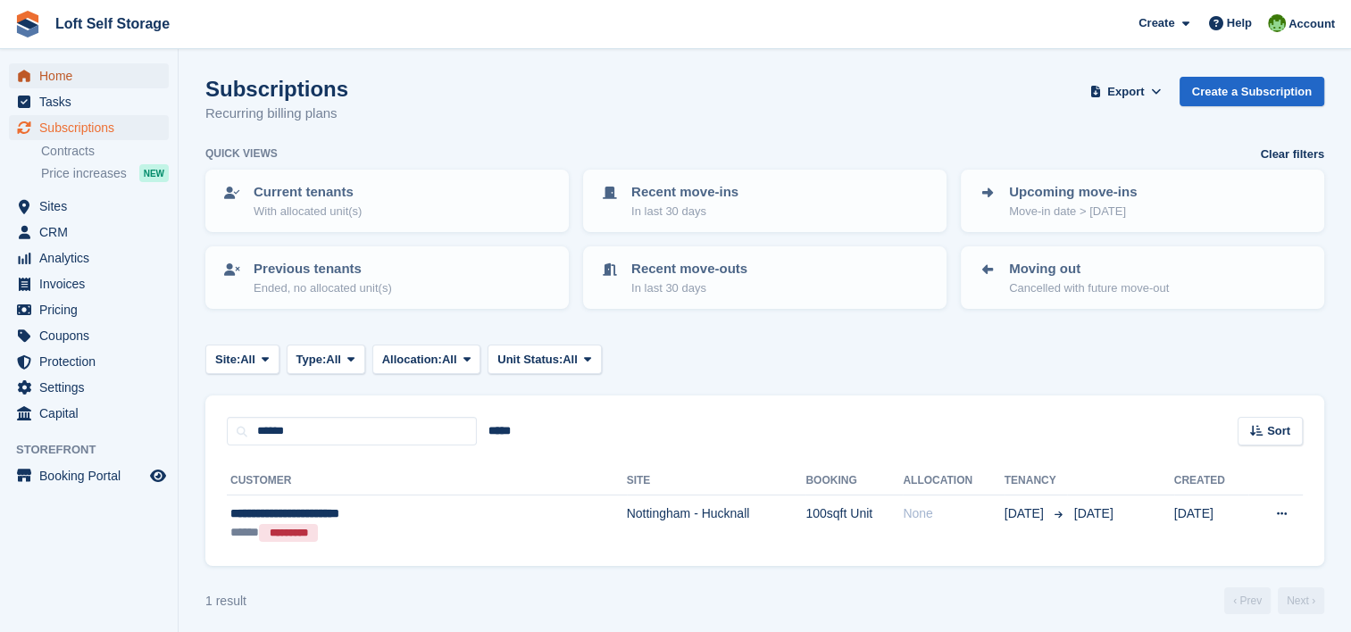
click at [68, 75] on span "Home" at bounding box center [92, 75] width 107 height 25
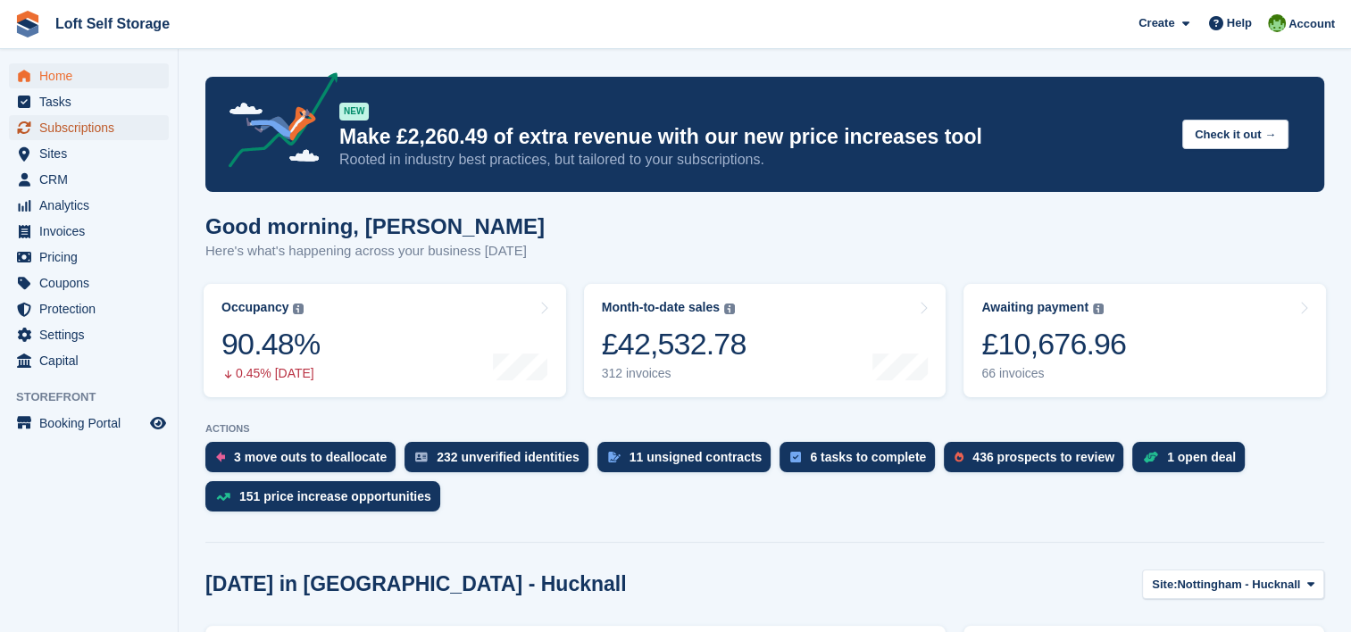
click at [82, 132] on span "Subscriptions" at bounding box center [92, 127] width 107 height 25
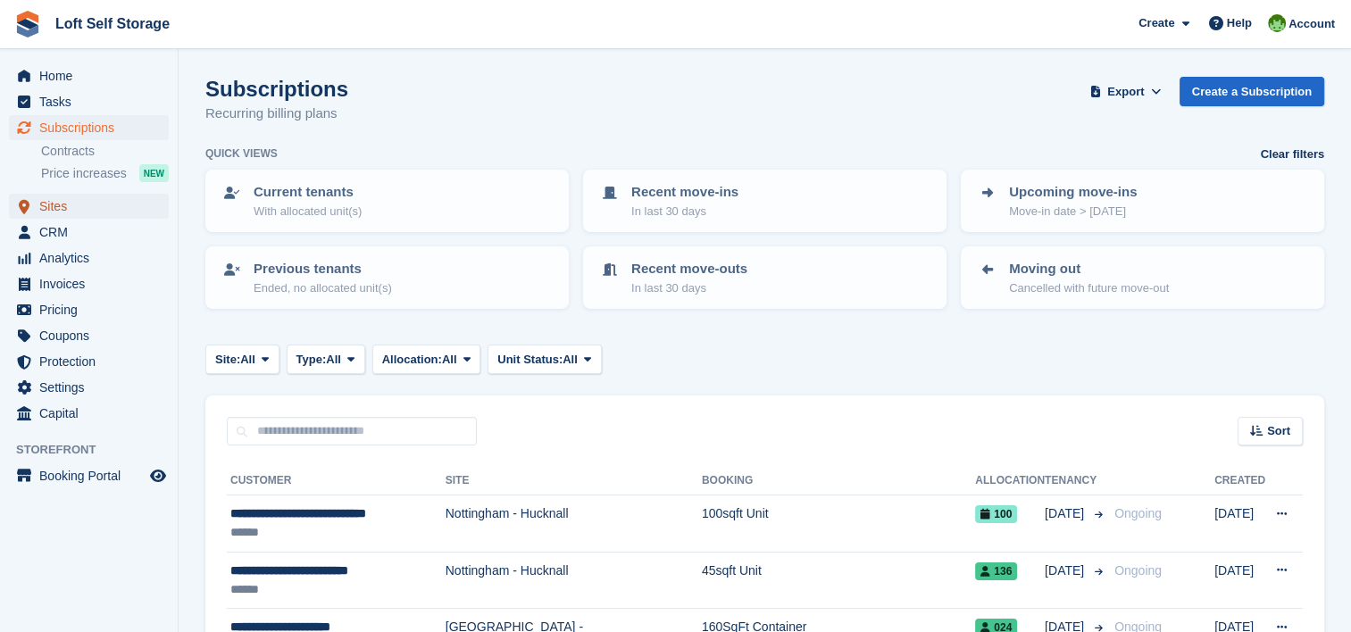
click at [61, 206] on span "Sites" at bounding box center [92, 206] width 107 height 25
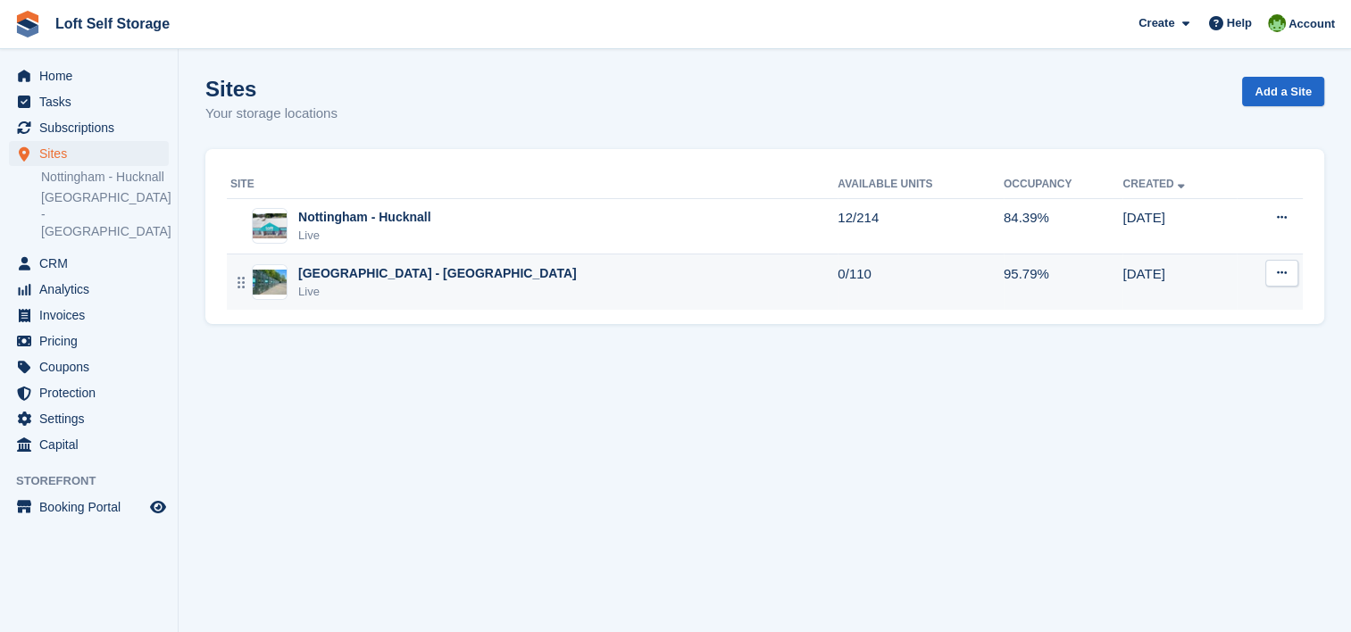
click at [398, 271] on div "[GEOGRAPHIC_DATA] - [GEOGRAPHIC_DATA]" at bounding box center [437, 273] width 279 height 19
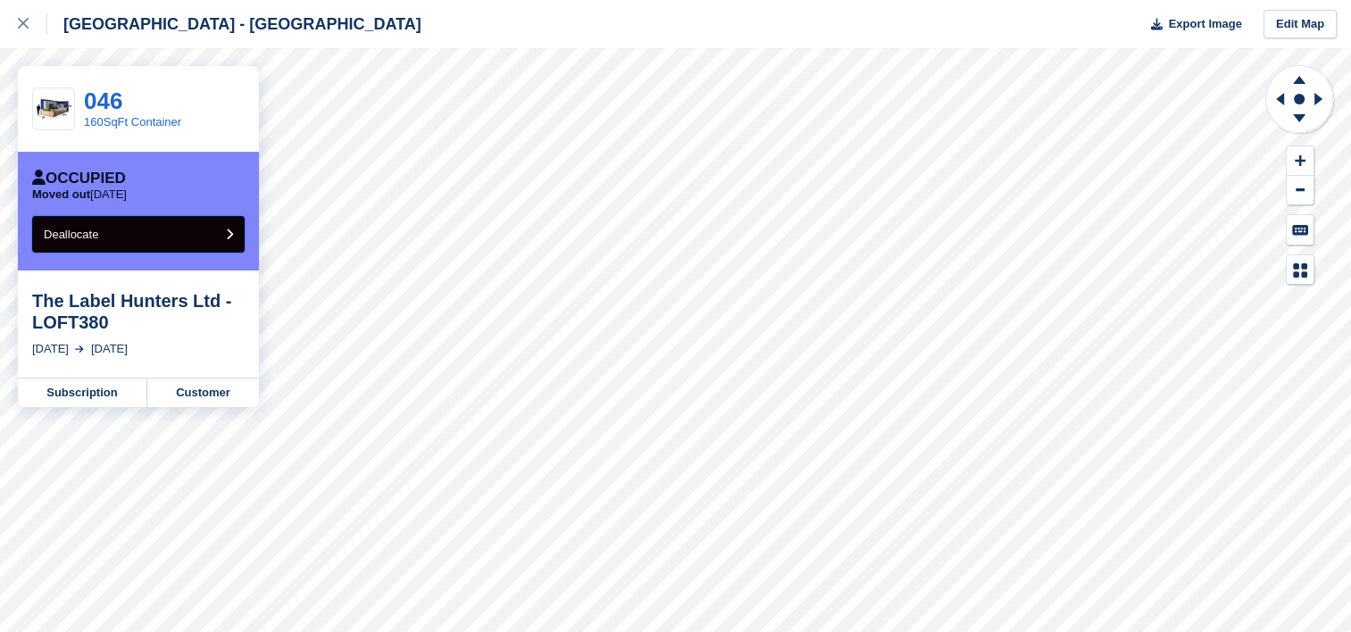
click at [202, 231] on button "Deallocate" at bounding box center [138, 234] width 213 height 37
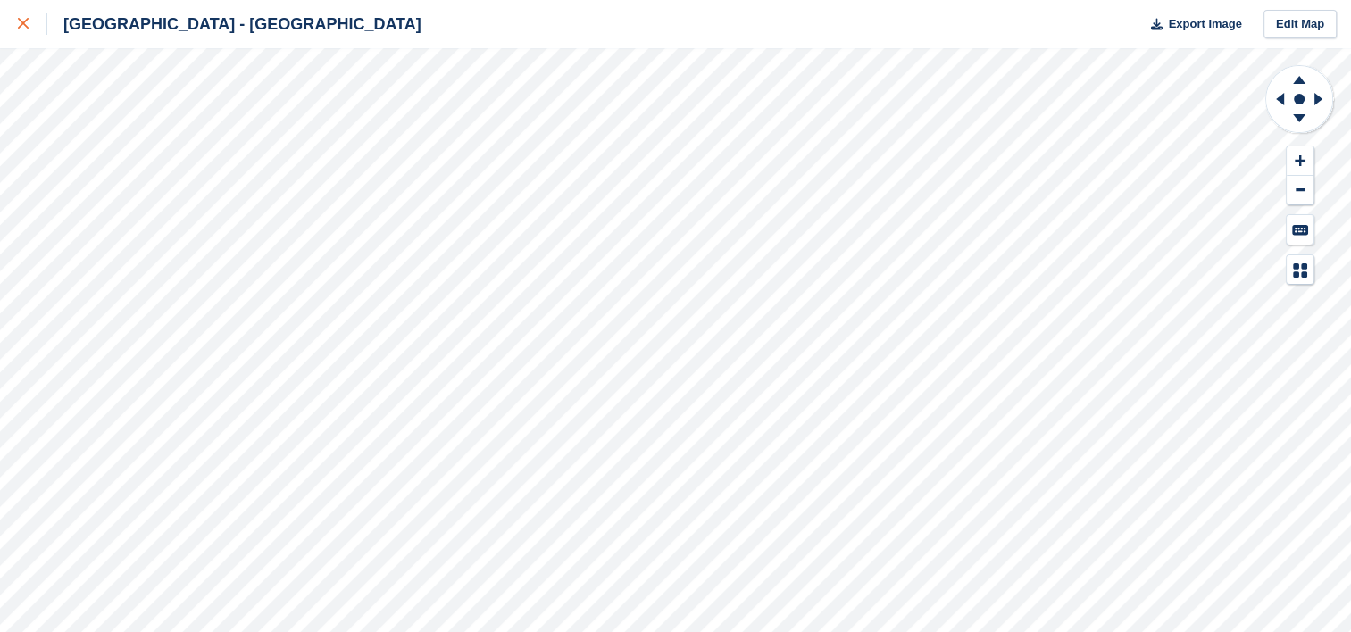
click at [14, 20] on link at bounding box center [23, 24] width 47 height 48
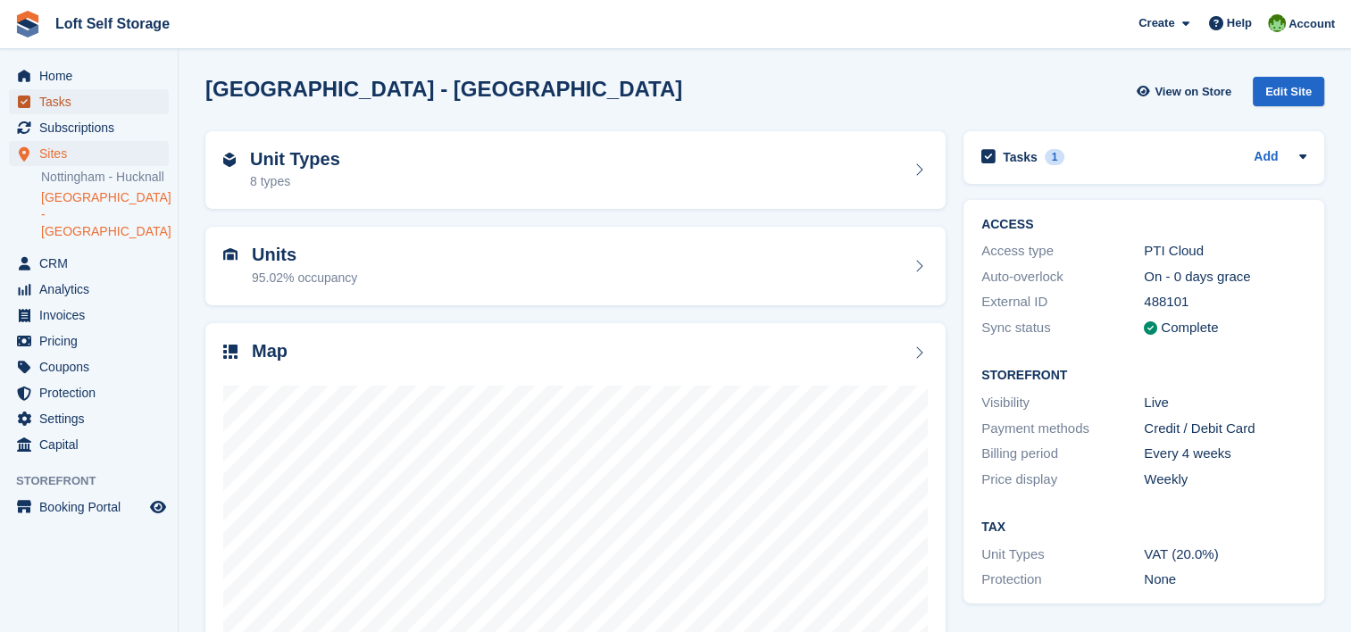
click at [73, 104] on span "Tasks" at bounding box center [92, 101] width 107 height 25
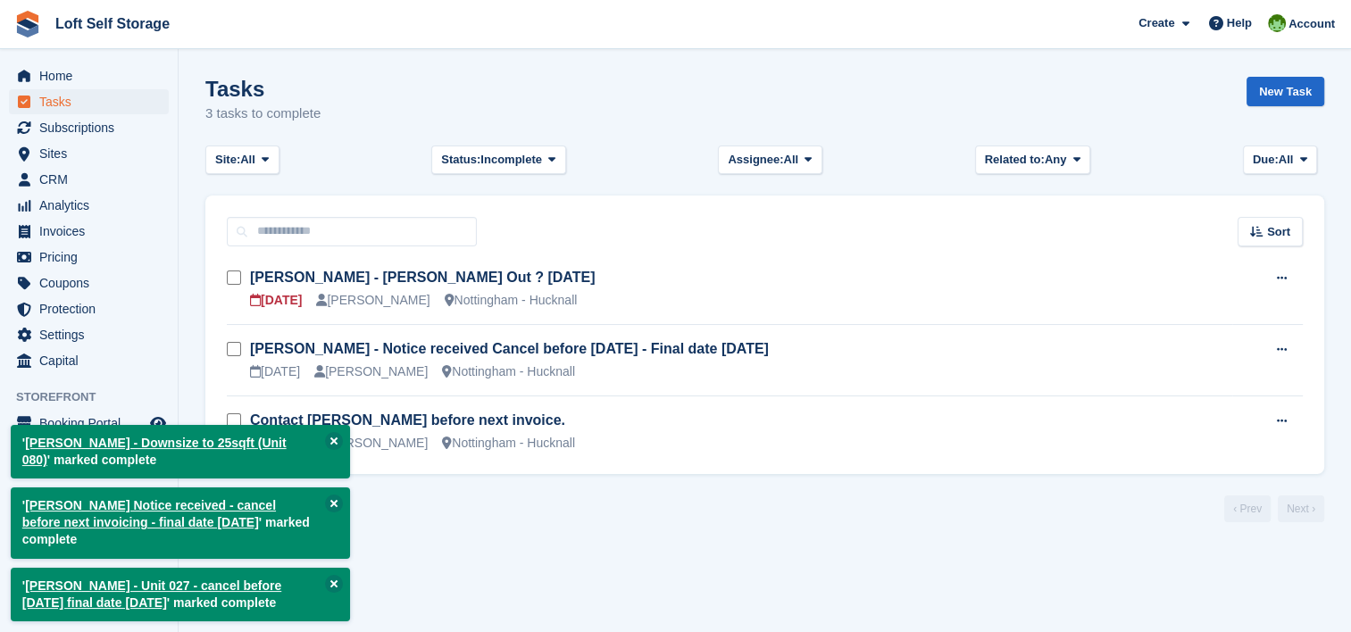
click at [605, 515] on div "3 results ‹ Prev Next ›" at bounding box center [764, 509] width 1119 height 27
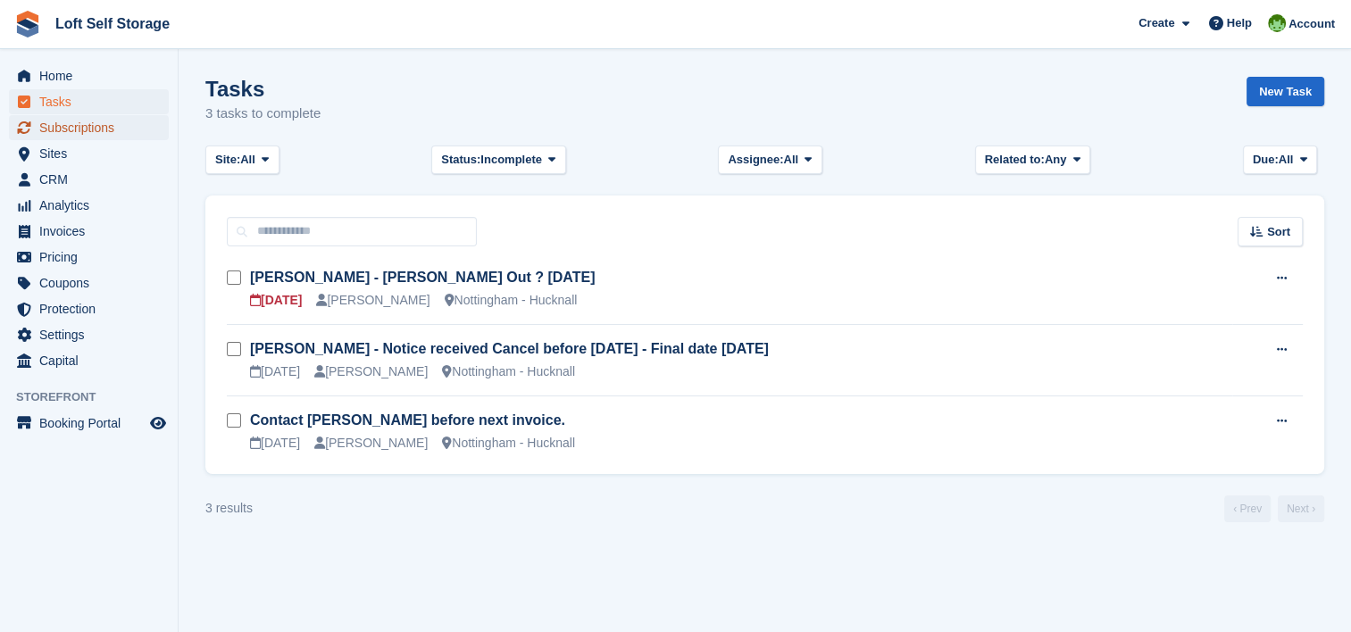
click at [56, 129] on span "Subscriptions" at bounding box center [92, 127] width 107 height 25
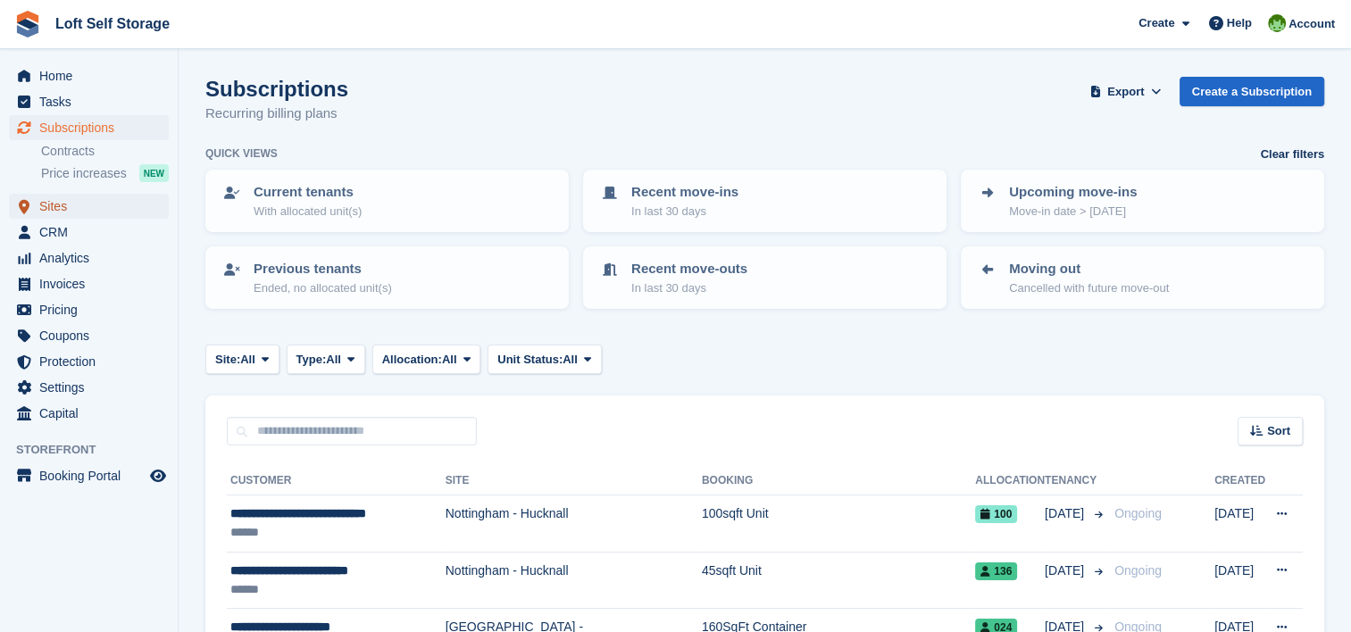
click at [55, 197] on span "Sites" at bounding box center [92, 206] width 107 height 25
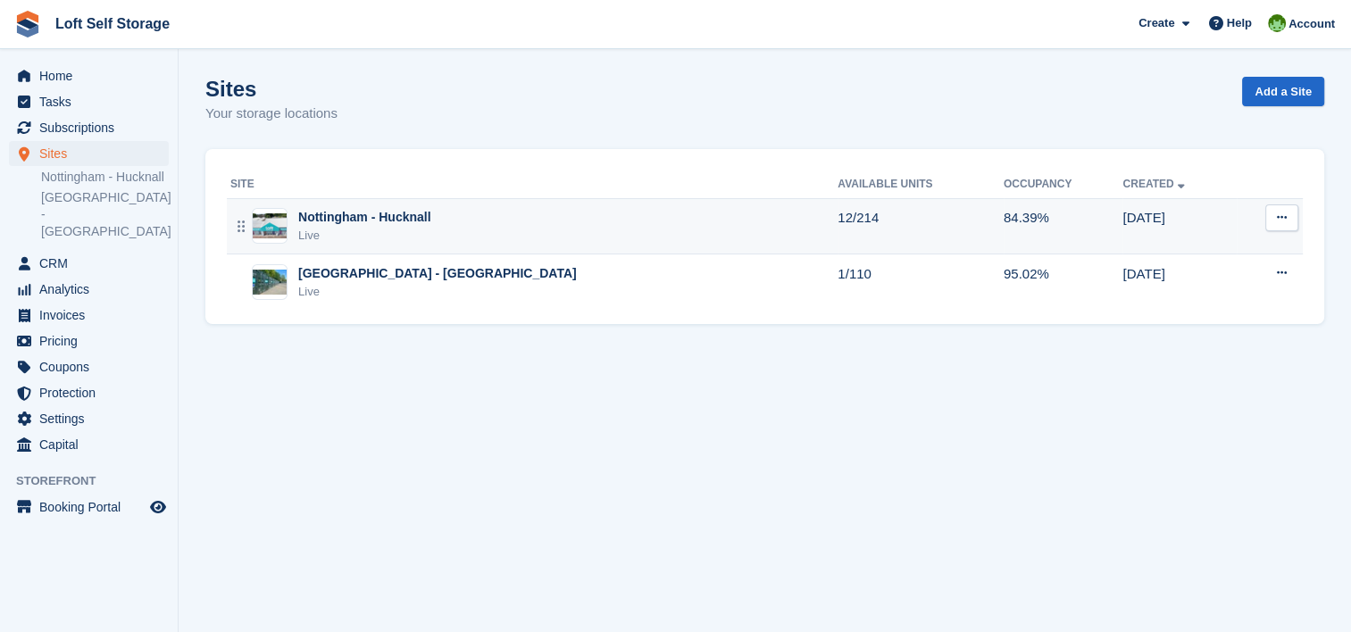
click at [386, 224] on div "Nottingham - Hucknall" at bounding box center [364, 217] width 133 height 19
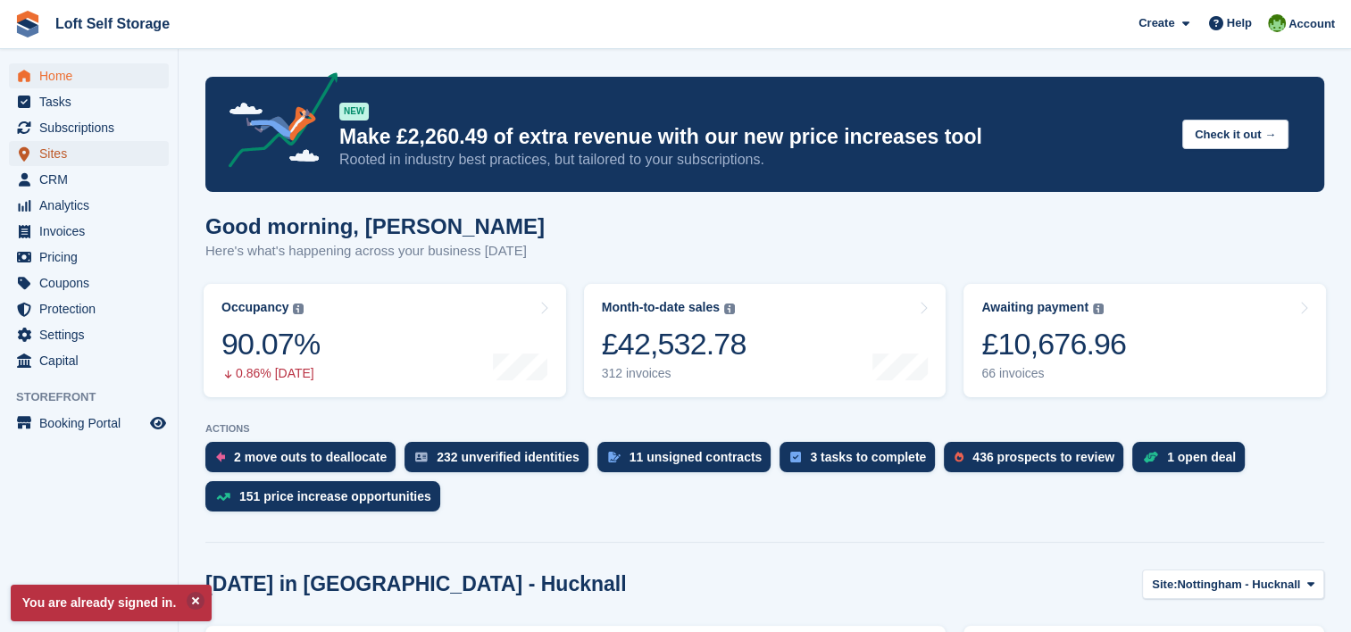
click at [64, 160] on span "Sites" at bounding box center [92, 153] width 107 height 25
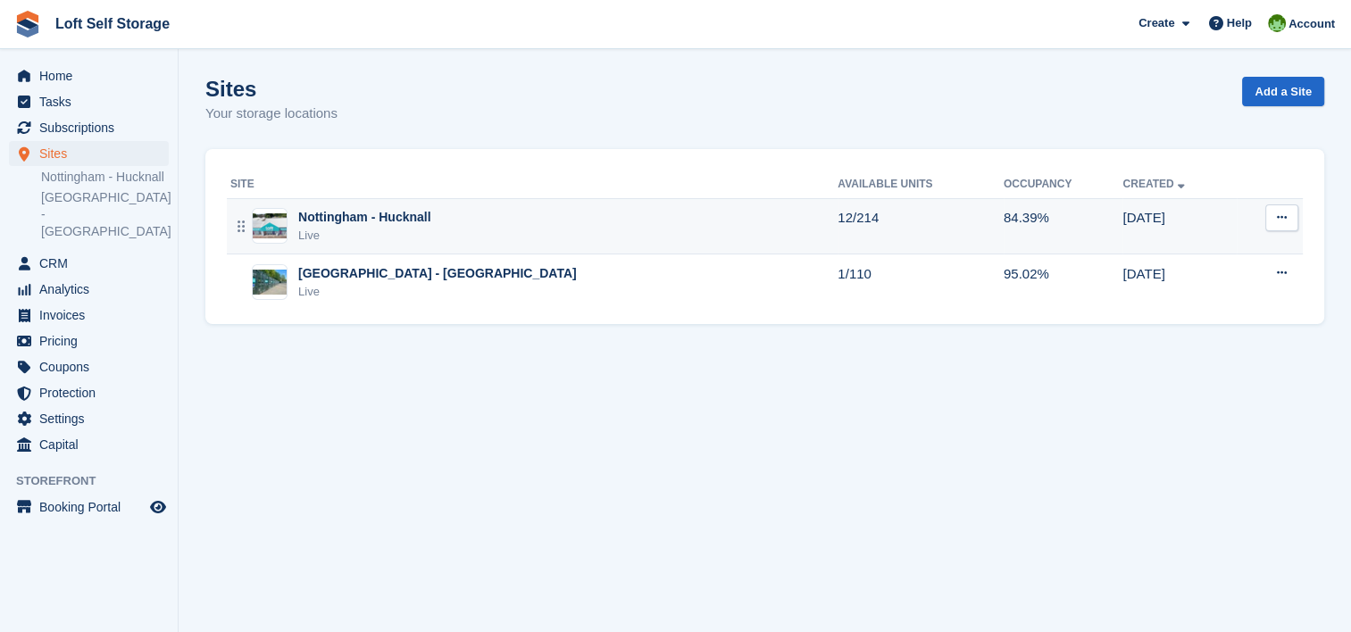
click at [408, 220] on div "Nottingham - Hucknall" at bounding box center [364, 217] width 133 height 19
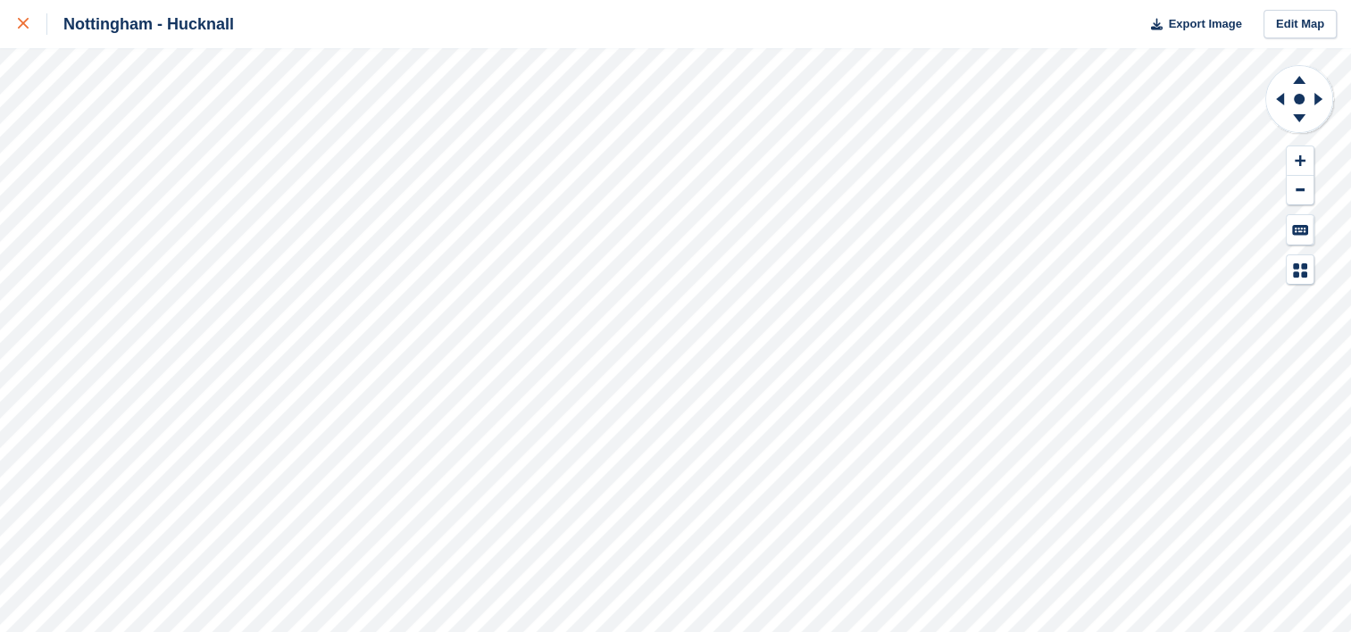
click at [20, 25] on icon at bounding box center [23, 23] width 11 height 11
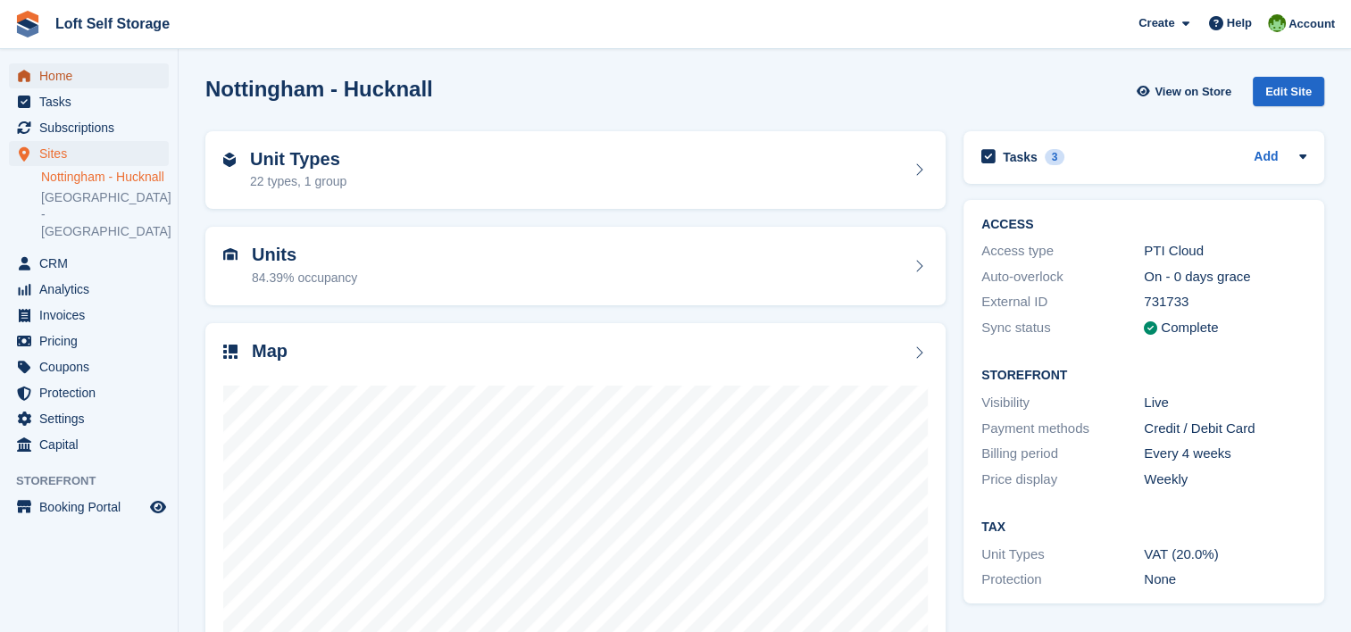
click at [38, 77] on link "Home" at bounding box center [89, 75] width 160 height 25
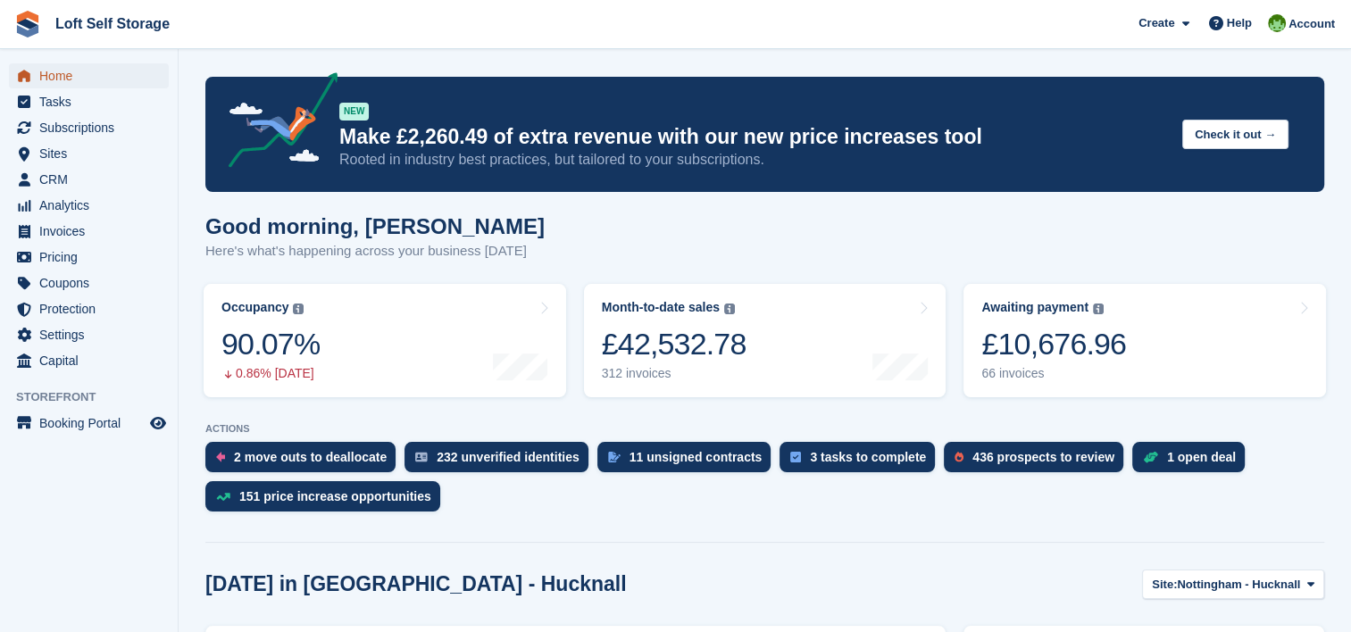
click at [96, 75] on span "Home" at bounding box center [92, 75] width 107 height 25
